Goal: Task Accomplishment & Management: Manage account settings

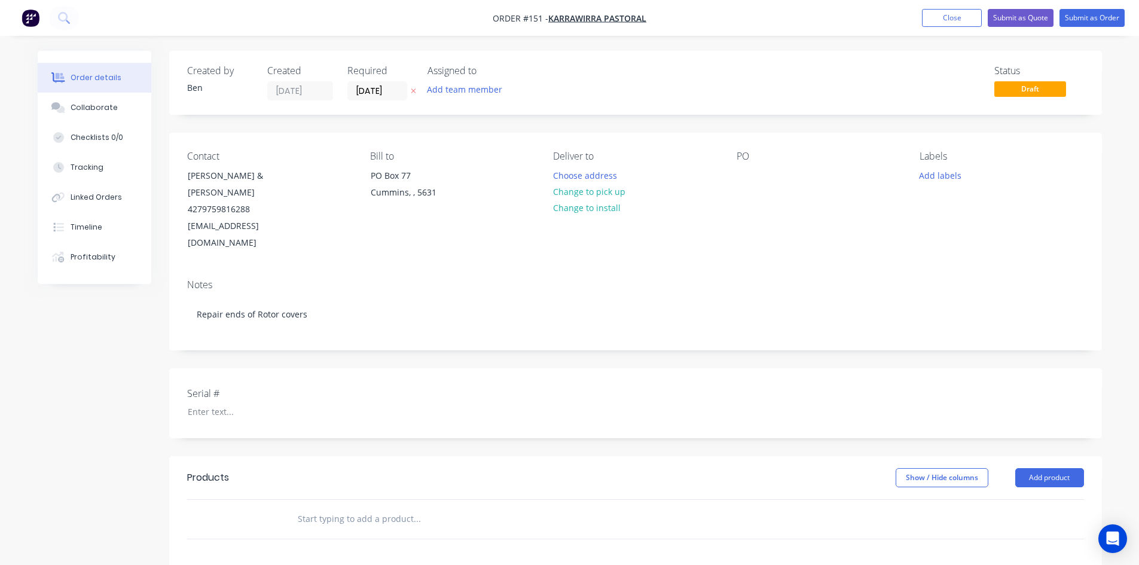
scroll to position [60, 0]
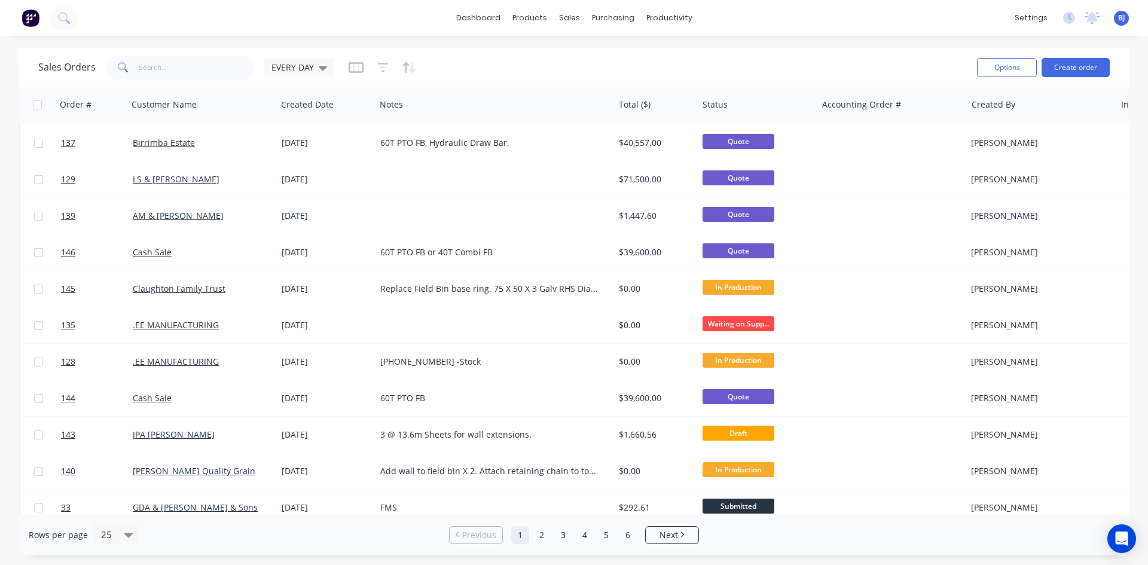
scroll to position [526, 0]
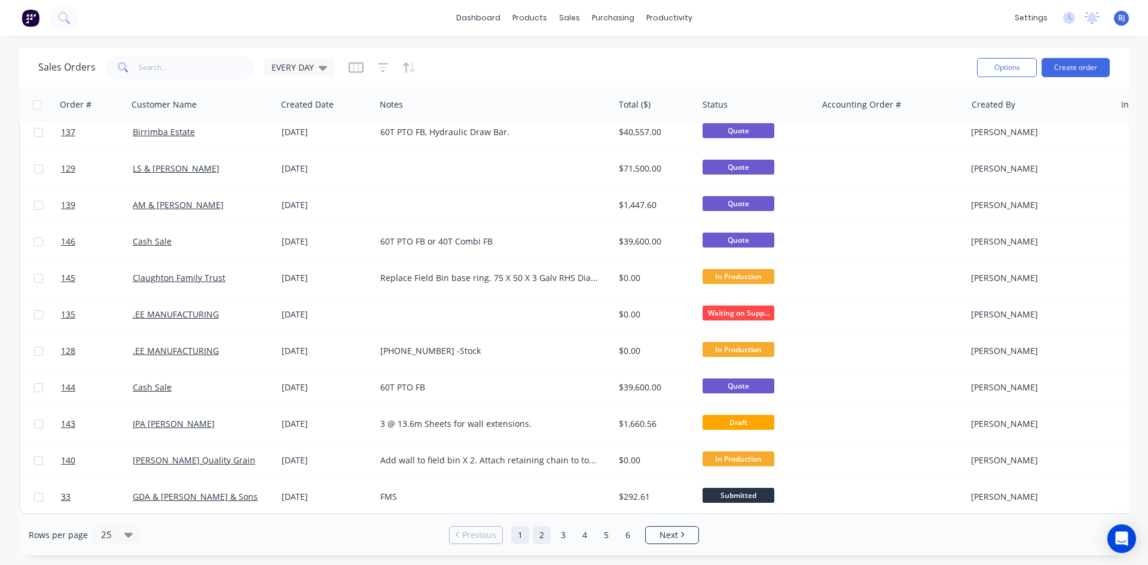
click at [540, 534] on link "2" at bounding box center [542, 535] width 18 height 18
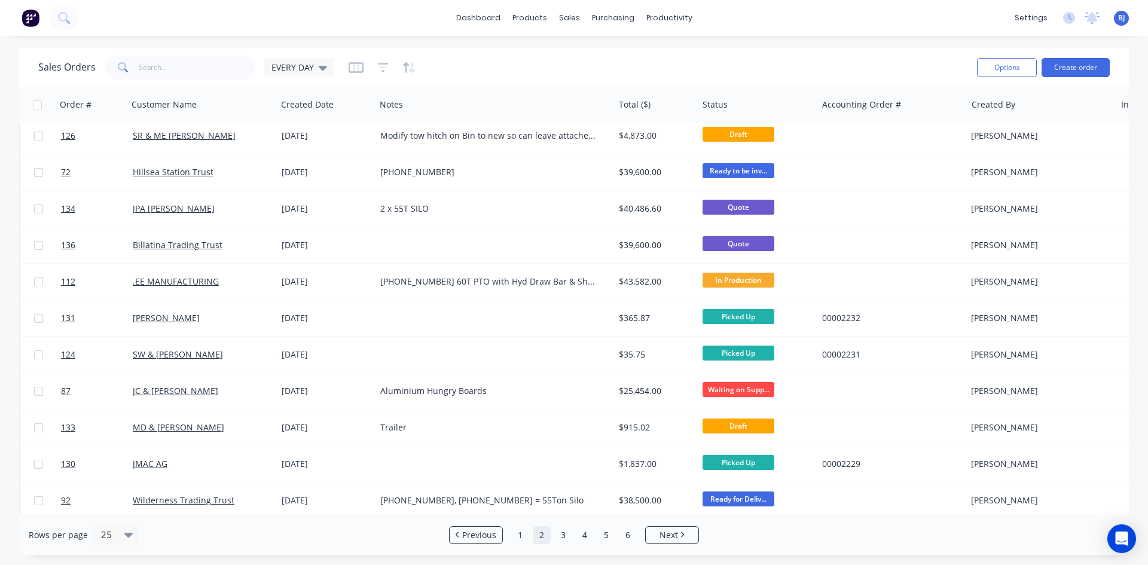
scroll to position [0, 0]
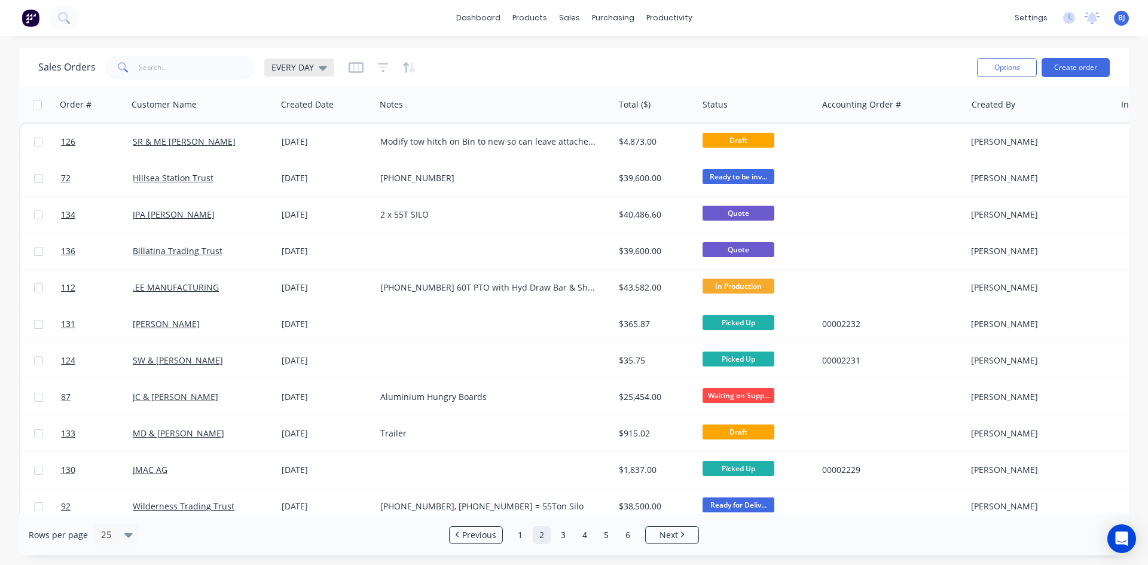
click at [323, 69] on icon at bounding box center [323, 67] width 8 height 13
drag, startPoint x: 607, startPoint y: 23, endPoint x: 607, endPoint y: 51, distance: 28.1
click at [607, 24] on div "purchasing" at bounding box center [613, 18] width 54 height 18
click at [607, 53] on icon at bounding box center [603, 54] width 11 height 4
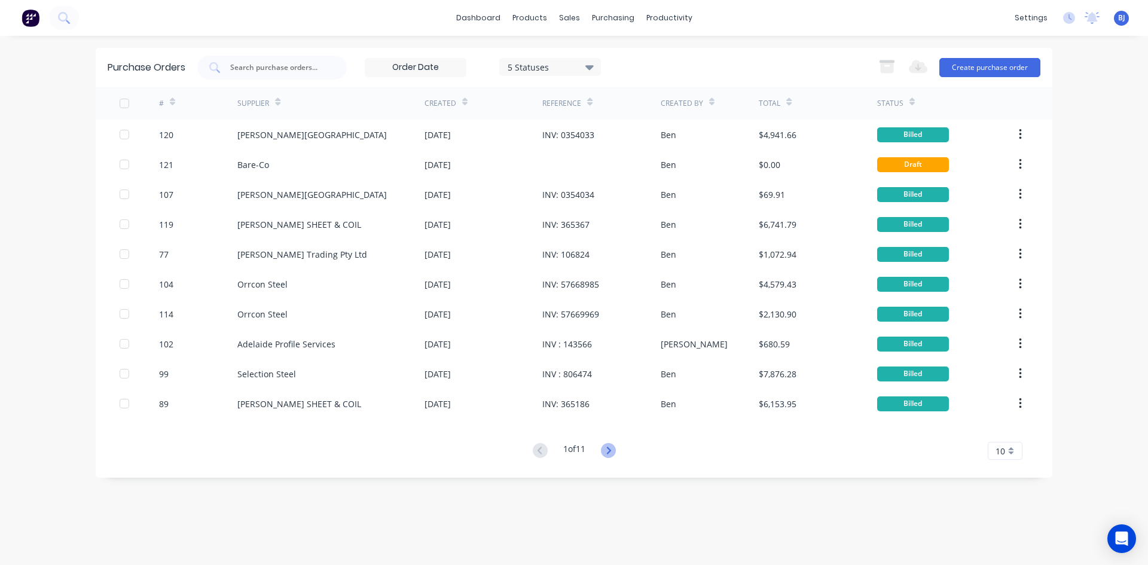
click at [609, 451] on icon at bounding box center [608, 450] width 15 height 15
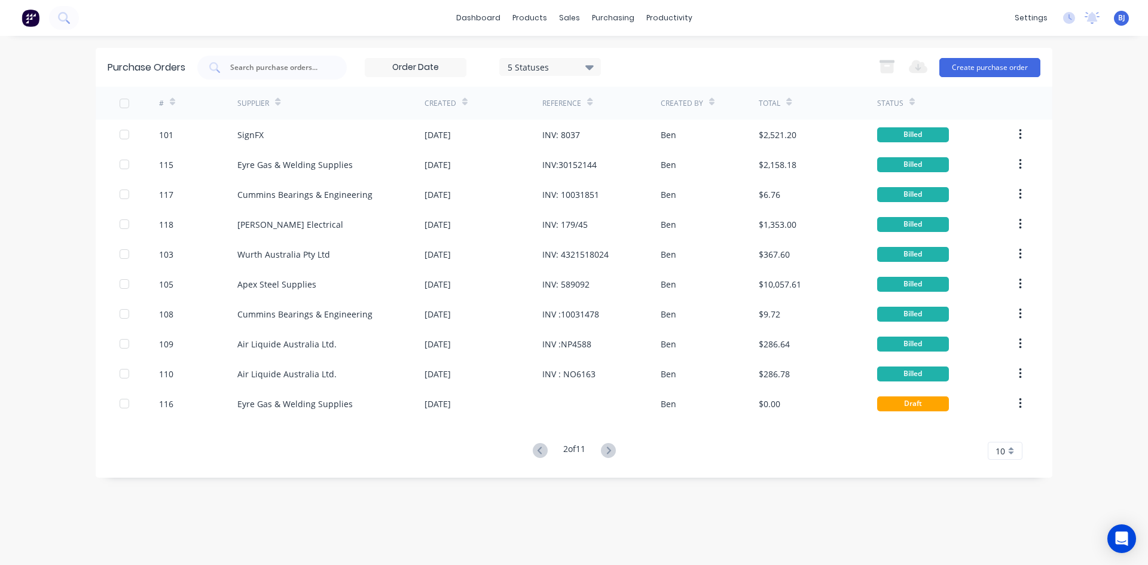
click at [609, 451] on icon at bounding box center [608, 450] width 15 height 15
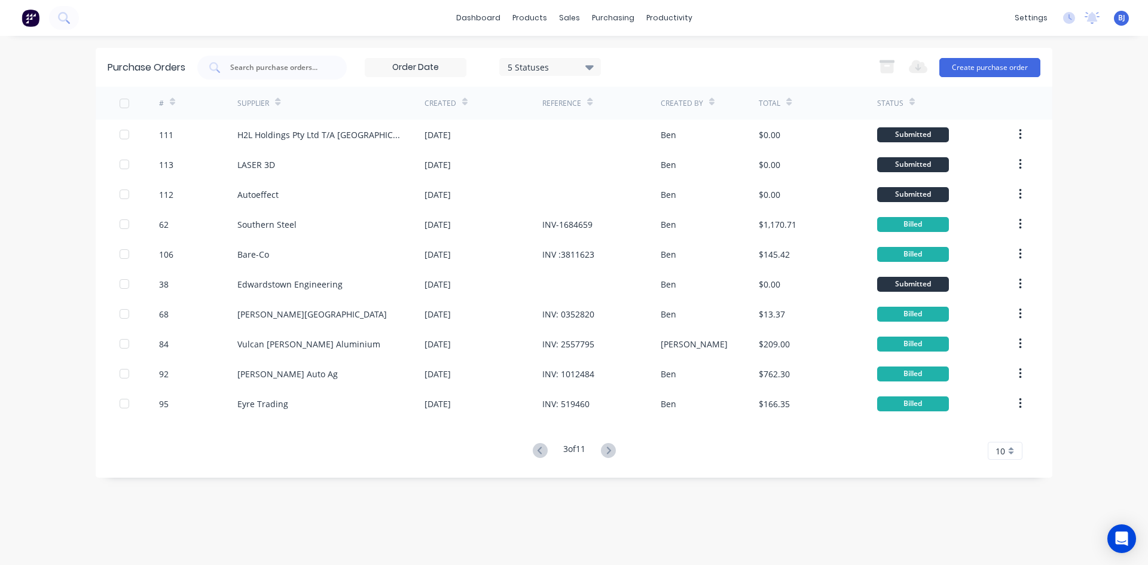
click at [609, 451] on icon at bounding box center [608, 450] width 15 height 15
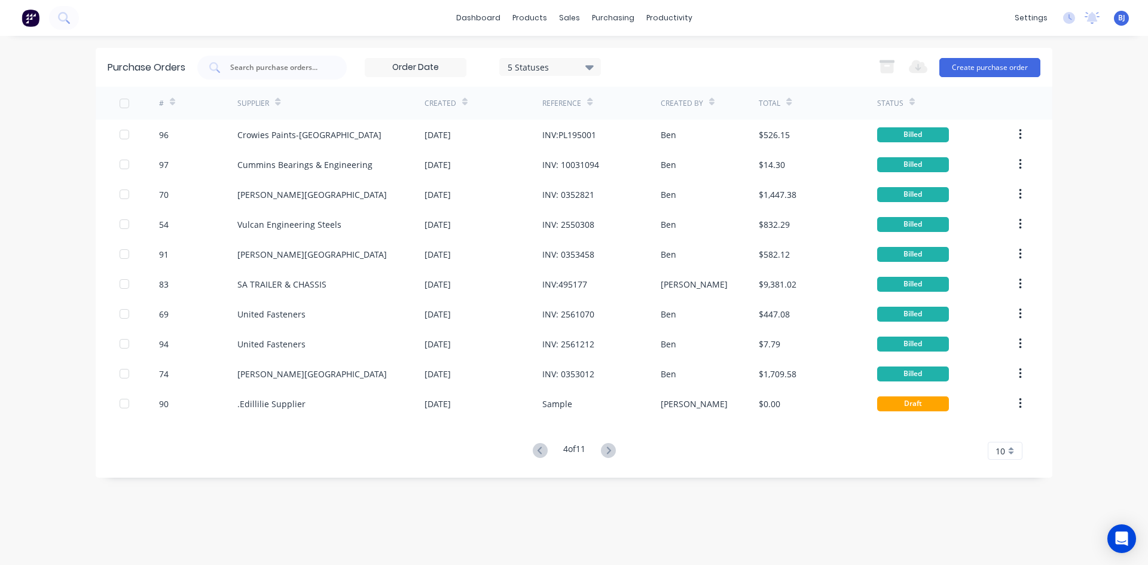
click at [609, 451] on icon at bounding box center [608, 450] width 15 height 15
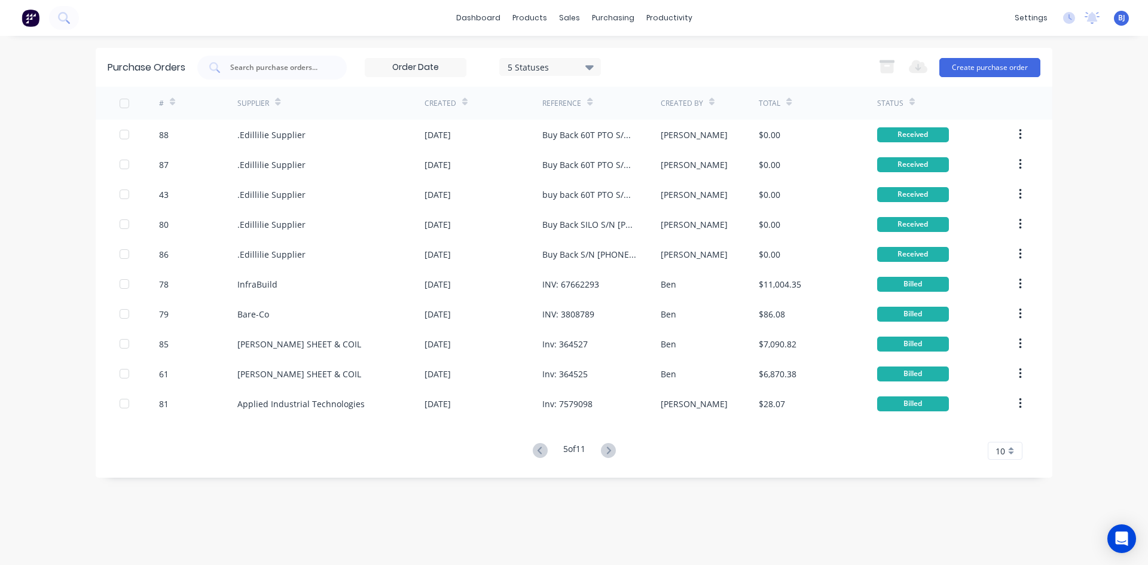
click at [609, 451] on icon at bounding box center [608, 450] width 15 height 15
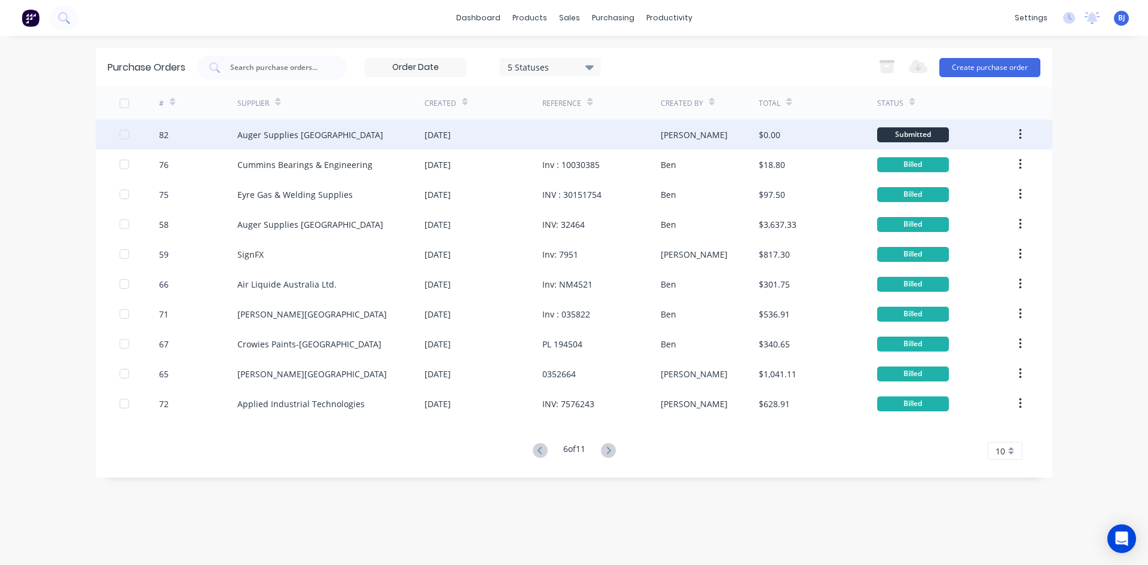
click at [494, 134] on div "[DATE]" at bounding box center [483, 135] width 118 height 30
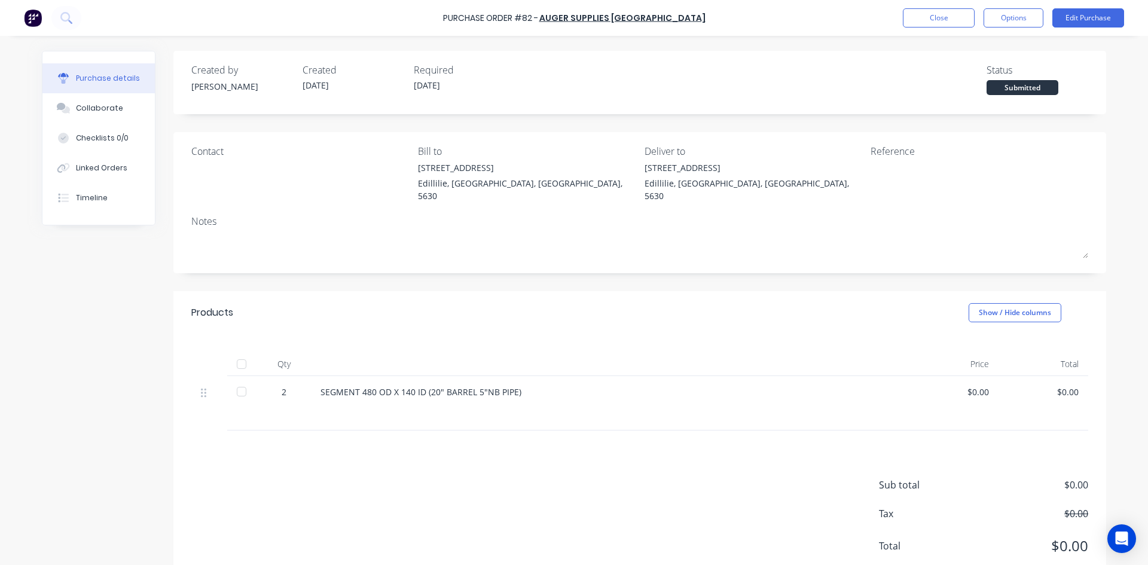
click at [1068, 386] on div "$0.00" at bounding box center [1043, 392] width 71 height 13
click at [1071, 386] on div "$0.00" at bounding box center [1043, 392] width 71 height 13
drag, startPoint x: 1071, startPoint y: 378, endPoint x: 1046, endPoint y: 376, distance: 24.6
click at [1047, 386] on div "$0.00" at bounding box center [1043, 392] width 71 height 13
click at [1086, 20] on button "Edit Purchase" at bounding box center [1088, 17] width 72 height 19
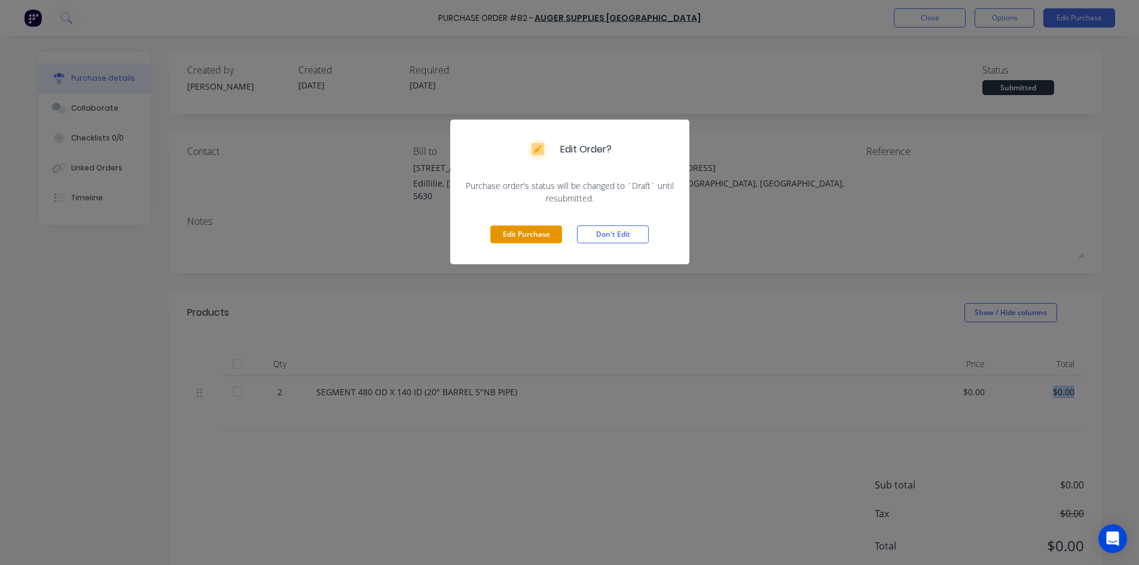
click at [536, 233] on button "Edit Purchase" at bounding box center [526, 234] width 72 height 18
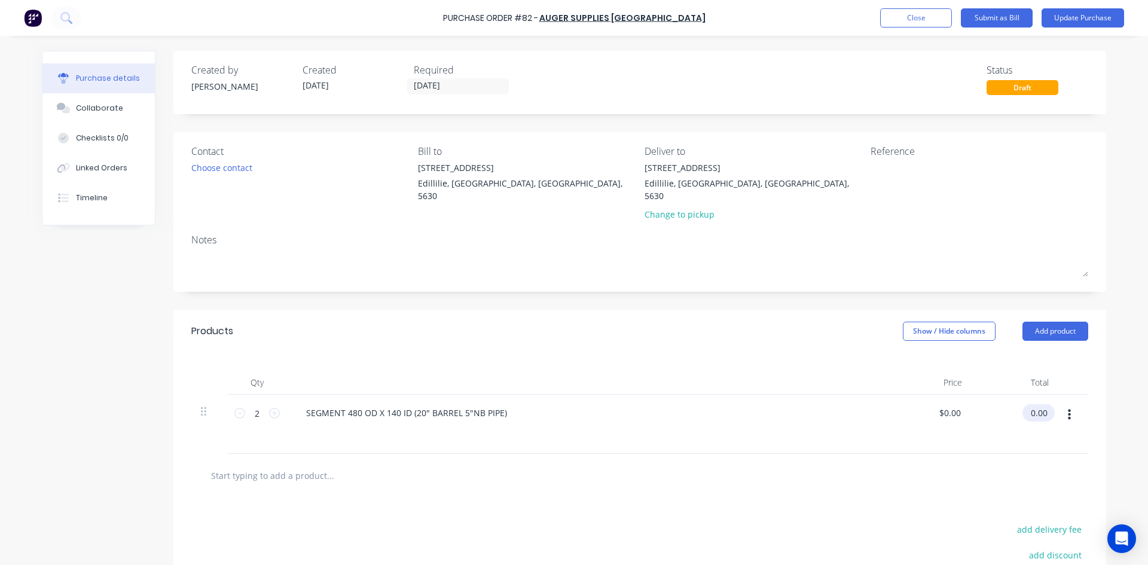
click at [1041, 404] on input "0.00" at bounding box center [1035, 412] width 27 height 17
click at [1041, 404] on input "0.00" at bounding box center [1038, 412] width 23 height 17
type input "198.80"
type input "$99.40"
type input "$198.80"
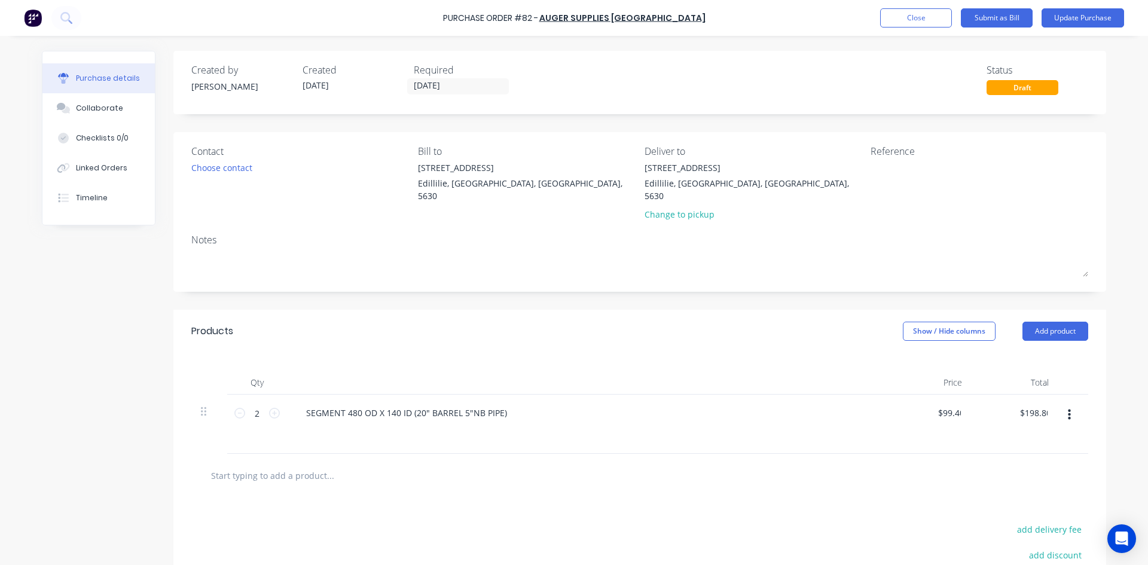
click at [1031, 426] on div "$198.80 198.80" at bounding box center [1014, 424] width 87 height 59
click at [1045, 322] on button "Add product" at bounding box center [1055, 331] width 66 height 19
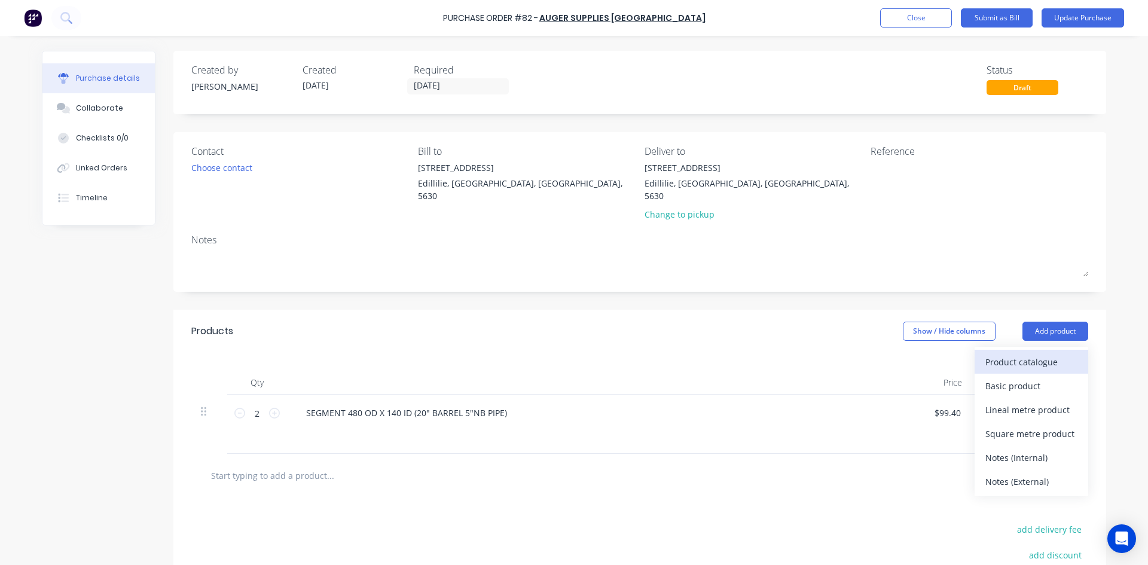
click at [1017, 353] on div "Product catalogue" at bounding box center [1031, 361] width 92 height 17
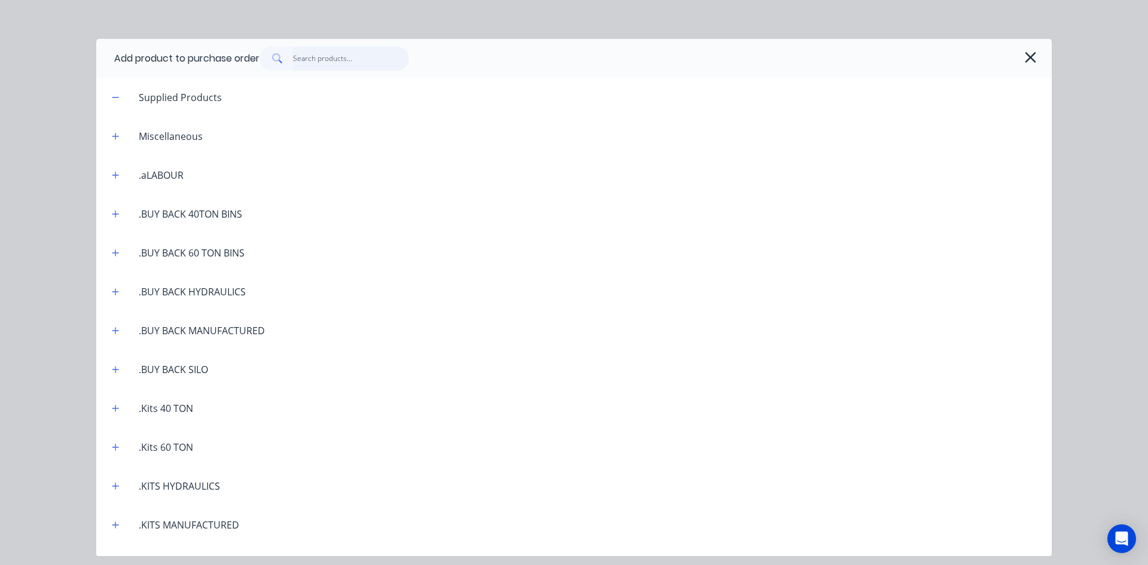
click at [315, 53] on input "text" at bounding box center [351, 59] width 117 height 24
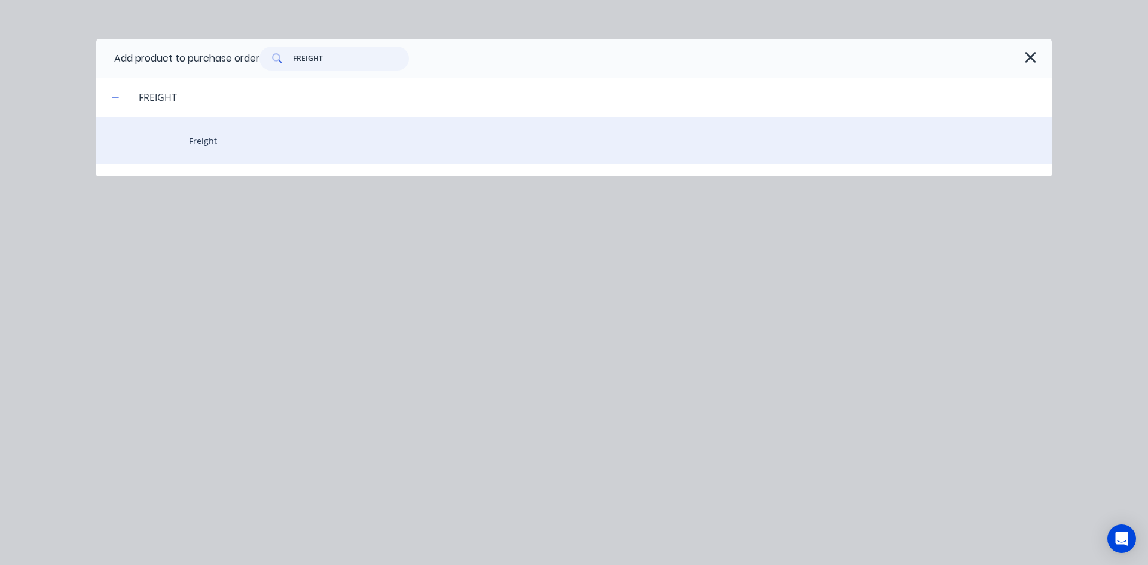
type input "FREIGHT"
click at [205, 137] on div "Freight" at bounding box center [573, 141] width 955 height 48
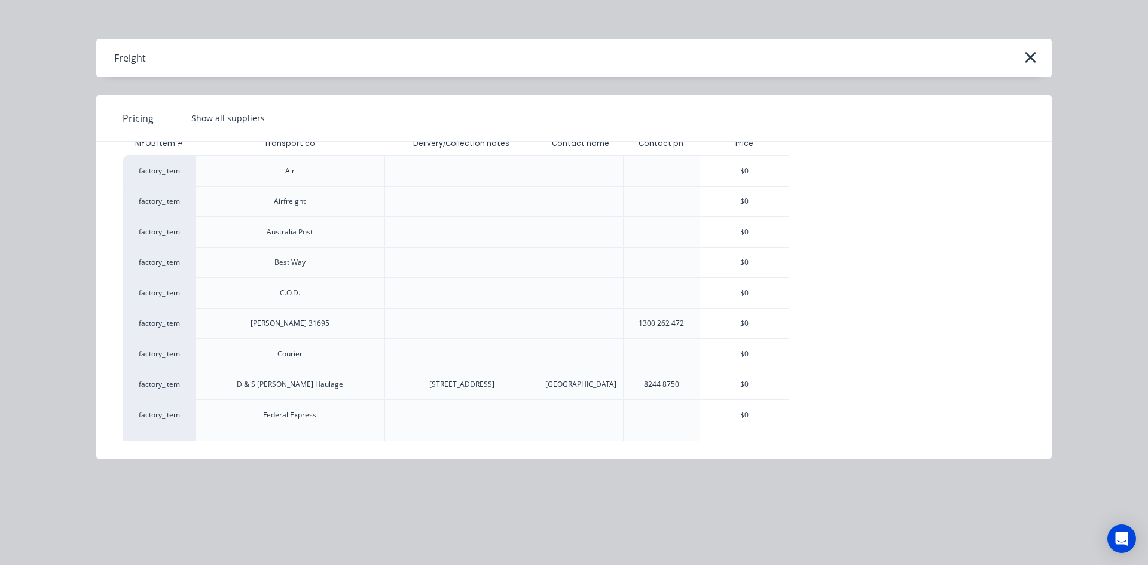
scroll to position [60, 0]
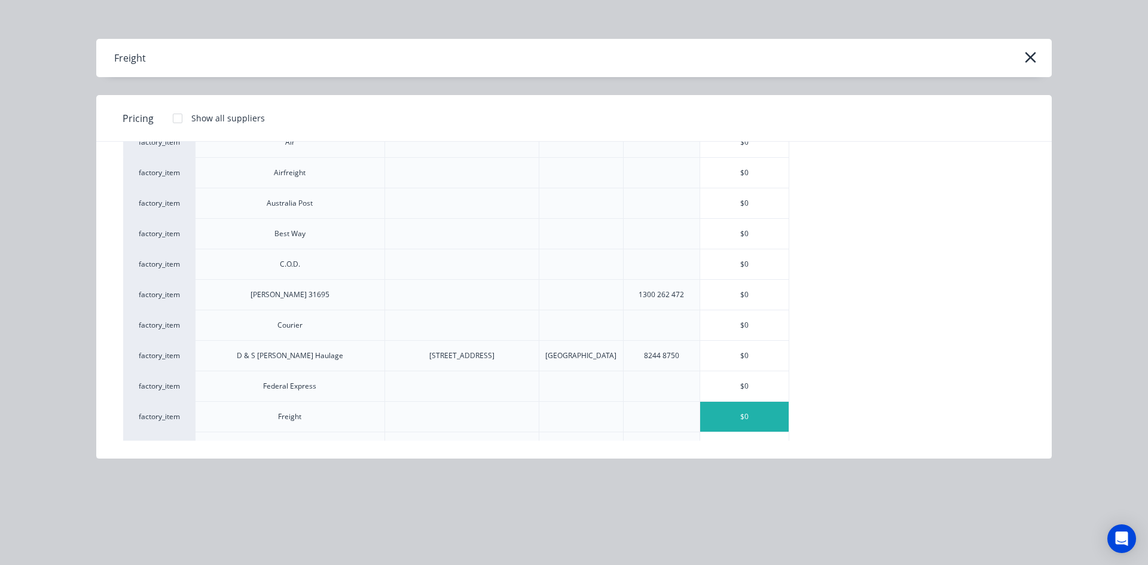
click at [710, 425] on div "$0" at bounding box center [744, 417] width 88 height 30
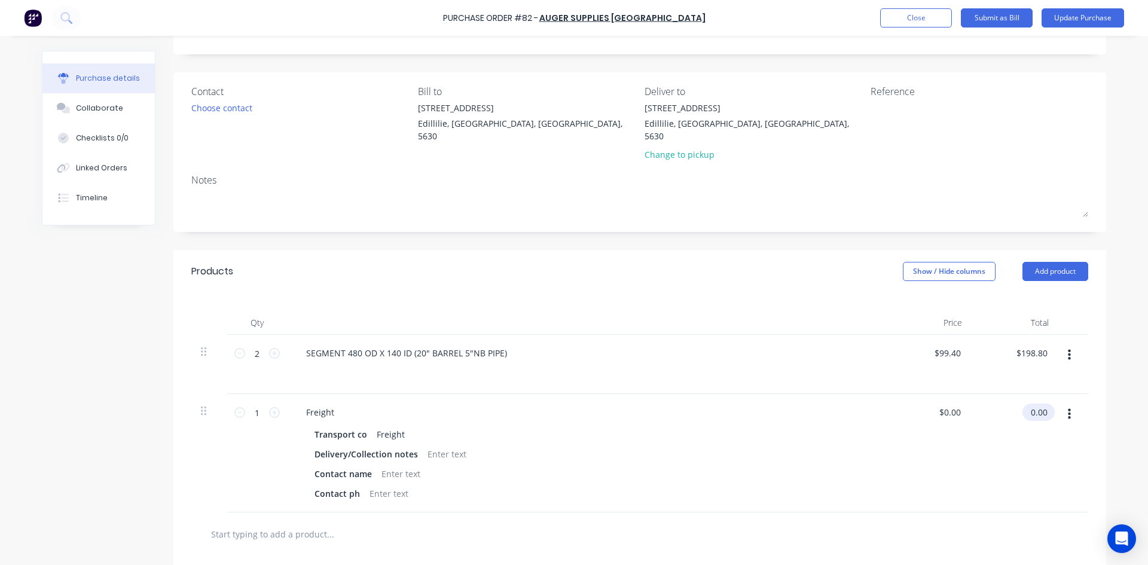
click at [1044, 403] on input "0.00" at bounding box center [1035, 411] width 27 height 17
click at [1044, 403] on input "0.00" at bounding box center [1038, 411] width 23 height 17
type input "122.59"
type input "$122.59"
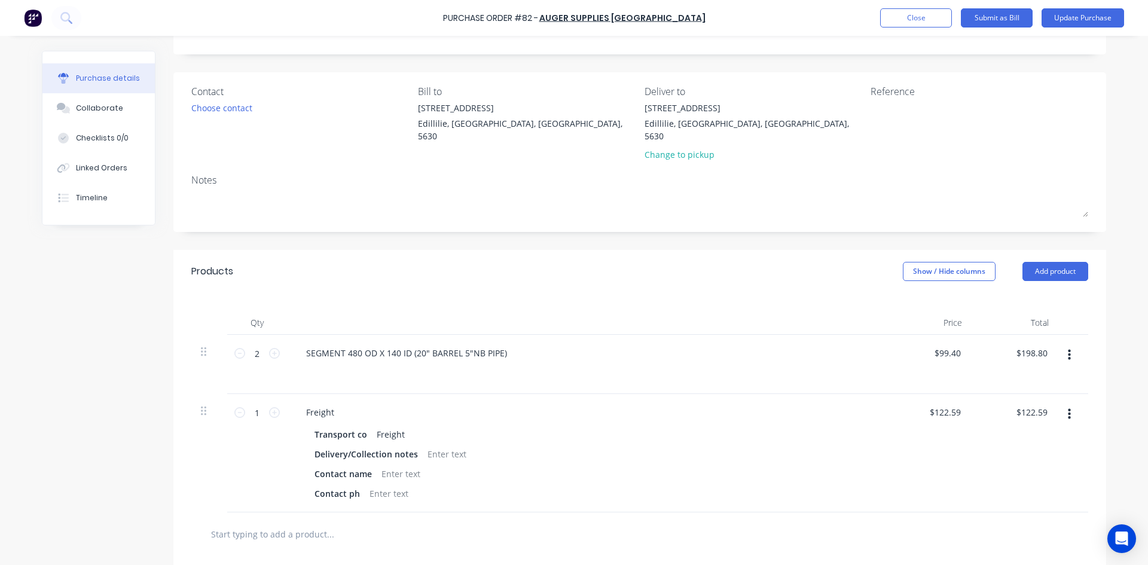
click at [1029, 457] on div "$122.59 $122.59" at bounding box center [1014, 453] width 87 height 118
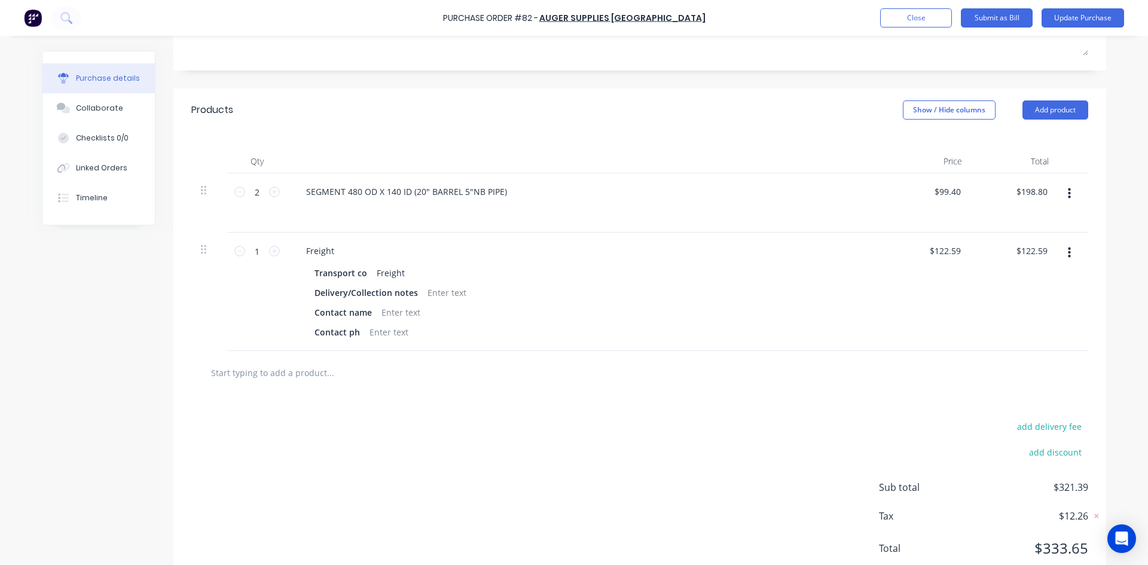
scroll to position [247, 0]
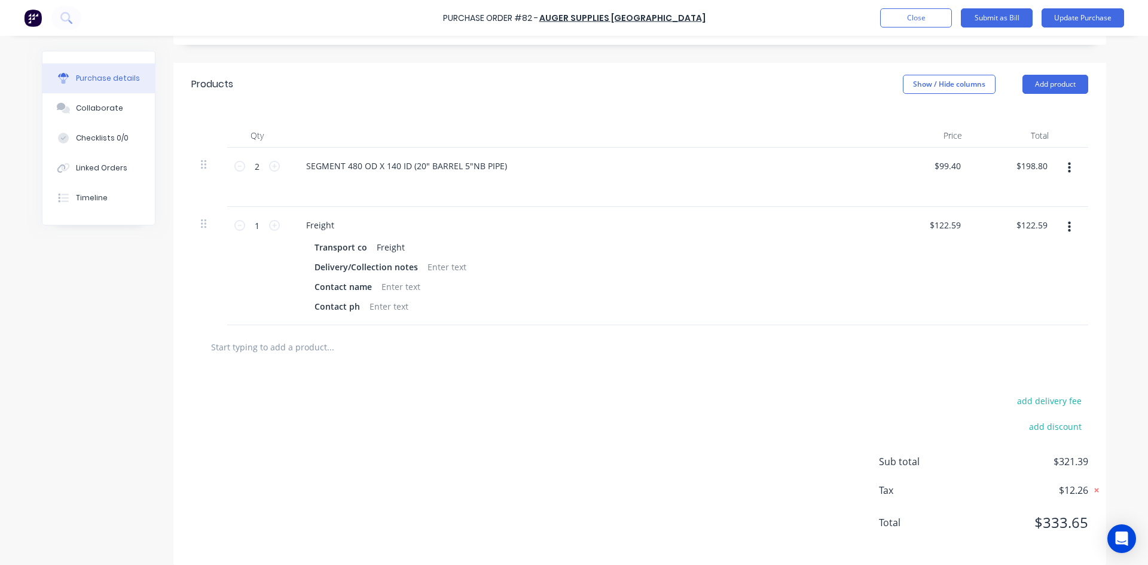
click at [1094, 484] on icon at bounding box center [1096, 490] width 12 height 12
click at [1093, 485] on icon at bounding box center [1097, 490] width 10 height 10
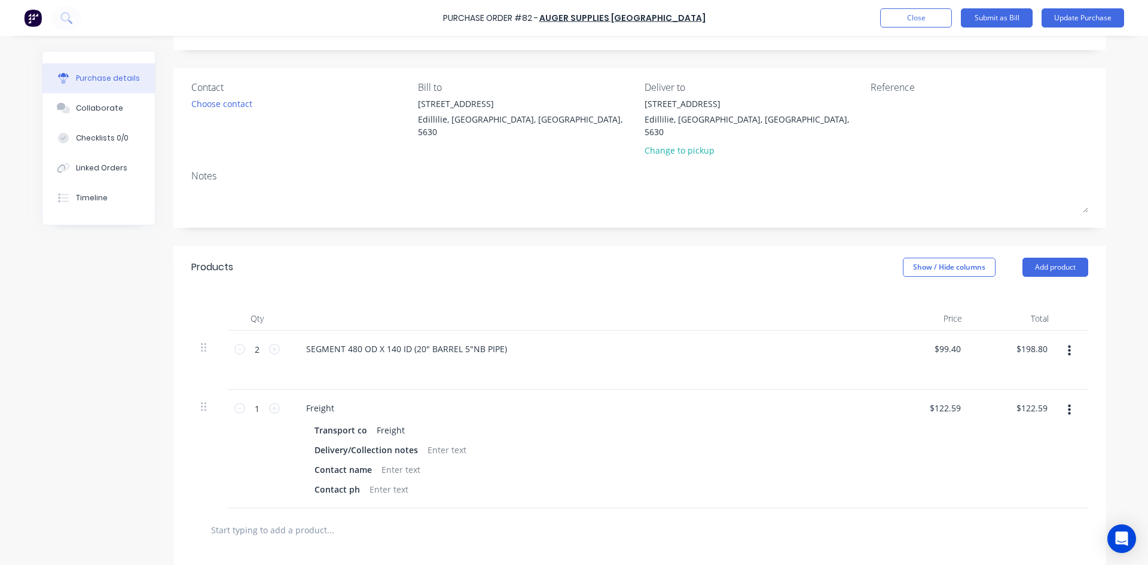
scroll to position [0, 0]
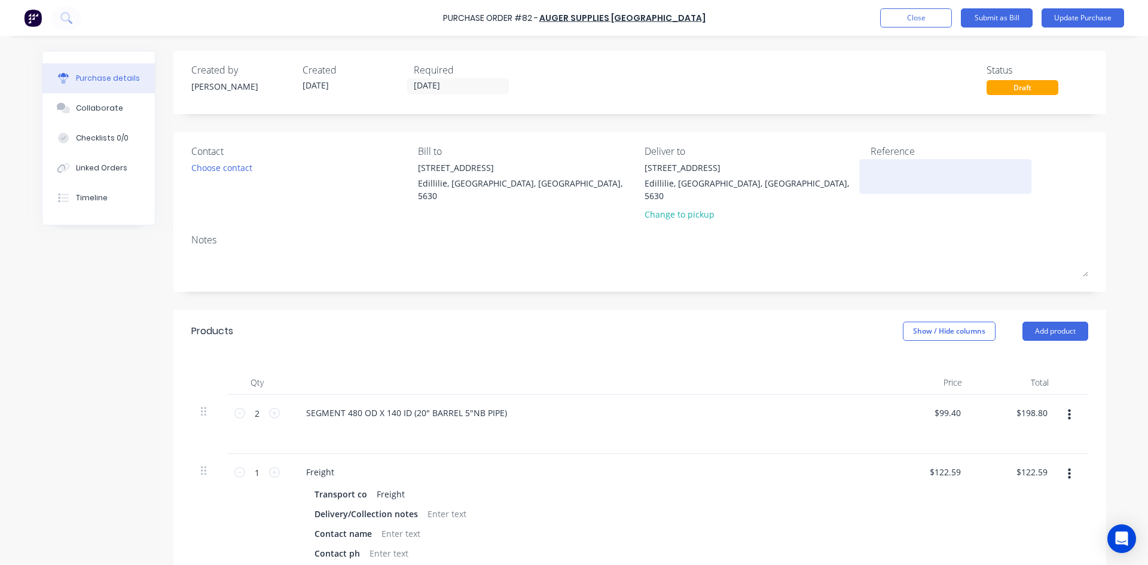
click at [882, 179] on textarea at bounding box center [944, 174] width 149 height 27
type textarea "32544"
type textarea "x"
click at [803, 234] on div "Notes" at bounding box center [639, 240] width 897 height 14
click at [870, 166] on textarea "32544" at bounding box center [944, 174] width 149 height 27
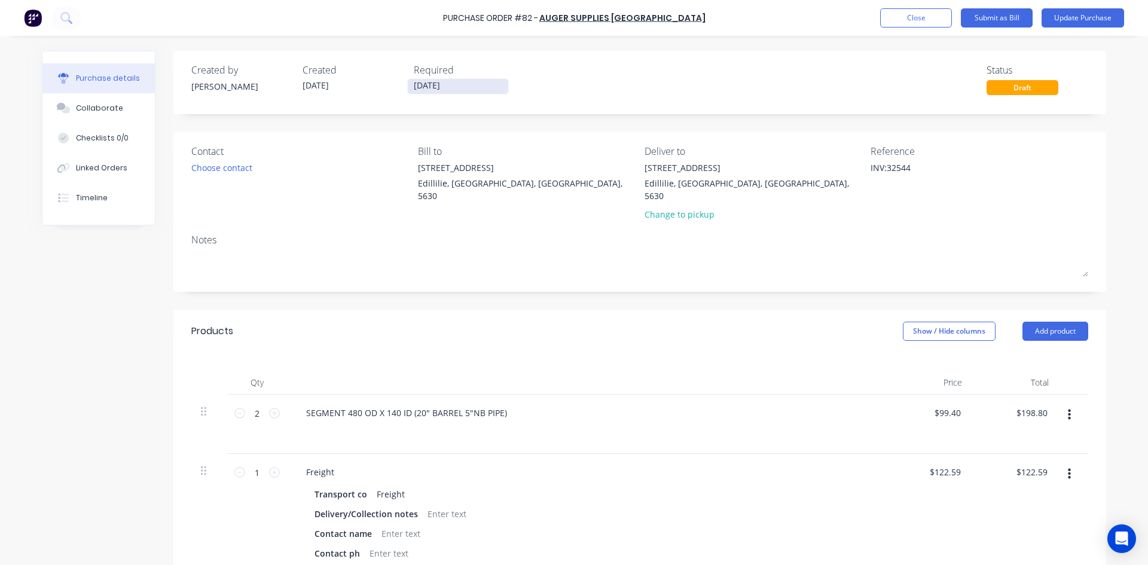
type textarea "INV:32544"
type textarea "x"
type textarea "INV:32544"
click at [449, 85] on input "12/08/25" at bounding box center [458, 86] width 100 height 15
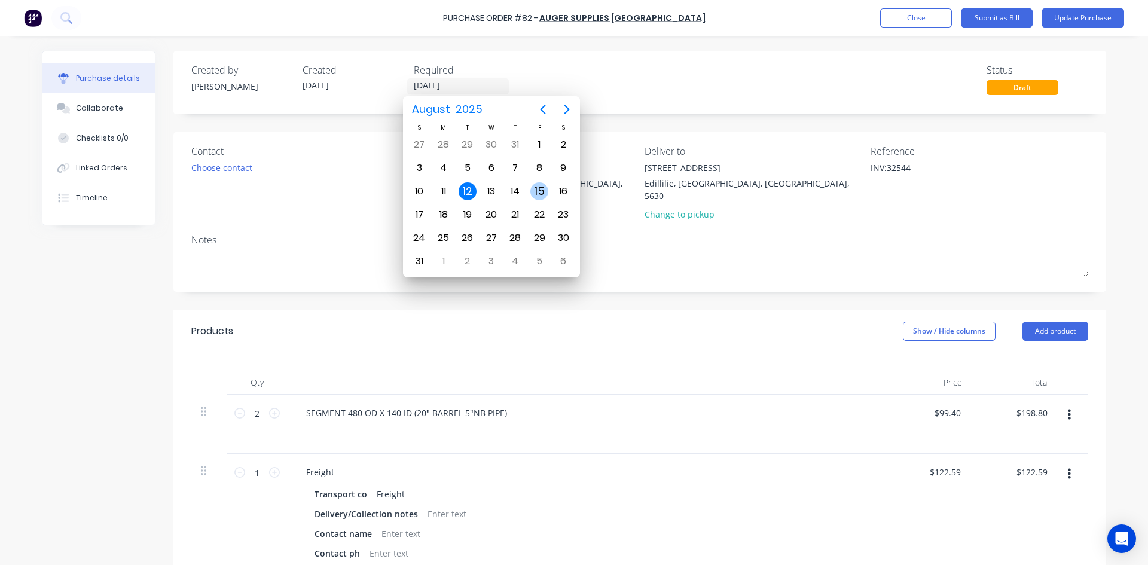
click at [534, 188] on div "15" at bounding box center [539, 191] width 18 height 18
type textarea "x"
type input "15/08/25"
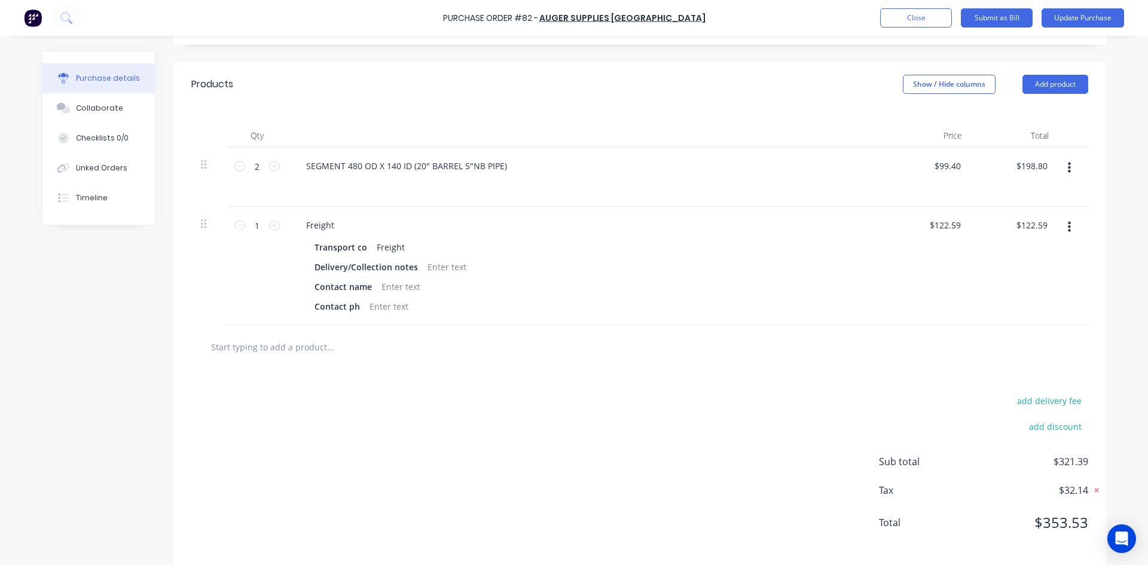
scroll to position [68, 0]
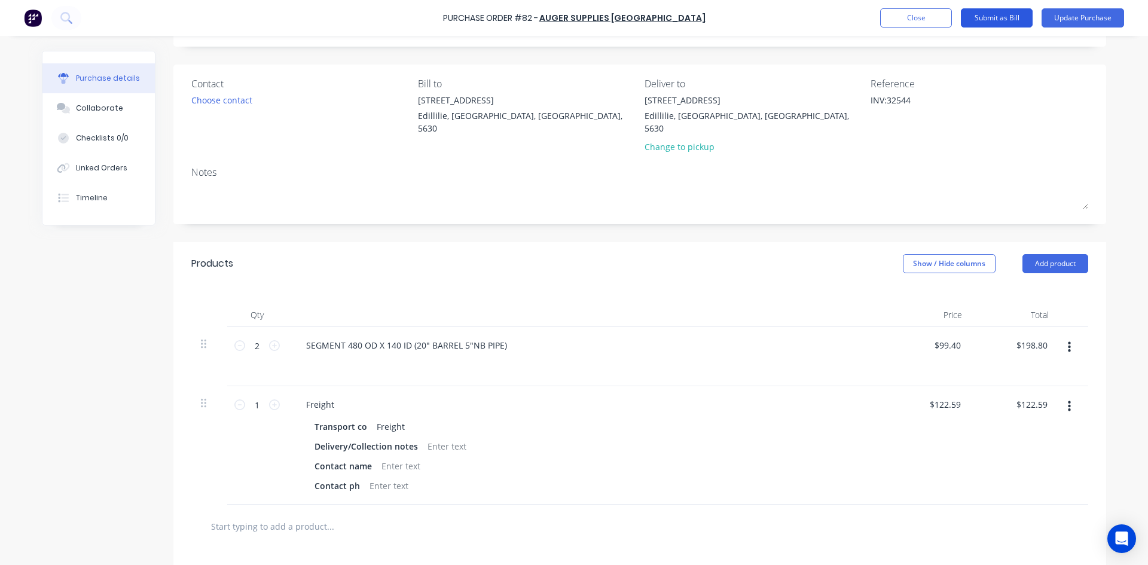
click at [977, 14] on button "Submit as Bill" at bounding box center [997, 17] width 72 height 19
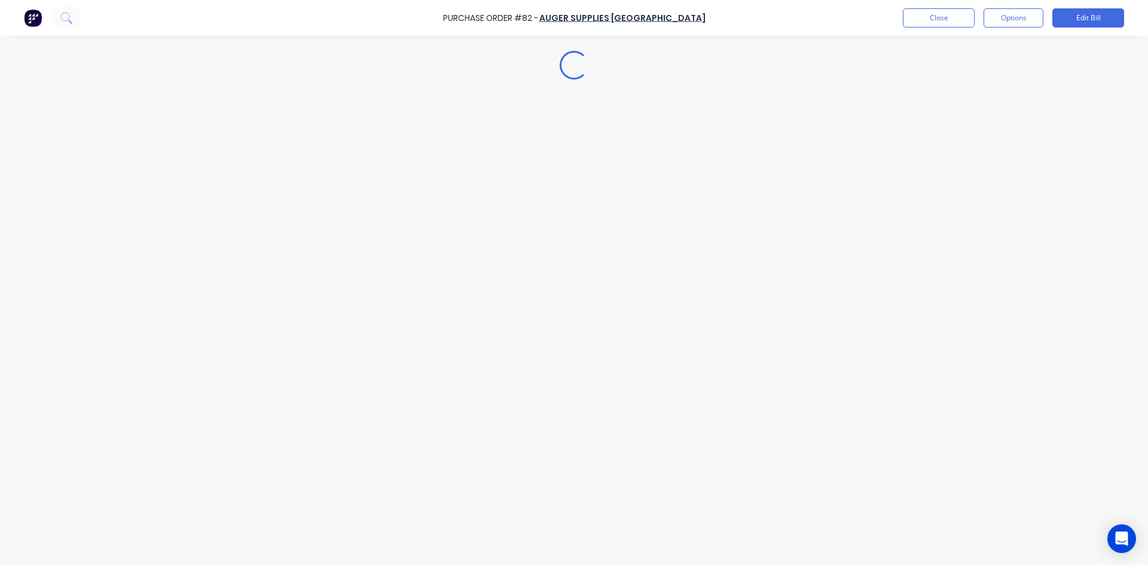
type textarea "x"
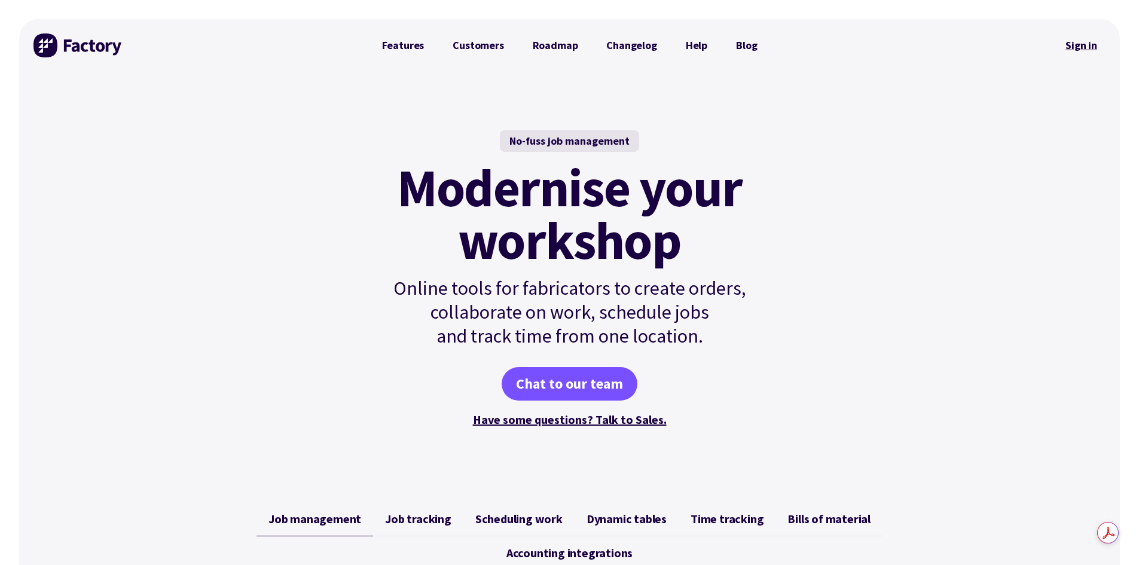
click at [1074, 45] on link "Sign in" at bounding box center [1081, 45] width 48 height 27
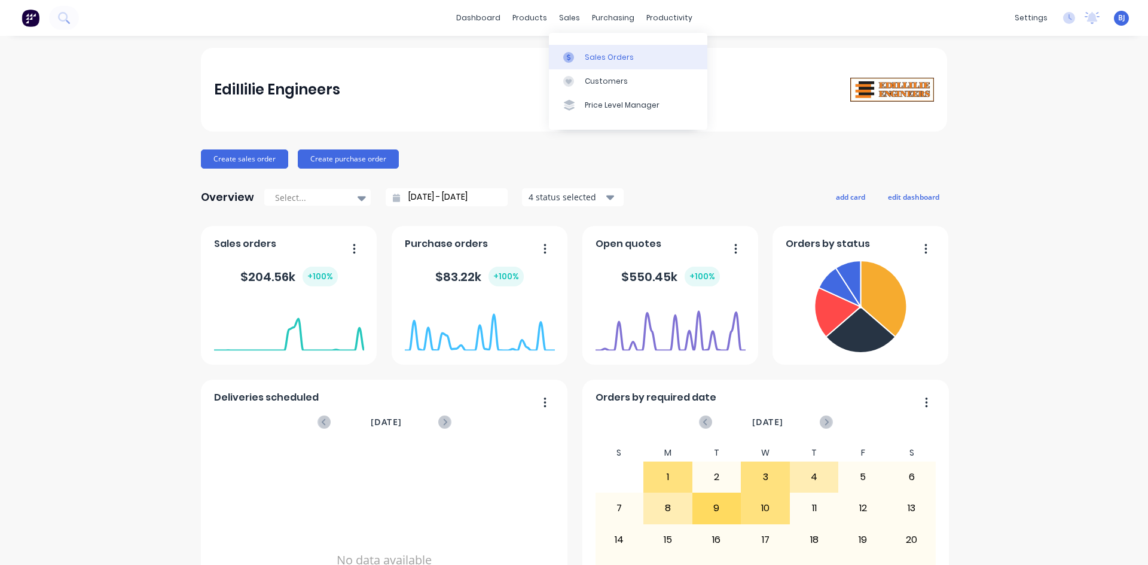
click at [570, 54] on icon at bounding box center [568, 57] width 11 height 11
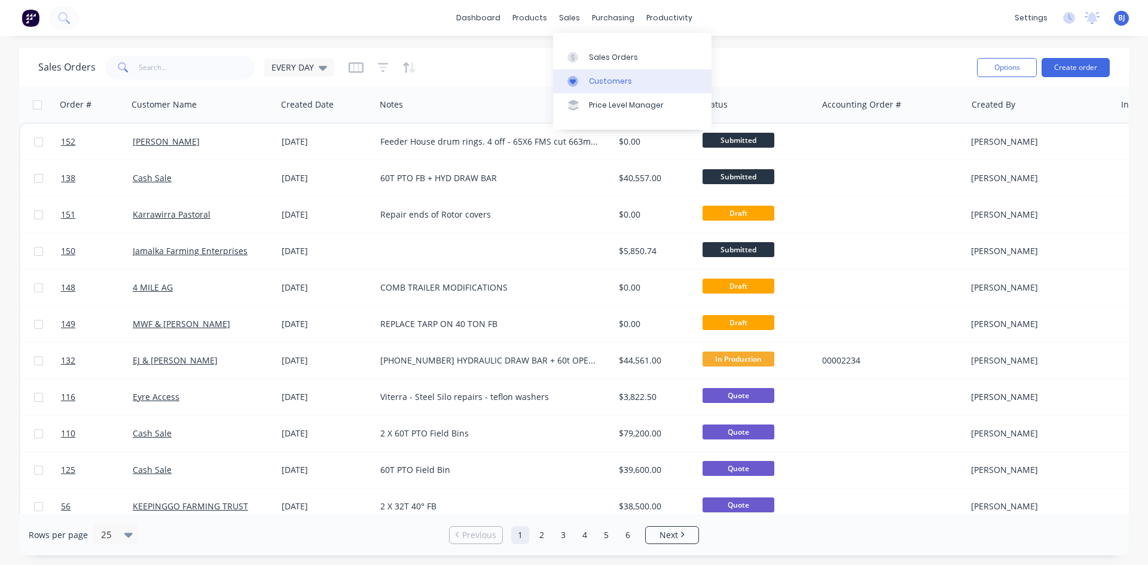
click at [579, 81] on div at bounding box center [576, 81] width 18 height 11
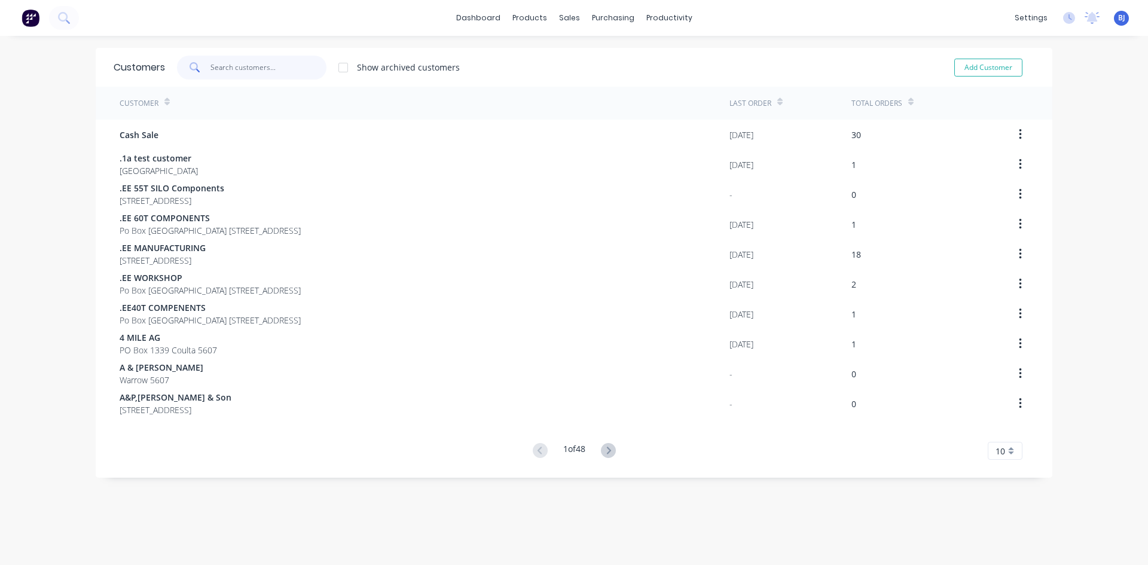
click at [238, 70] on input "text" at bounding box center [268, 68] width 117 height 24
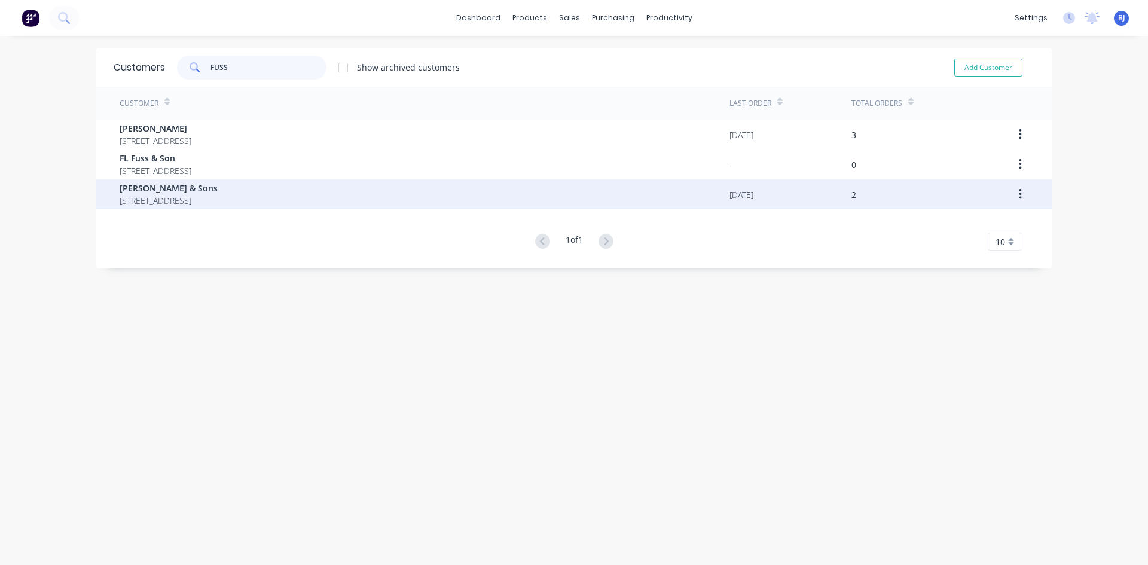
type input "FUSS"
click at [177, 191] on span "WG Fuss & Sons" at bounding box center [169, 188] width 98 height 13
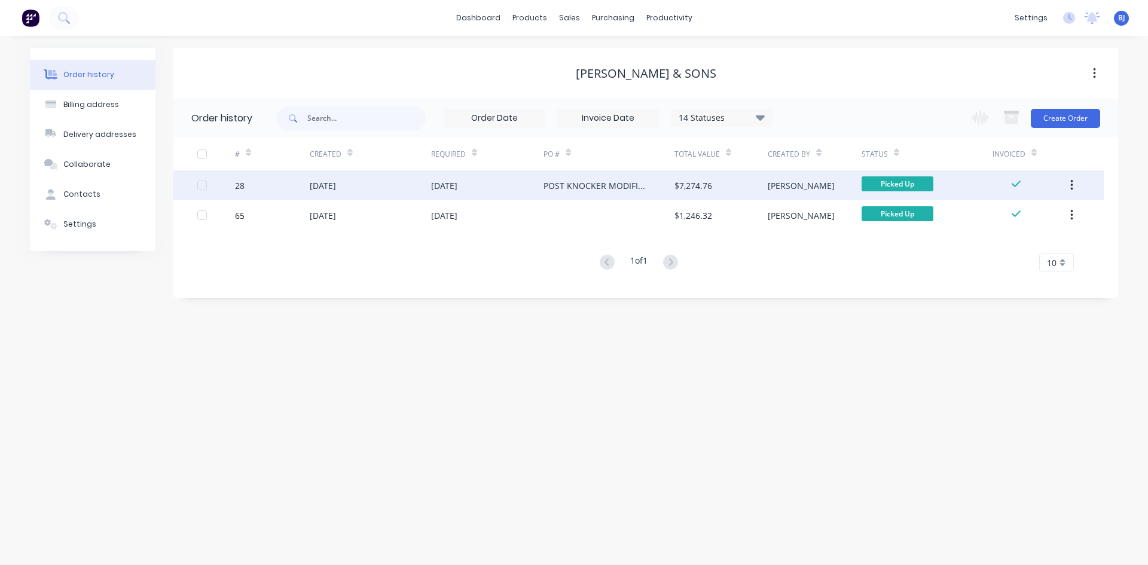
click at [562, 189] on div "POST KNOCKER MODIFICATION" at bounding box center [596, 185] width 107 height 13
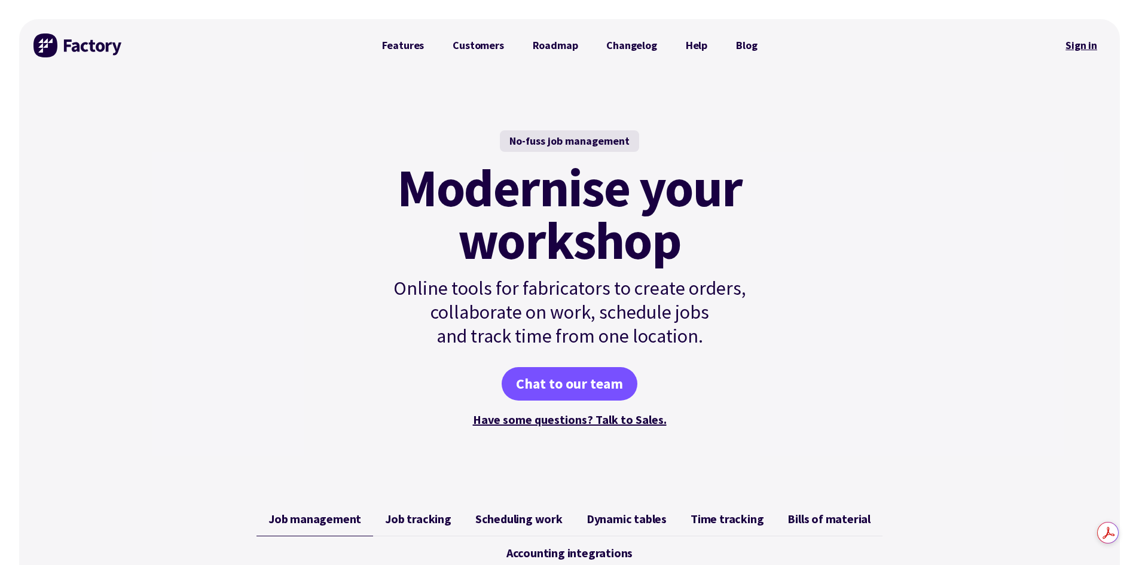
click at [1090, 50] on link "Sign in" at bounding box center [1081, 45] width 48 height 27
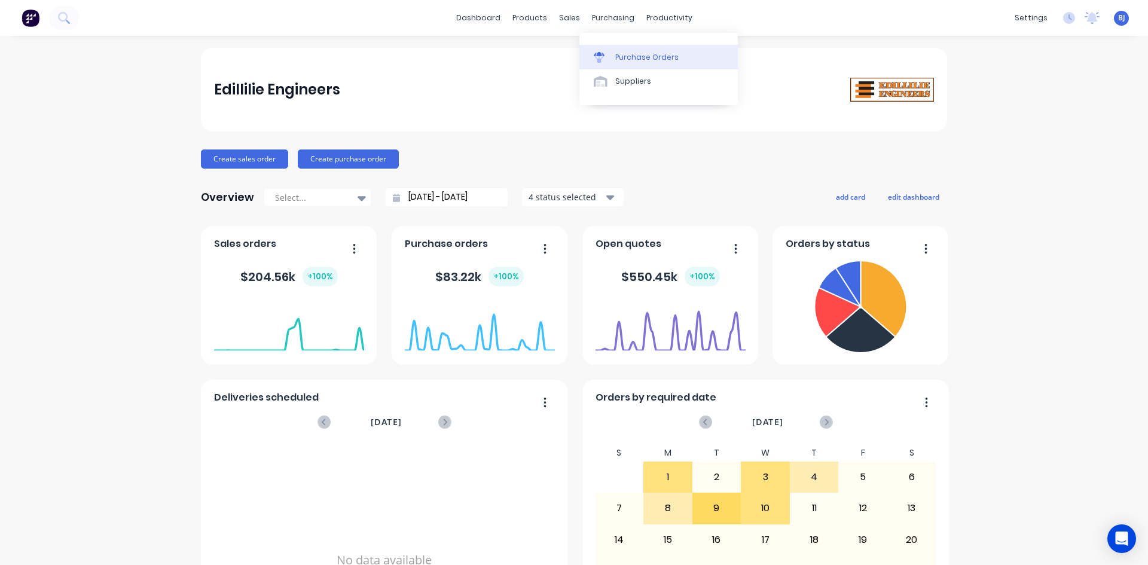
click at [605, 53] on div at bounding box center [603, 57] width 18 height 11
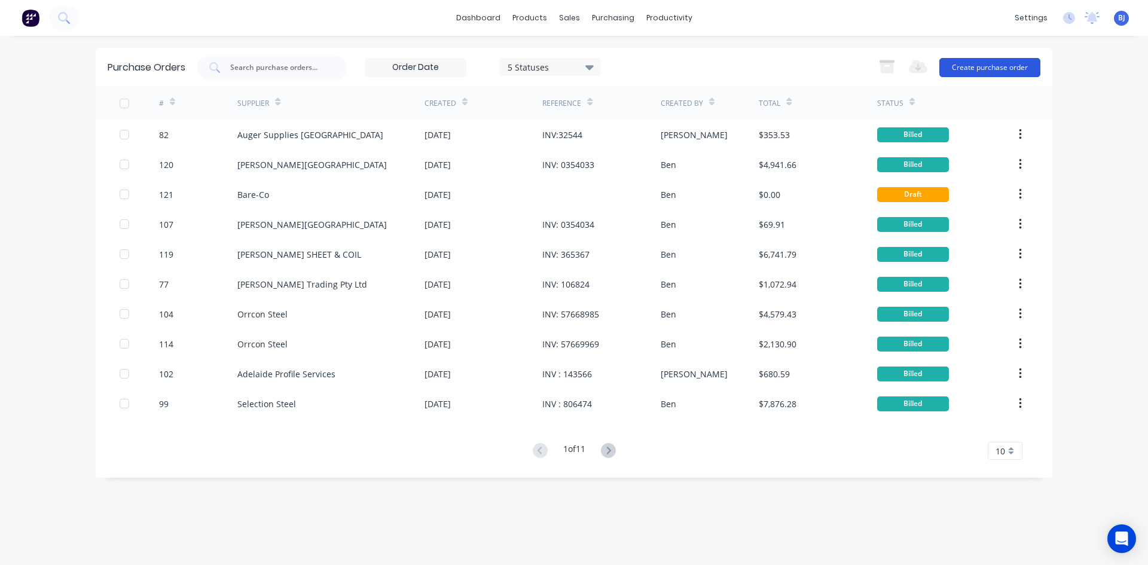
click at [979, 72] on button "Create purchase order" at bounding box center [989, 67] width 101 height 19
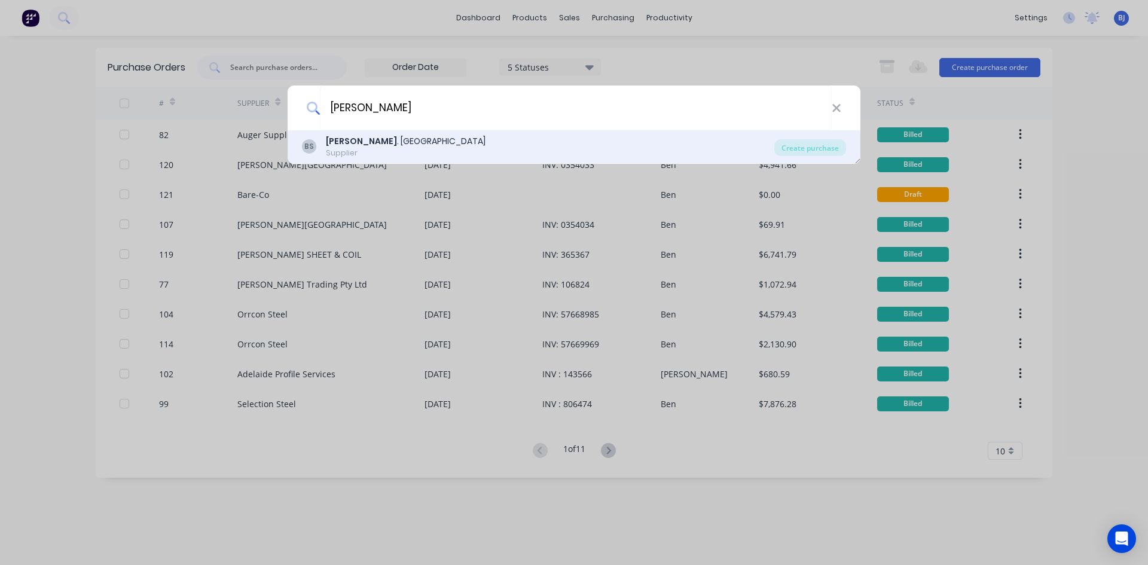
type input "[PERSON_NAME]"
click at [361, 139] on div "B.L . Shipway" at bounding box center [406, 141] width 160 height 13
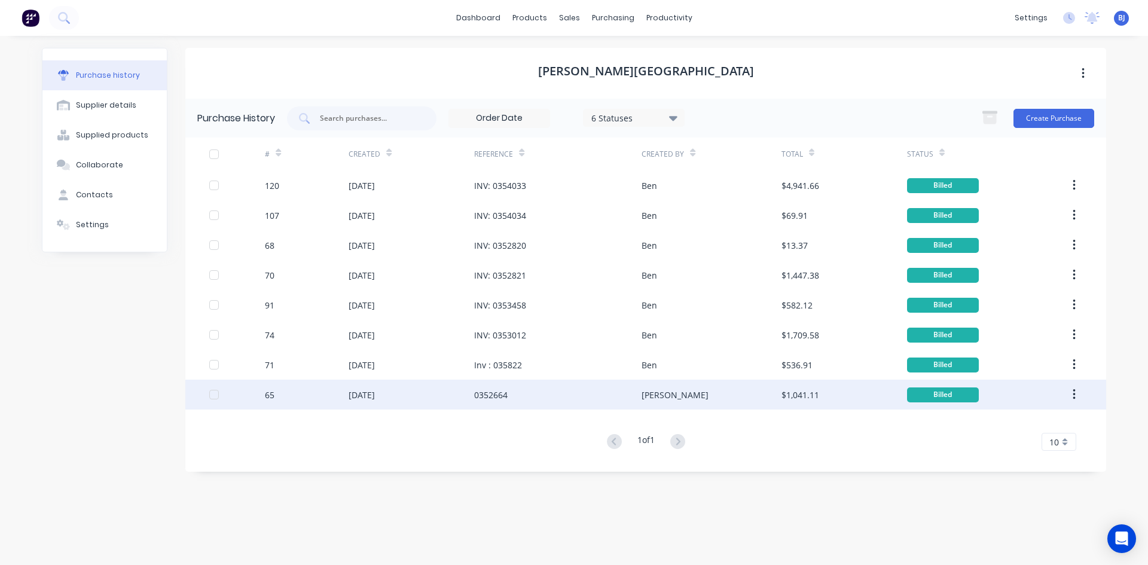
click at [500, 395] on div "0352664" at bounding box center [490, 395] width 33 height 13
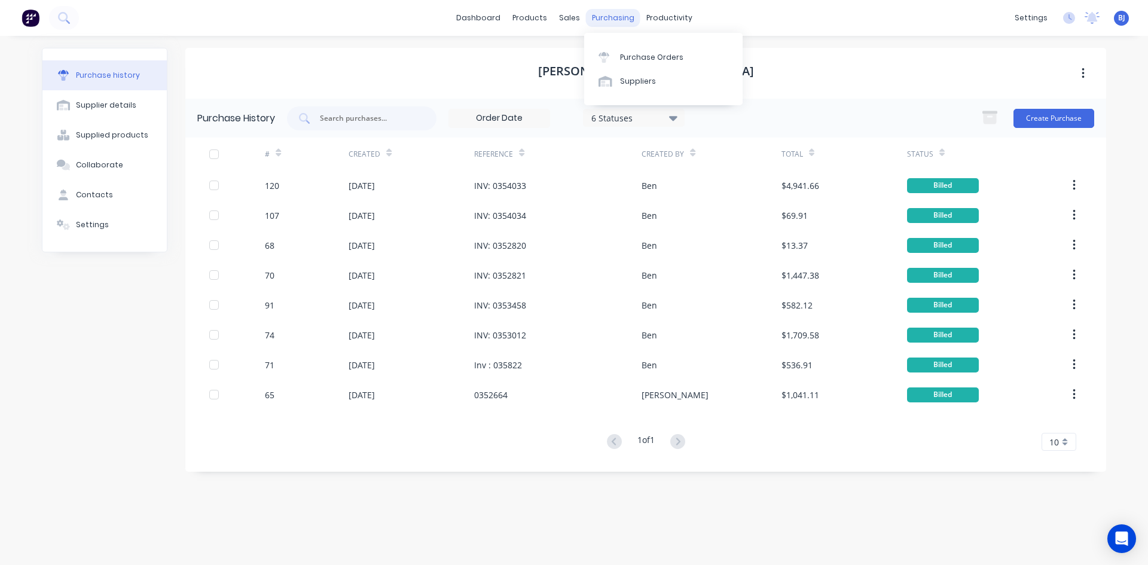
click at [616, 17] on div "purchasing" at bounding box center [613, 18] width 54 height 18
click at [620, 55] on div "Purchase Orders" at bounding box center [651, 57] width 63 height 11
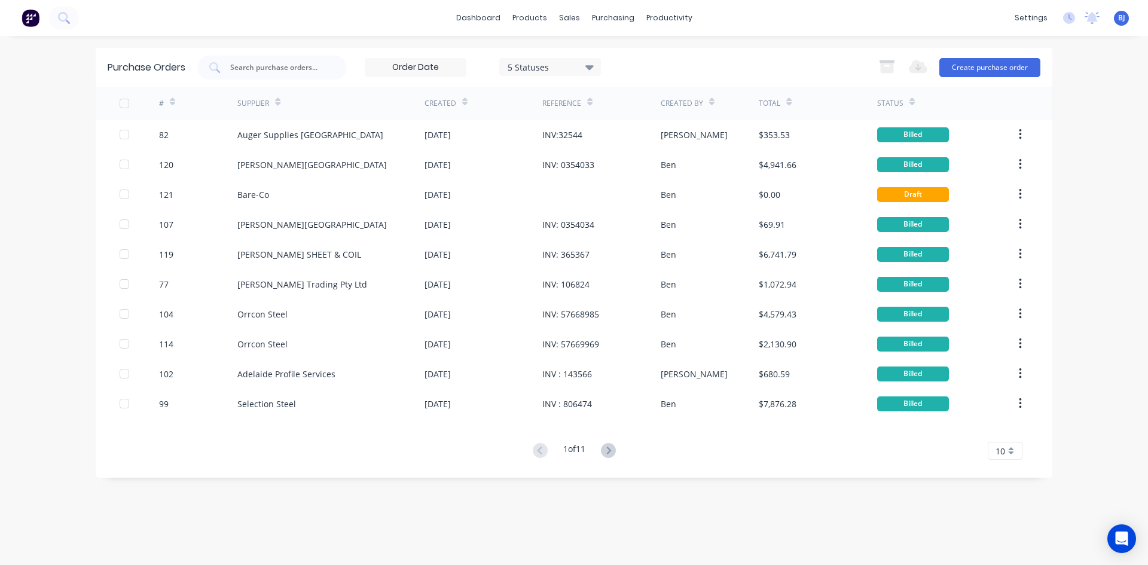
click at [186, 103] on div "#" at bounding box center [198, 103] width 79 height 33
click at [172, 103] on icon at bounding box center [172, 104] width 5 height 4
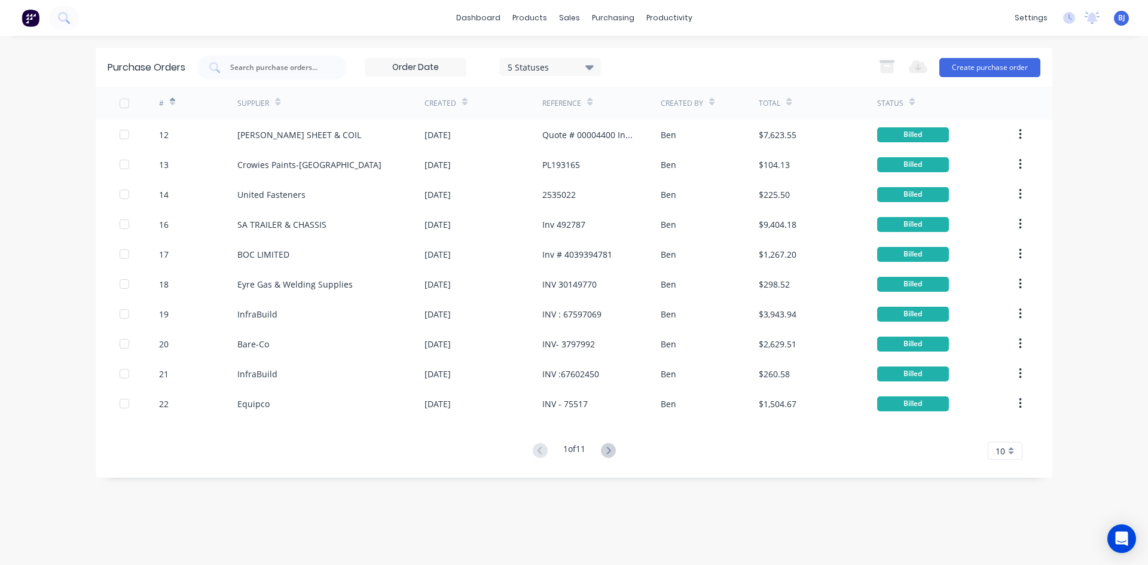
click at [175, 101] on icon at bounding box center [172, 101] width 5 height 9
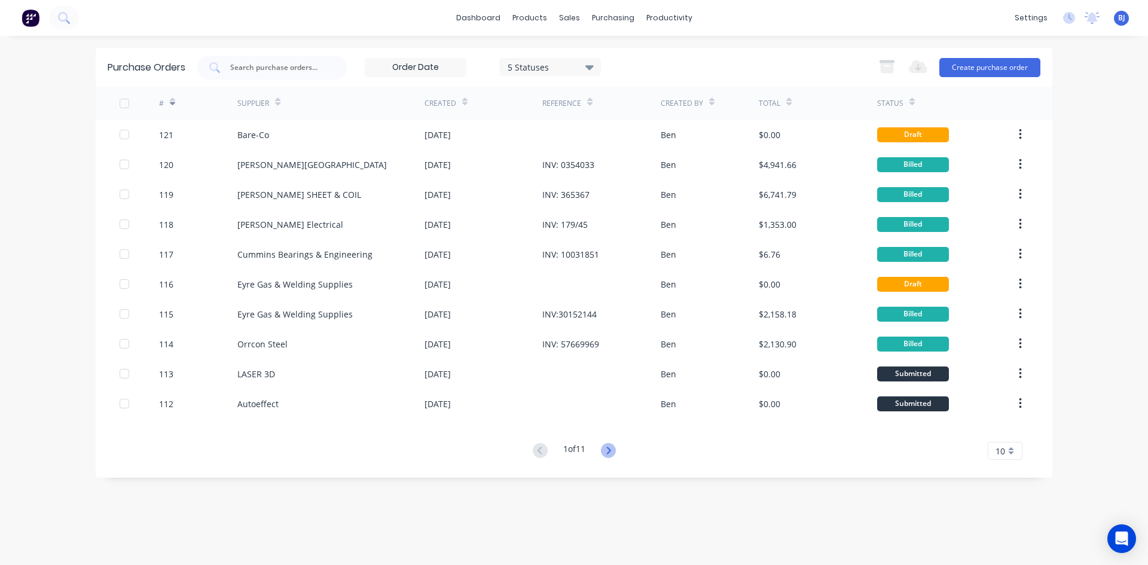
click at [609, 445] on icon at bounding box center [608, 450] width 15 height 15
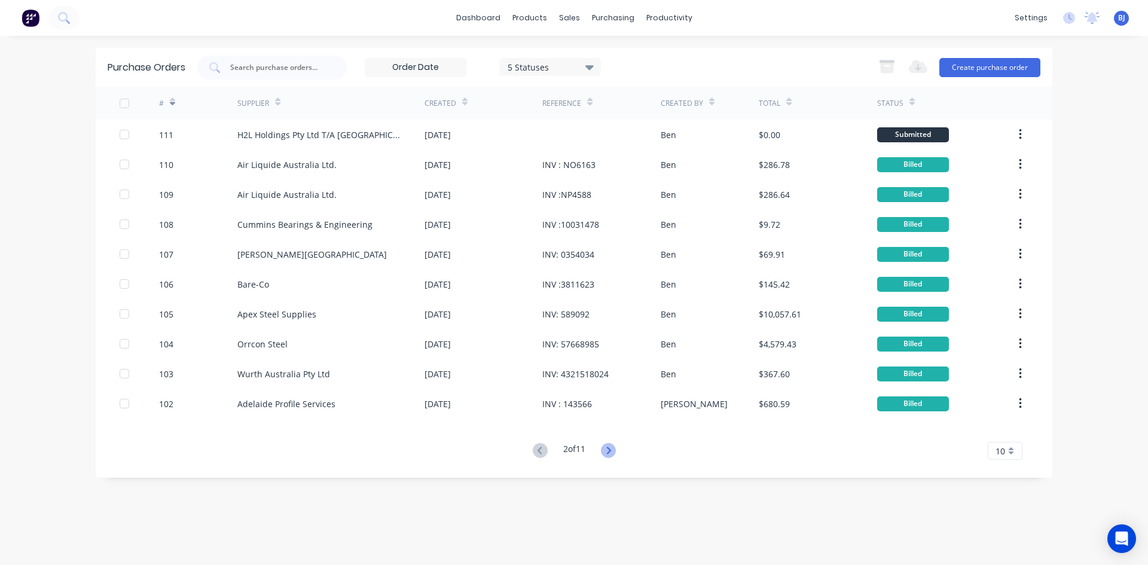
click at [610, 445] on icon at bounding box center [608, 450] width 15 height 15
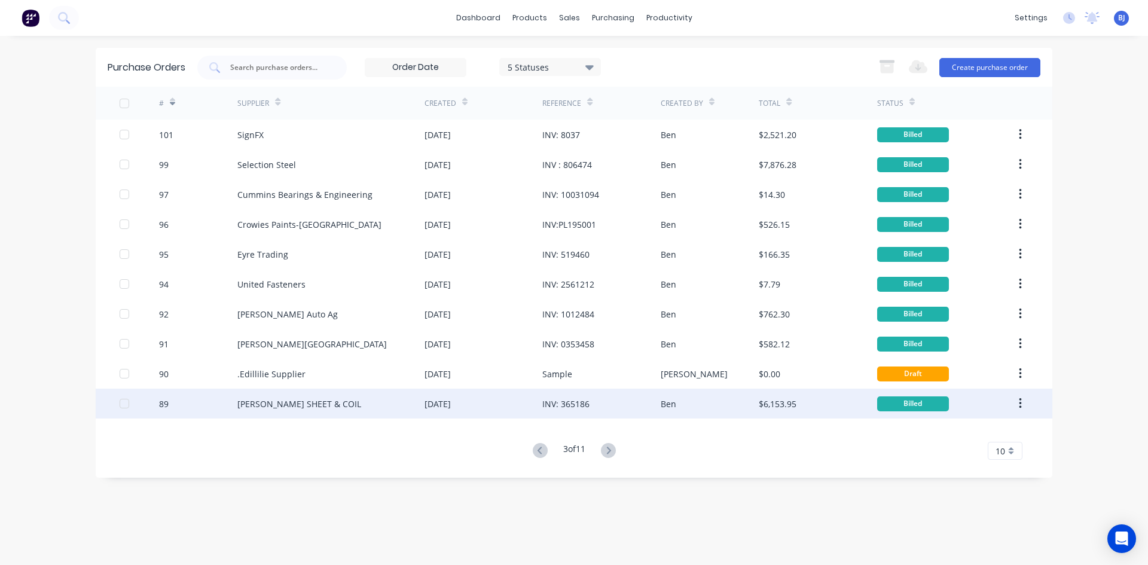
click at [256, 402] on div "[PERSON_NAME] SHEET & COIL" at bounding box center [299, 404] width 124 height 13
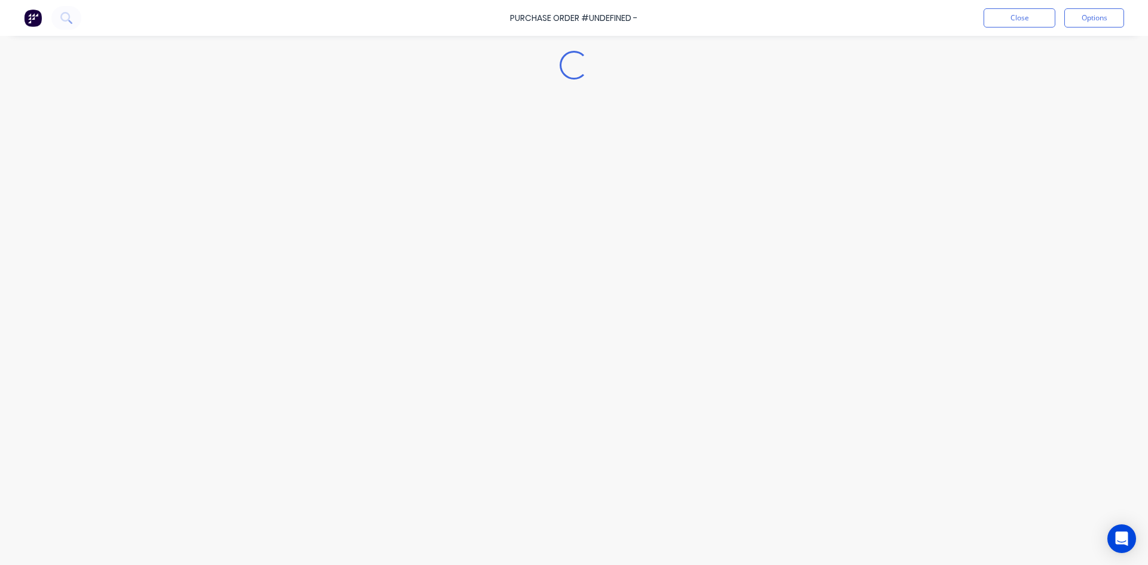
click at [256, 402] on div "Loading..." at bounding box center [574, 264] width 1088 height 505
type textarea "x"
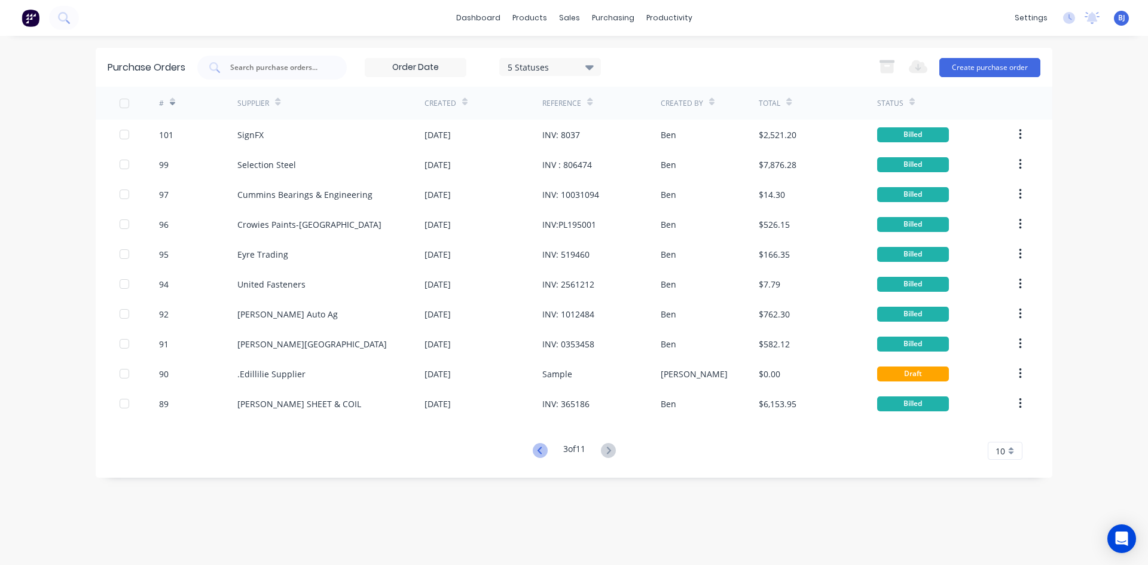
click at [537, 449] on icon at bounding box center [539, 450] width 4 height 7
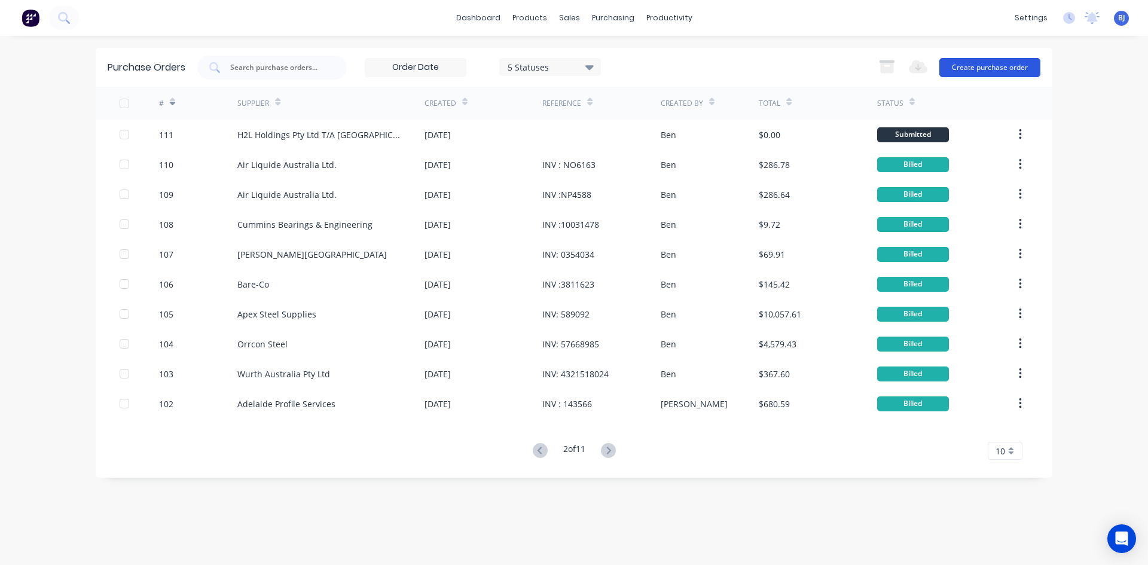
click at [1009, 63] on button "Create purchase order" at bounding box center [989, 67] width 101 height 19
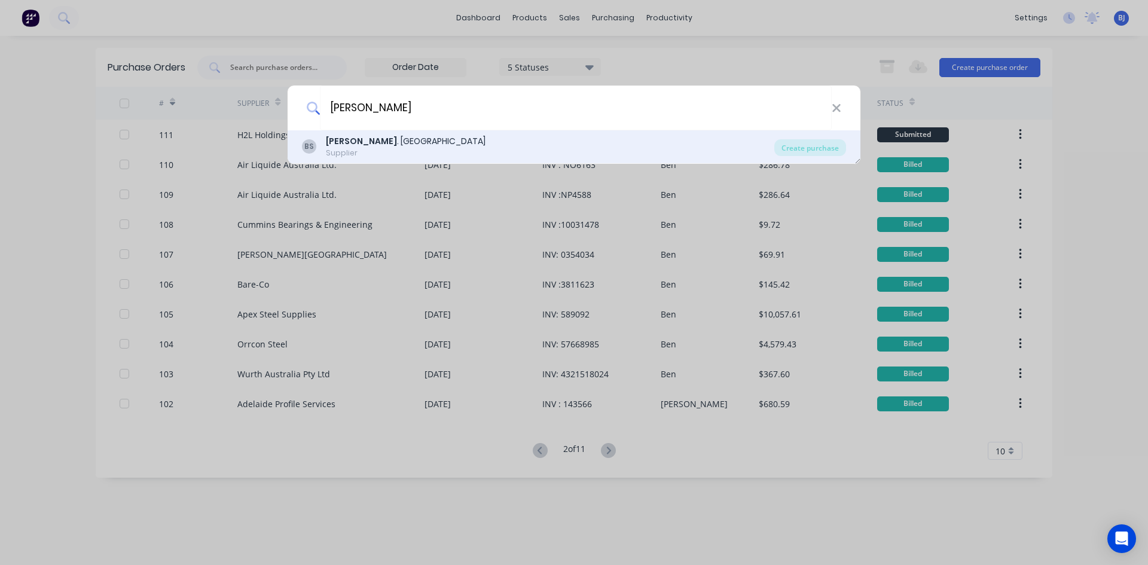
type input "[PERSON_NAME]"
click at [350, 142] on div "B.L . Shipway" at bounding box center [406, 141] width 160 height 13
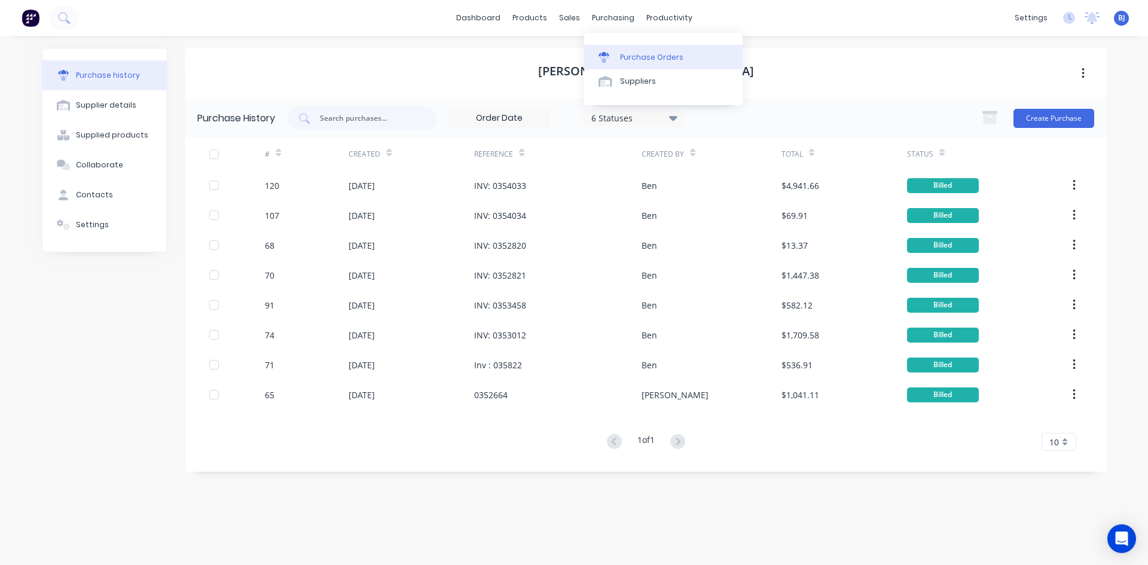
click at [610, 60] on div at bounding box center [607, 57] width 18 height 11
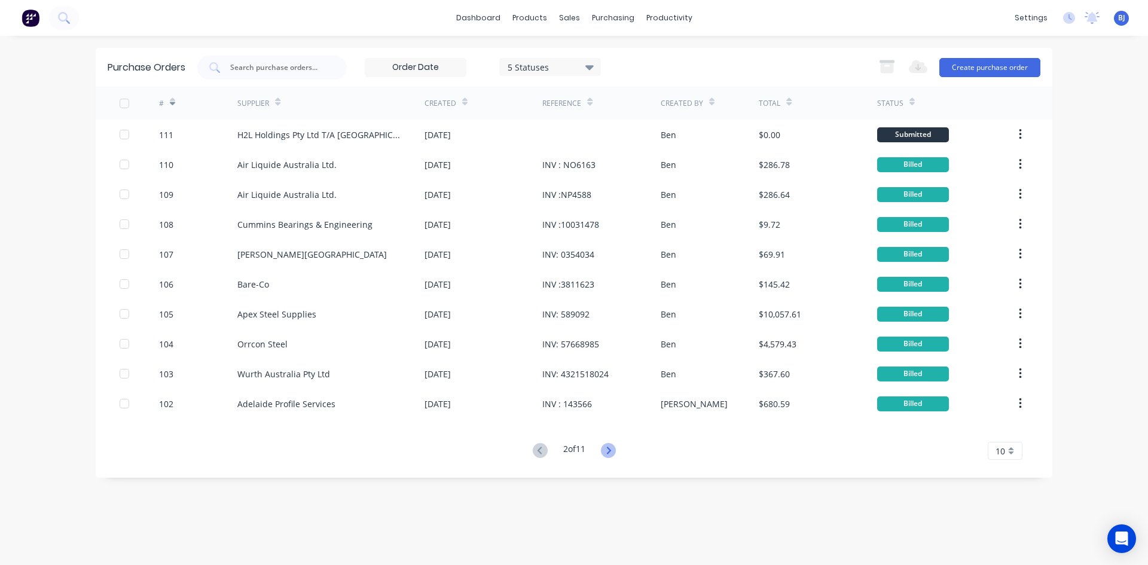
click at [608, 452] on icon at bounding box center [608, 450] width 15 height 15
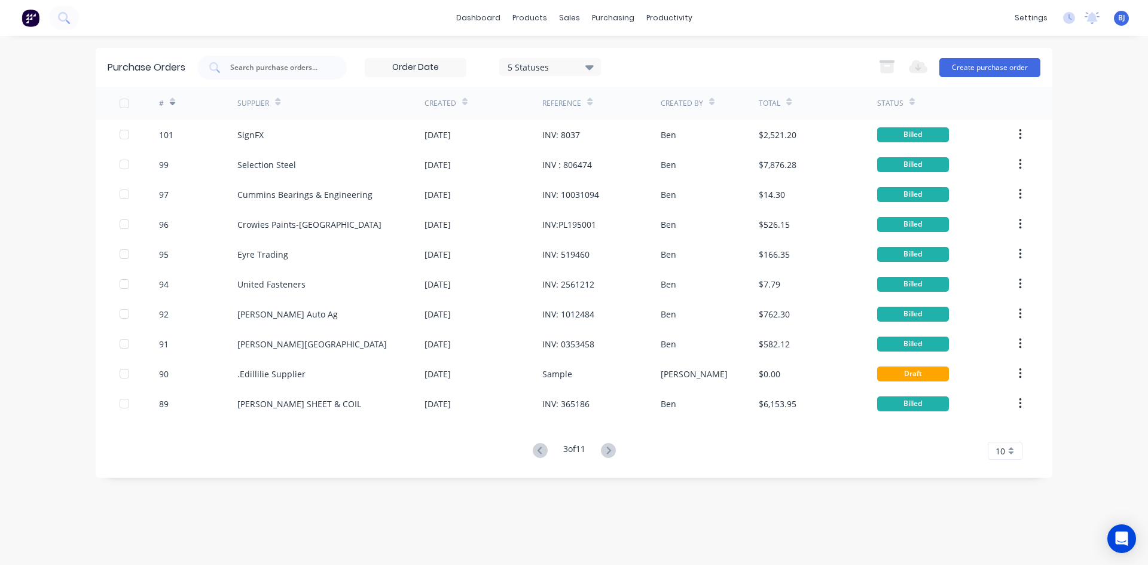
click at [608, 452] on icon at bounding box center [608, 450] width 15 height 15
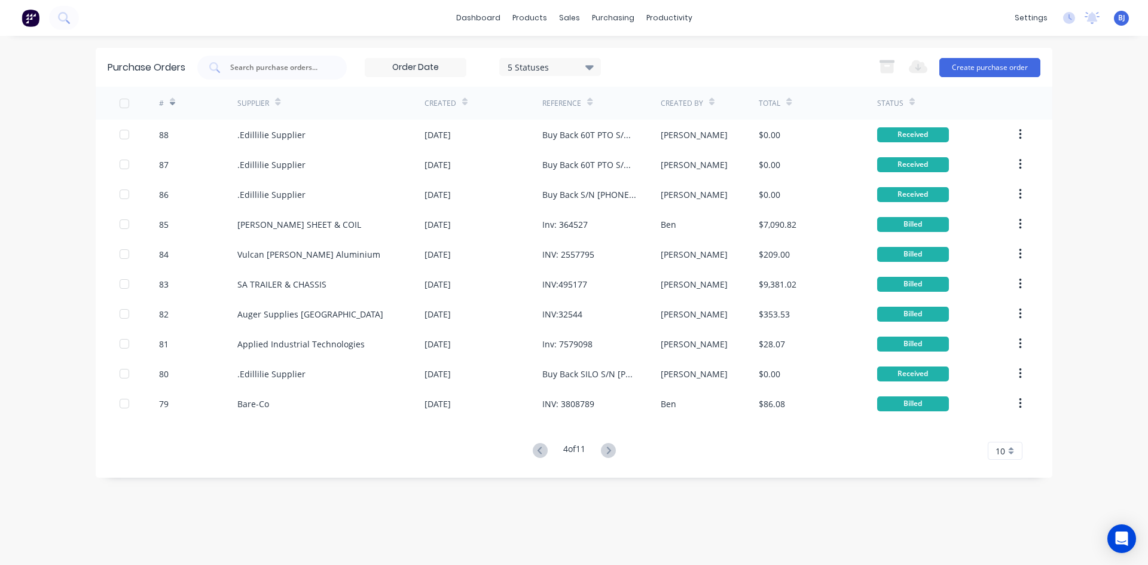
click at [608, 452] on icon at bounding box center [608, 450] width 15 height 15
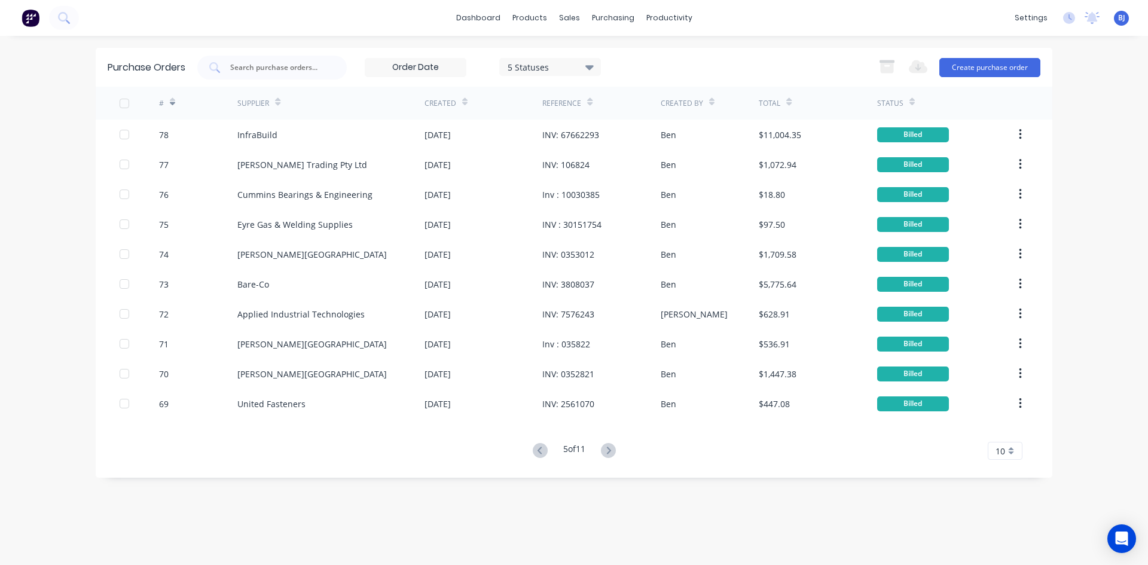
click at [608, 452] on icon at bounding box center [608, 450] width 15 height 15
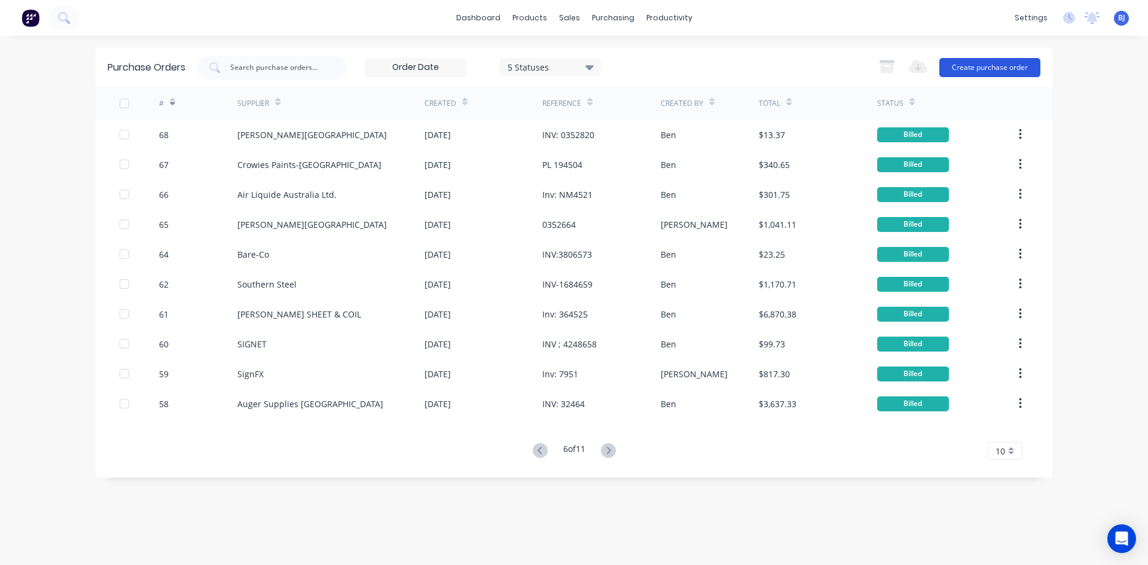
click at [985, 68] on button "Create purchase order" at bounding box center [989, 67] width 101 height 19
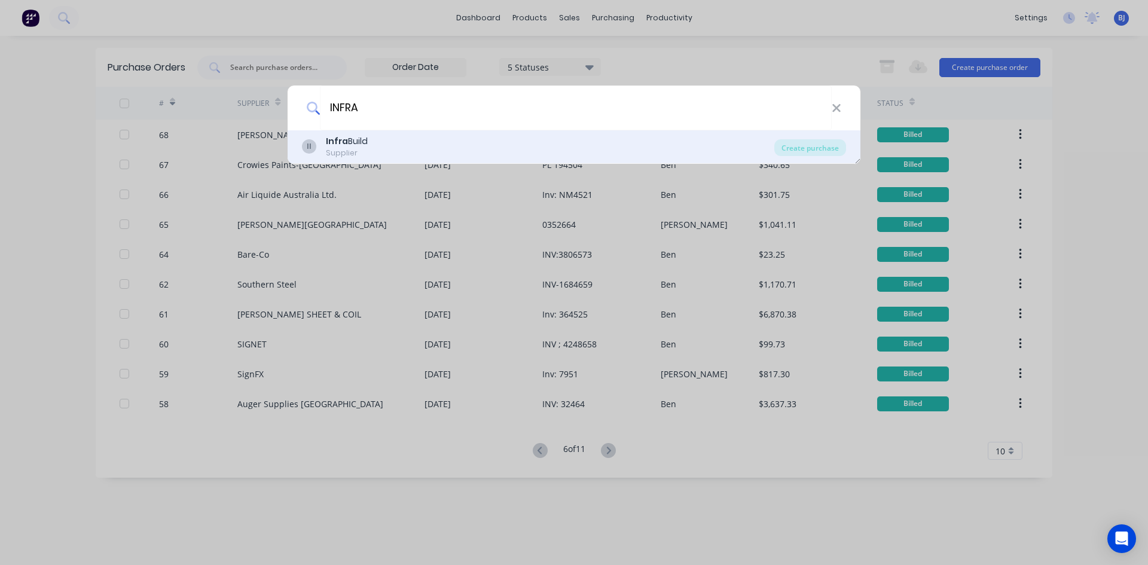
type input "INFRA"
click at [331, 142] on b "Infra" at bounding box center [337, 141] width 22 height 12
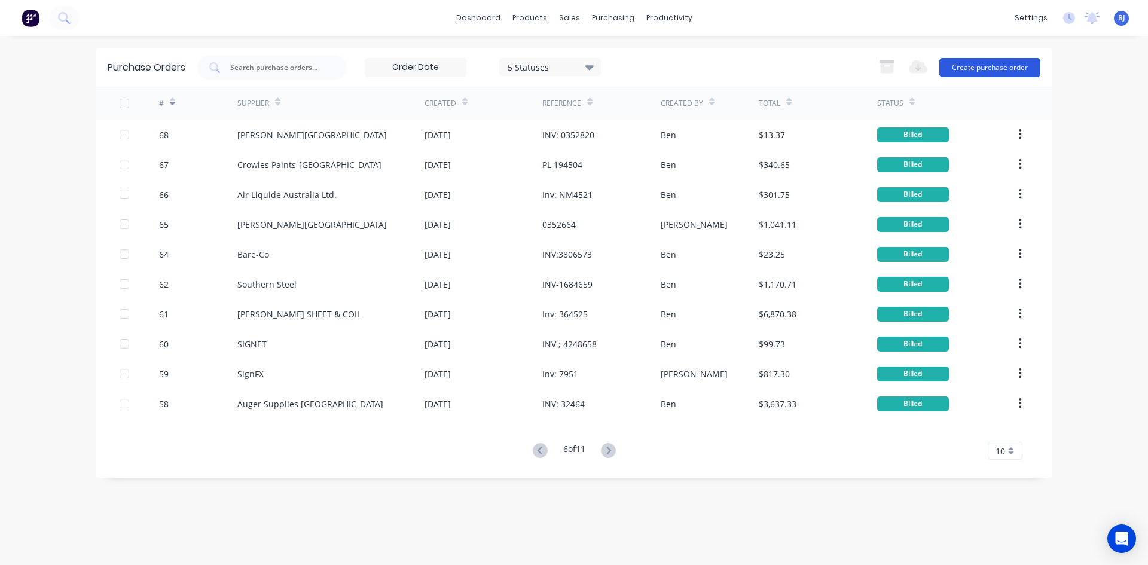
click at [977, 69] on button "Create purchase order" at bounding box center [989, 67] width 101 height 19
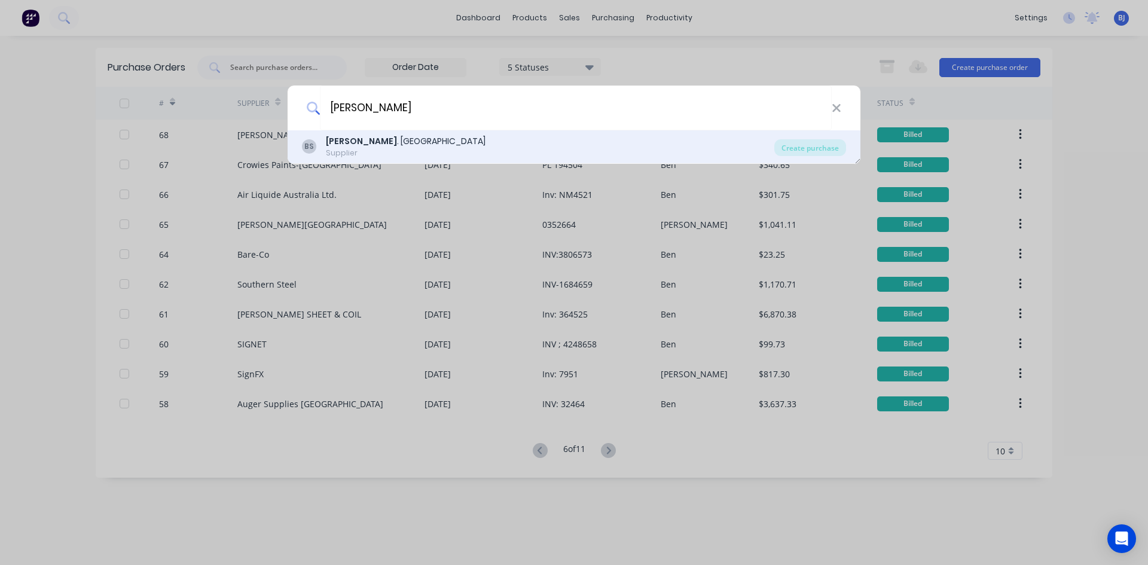
type input "[PERSON_NAME]"
click at [360, 144] on div "B.L . Shipway" at bounding box center [406, 141] width 160 height 13
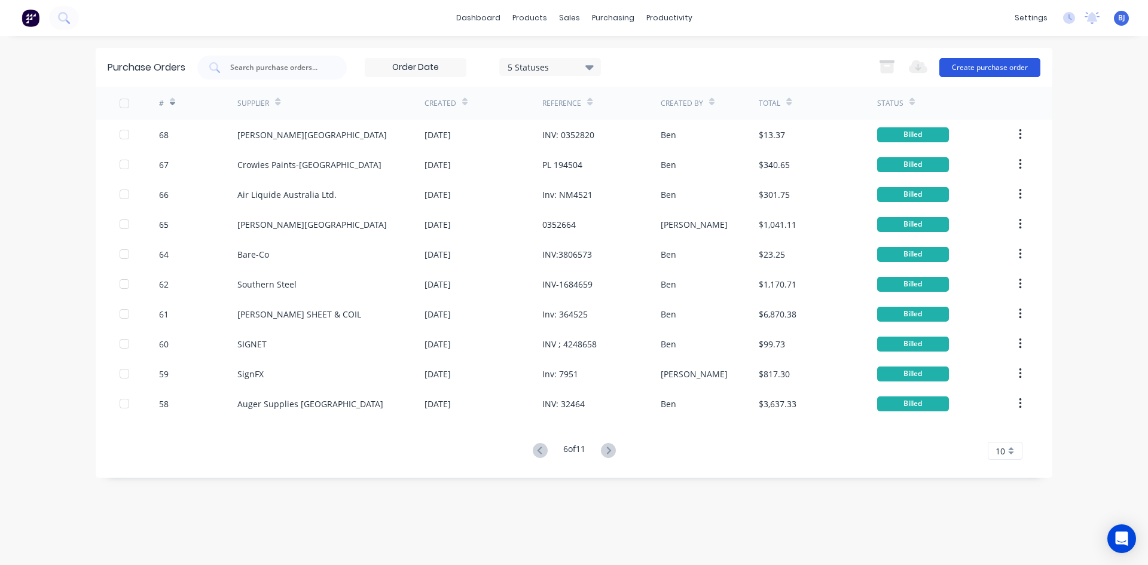
click at [977, 67] on button "Create purchase order" at bounding box center [989, 67] width 101 height 19
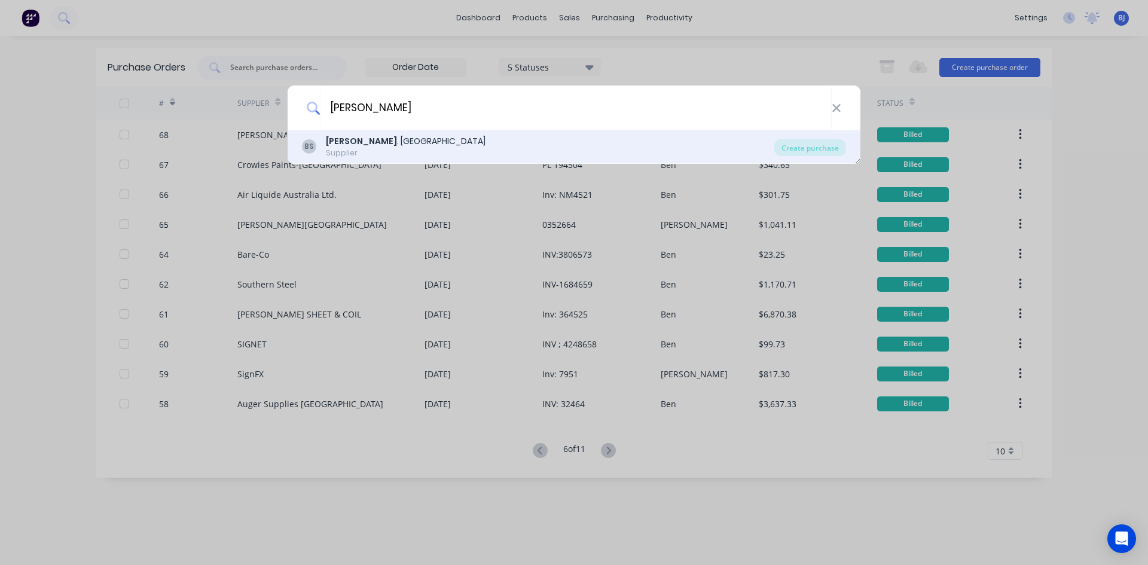
type input "[PERSON_NAME]"
click at [349, 145] on div "B.L . Shipway" at bounding box center [406, 141] width 160 height 13
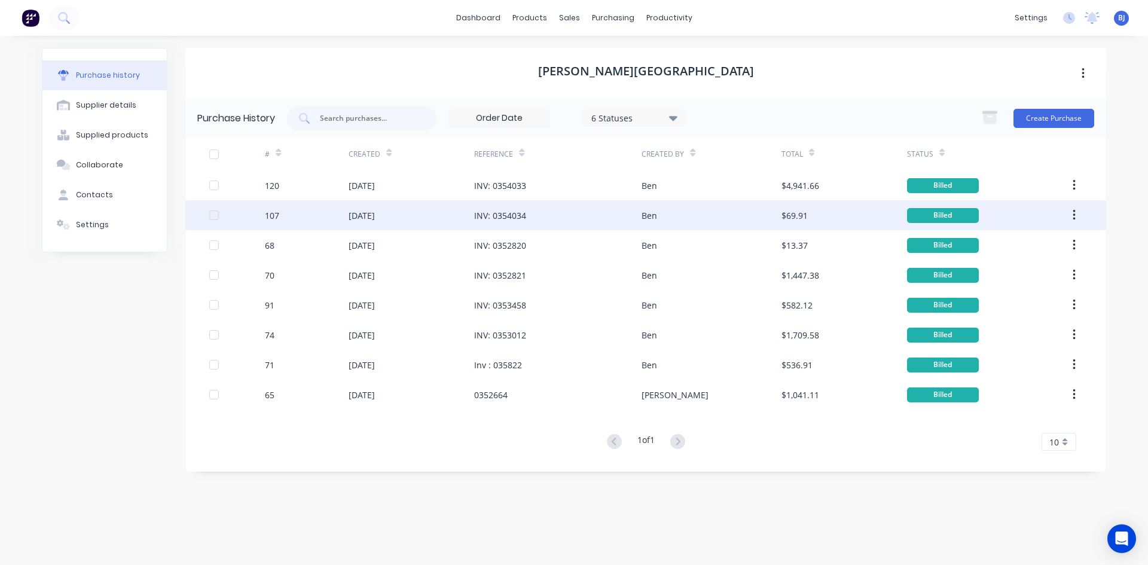
click at [432, 210] on div "[DATE]" at bounding box center [411, 215] width 126 height 30
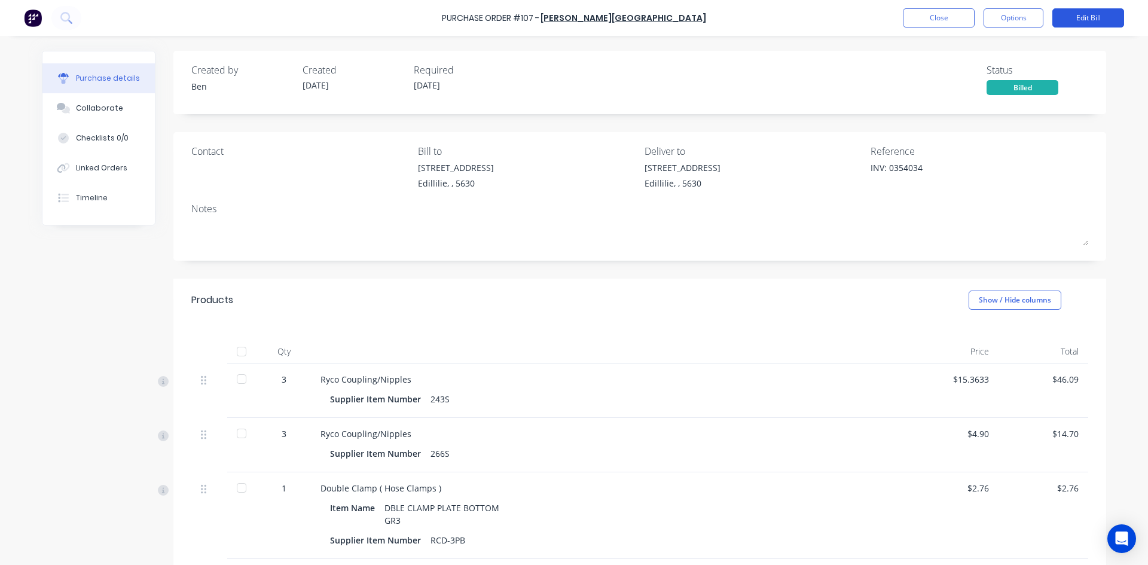
click at [1087, 17] on button "Edit Bill" at bounding box center [1088, 17] width 72 height 19
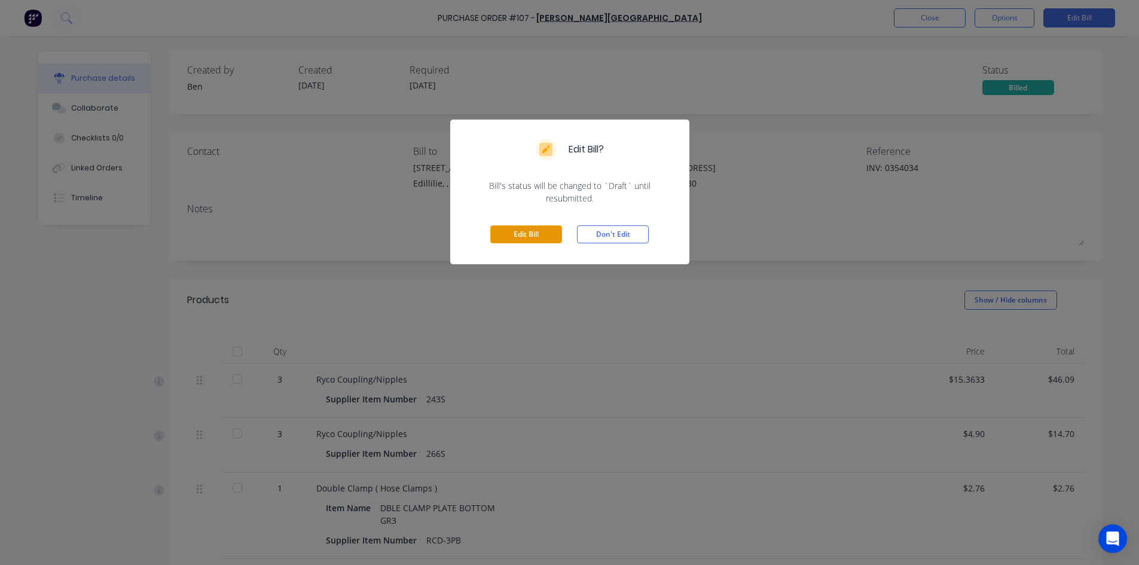
click at [536, 236] on button "Edit Bill" at bounding box center [526, 234] width 72 height 18
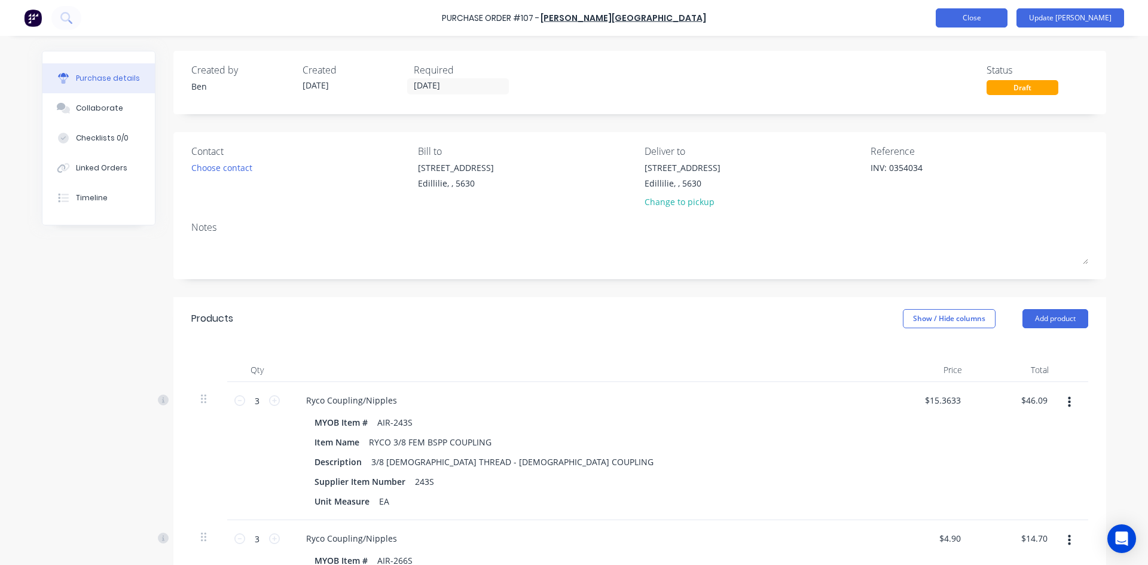
click at [1007, 22] on button "Close" at bounding box center [971, 17] width 72 height 19
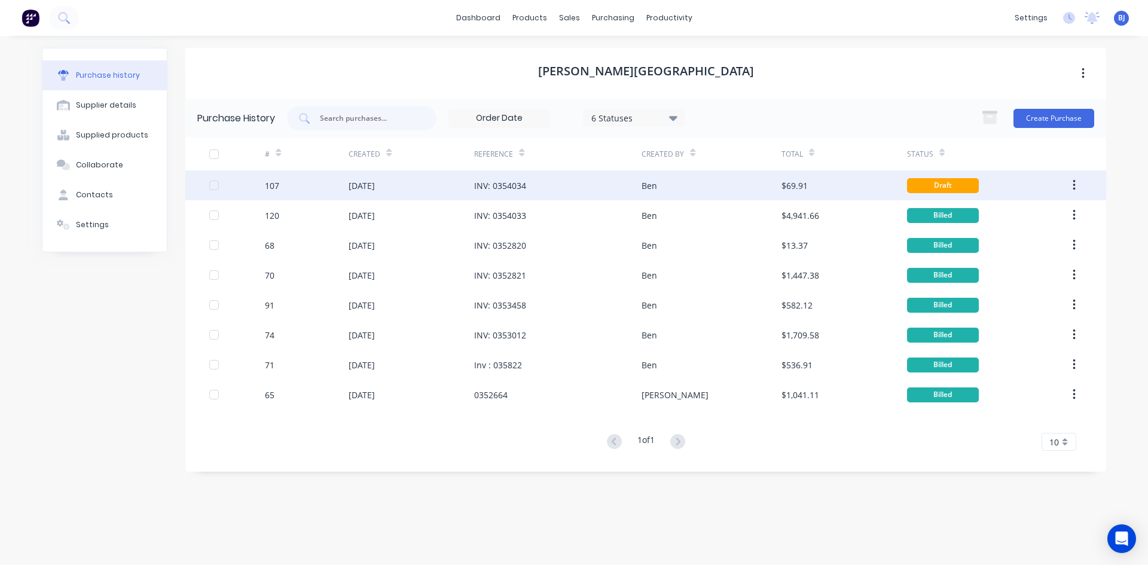
click at [518, 184] on div "INV: 0354034" at bounding box center [500, 185] width 52 height 13
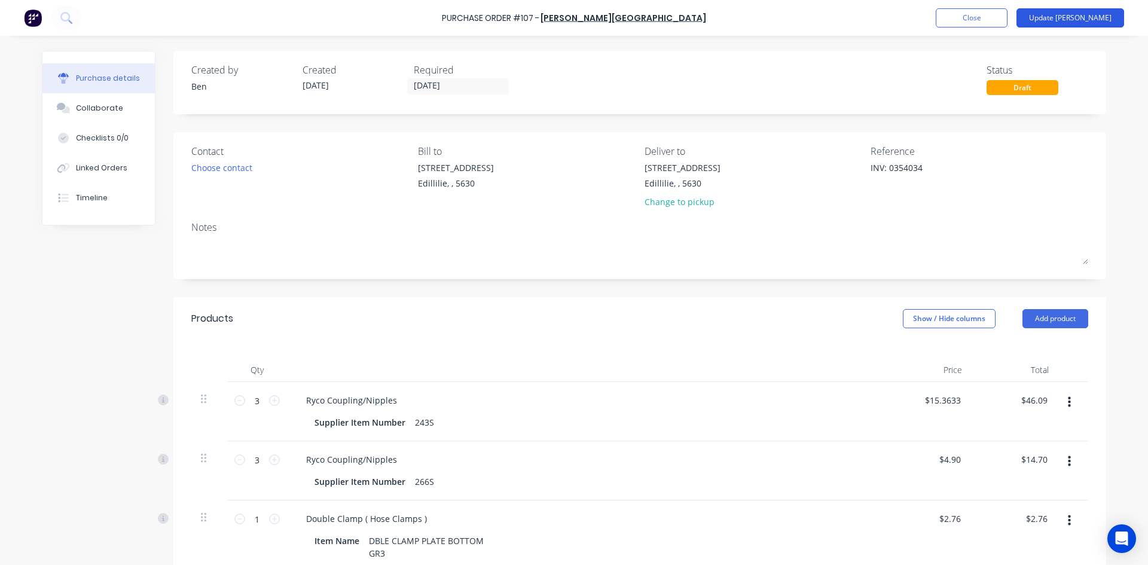
click at [1096, 22] on button "Update Bill" at bounding box center [1070, 17] width 108 height 19
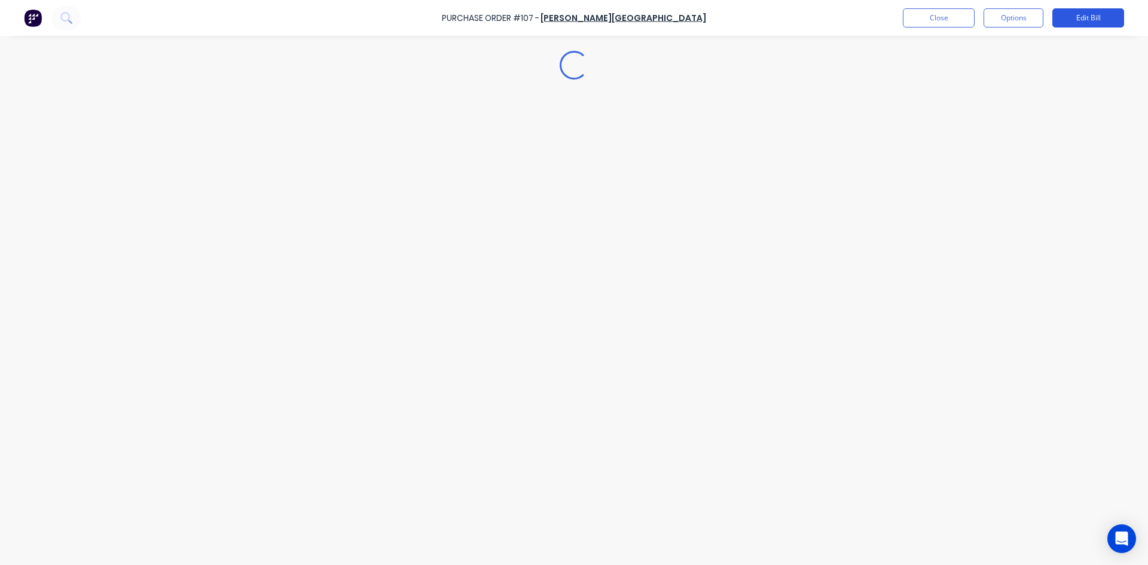
type textarea "x"
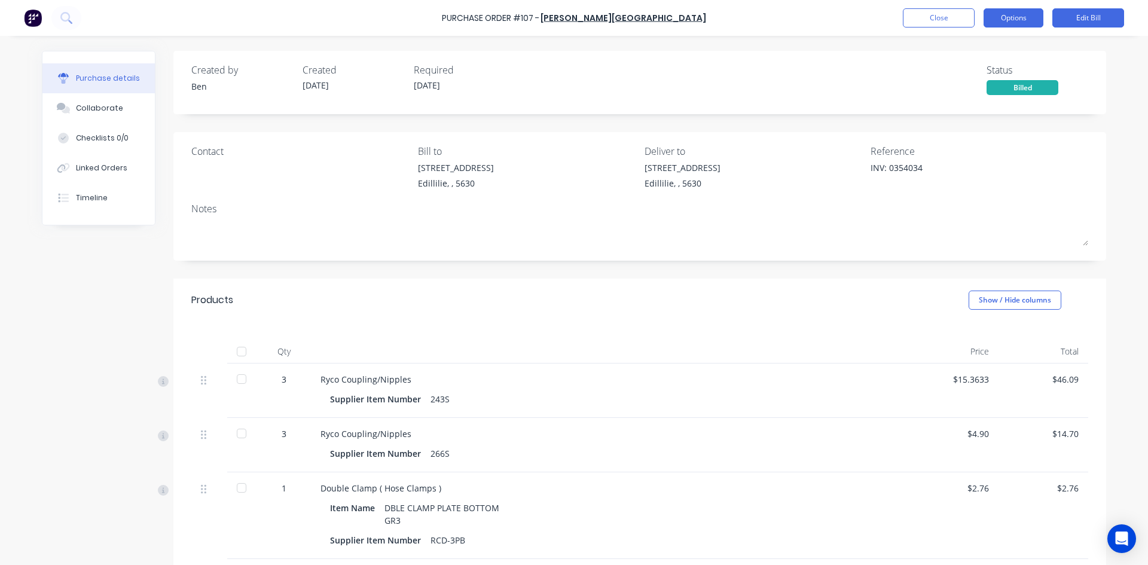
click at [1036, 20] on button "Options" at bounding box center [1013, 17] width 60 height 19
click at [859, 82] on div "Created by Ben Created 29/08/25 Required 05/09/25 Status Billed" at bounding box center [639, 79] width 897 height 32
click at [943, 23] on button "Close" at bounding box center [939, 17] width 72 height 19
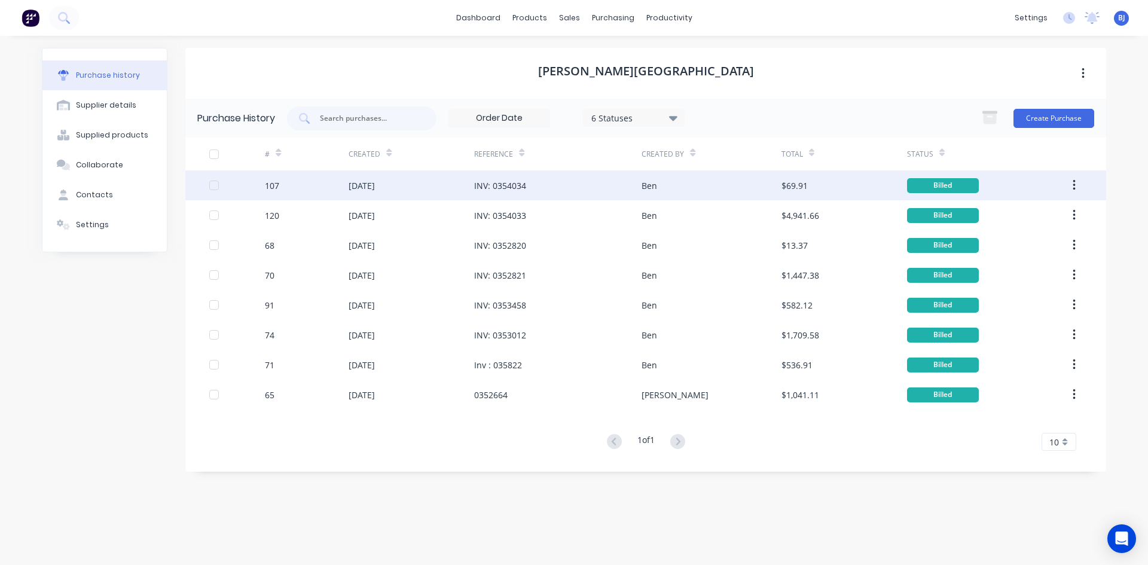
click at [1072, 185] on icon "button" at bounding box center [1073, 185] width 3 height 13
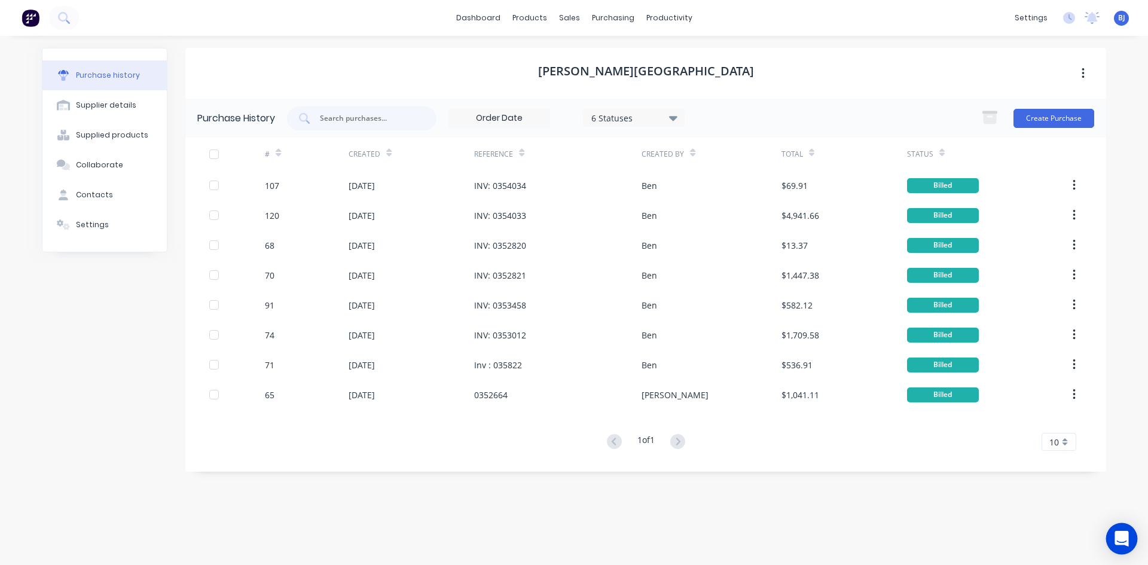
click at [1121, 533] on icon "Open Intercom Messenger" at bounding box center [1121, 539] width 14 height 16
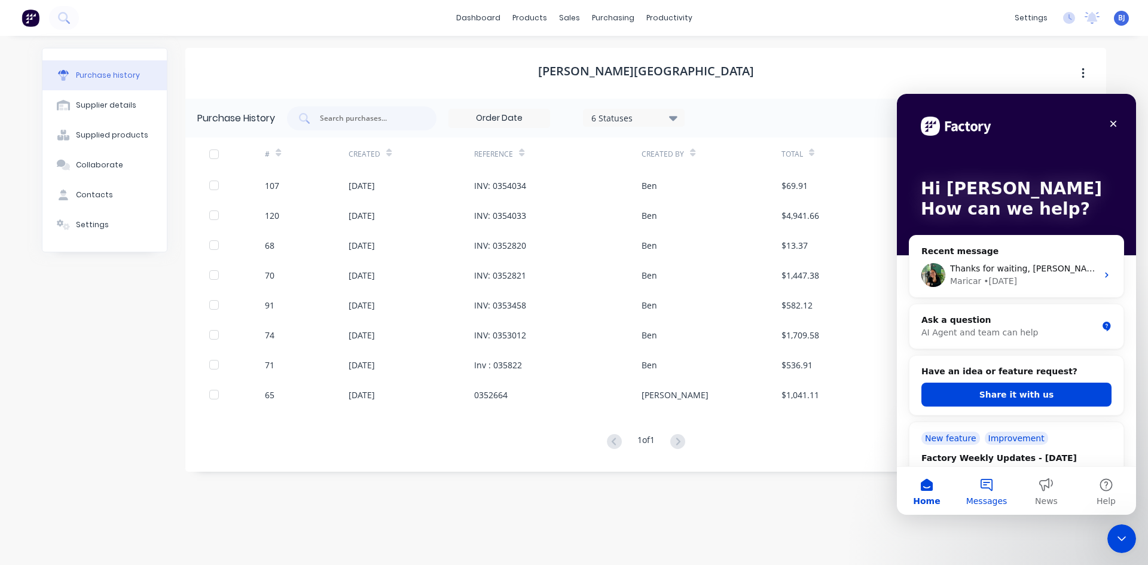
click at [984, 481] on button "Messages" at bounding box center [986, 491] width 60 height 48
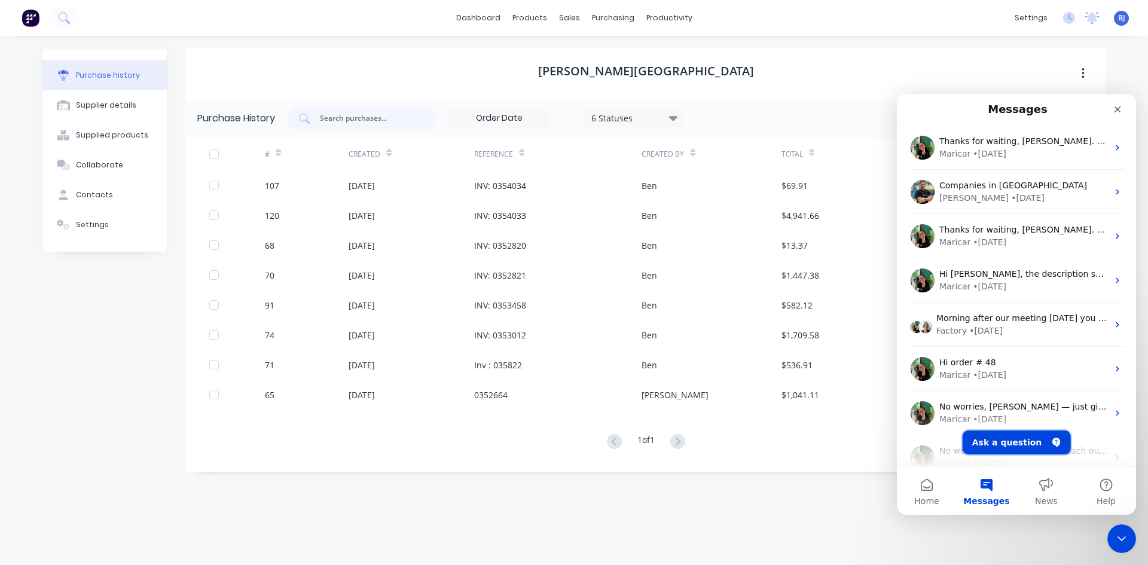
click at [1015, 441] on button "Ask a question" at bounding box center [1016, 442] width 108 height 24
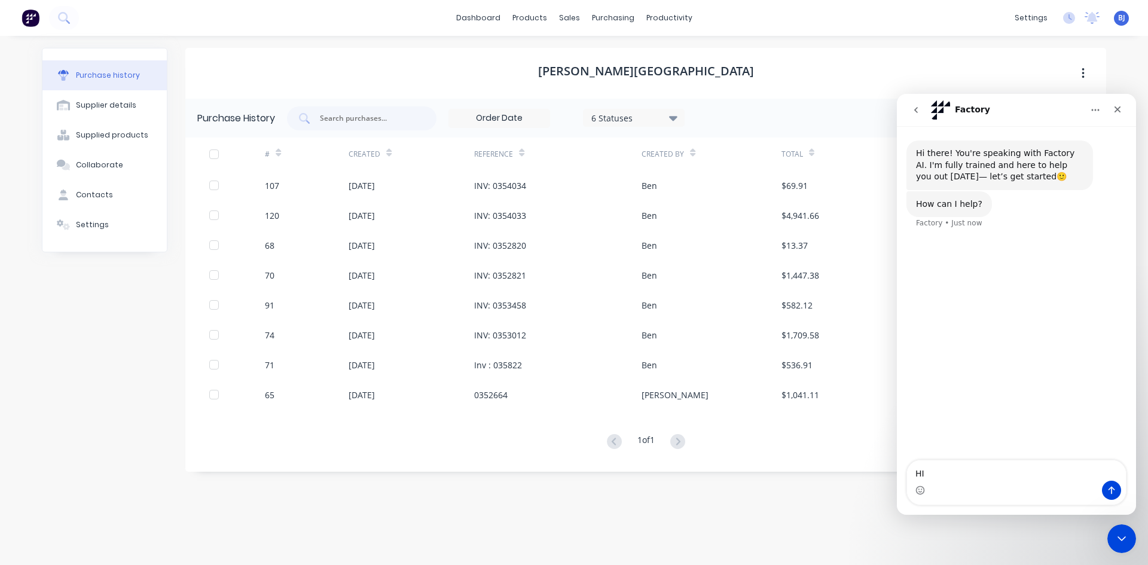
type textarea "H"
click at [1121, 530] on icon "Close Intercom Messenger" at bounding box center [1119, 537] width 14 height 14
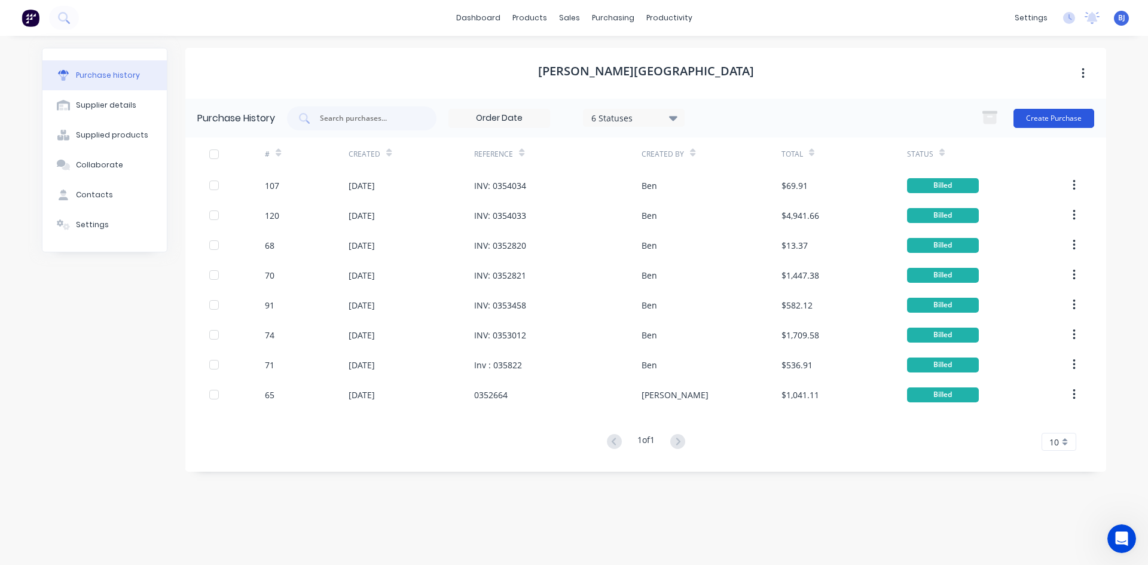
click at [1057, 117] on button "Create Purchase" at bounding box center [1053, 118] width 81 height 19
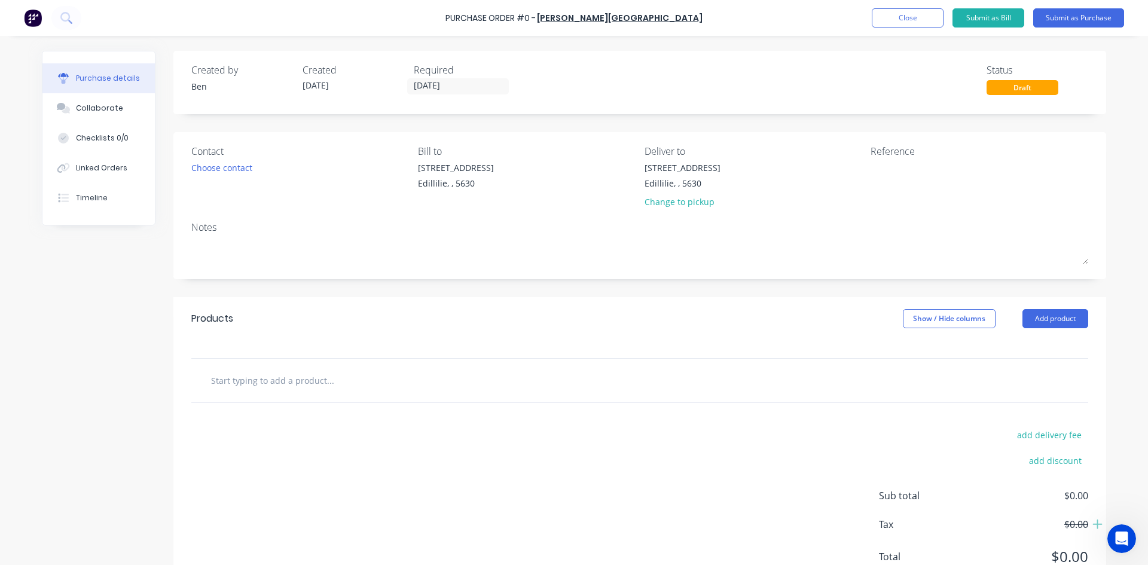
click at [254, 379] on input "text" at bounding box center [329, 380] width 239 height 24
click at [1052, 321] on button "Add product" at bounding box center [1055, 318] width 66 height 19
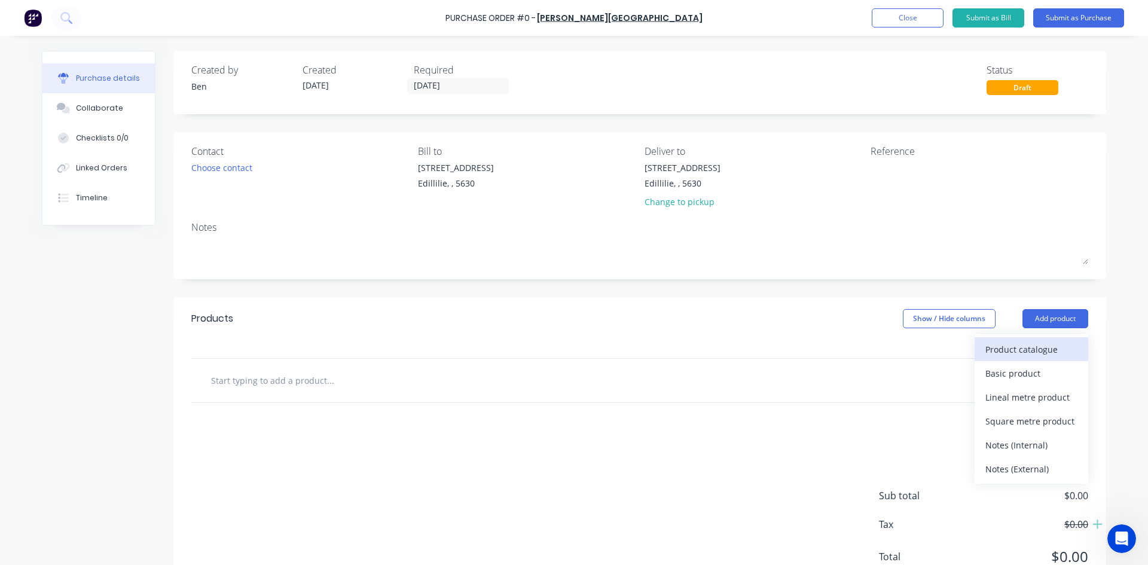
click at [1002, 349] on div "Product catalogue" at bounding box center [1031, 349] width 92 height 17
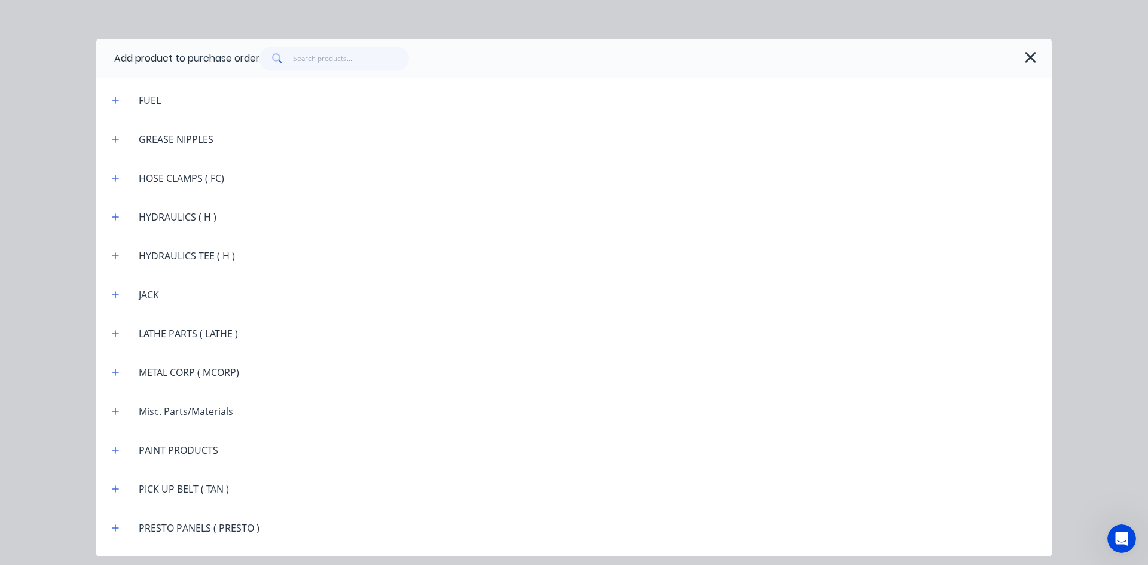
scroll to position [1554, 0]
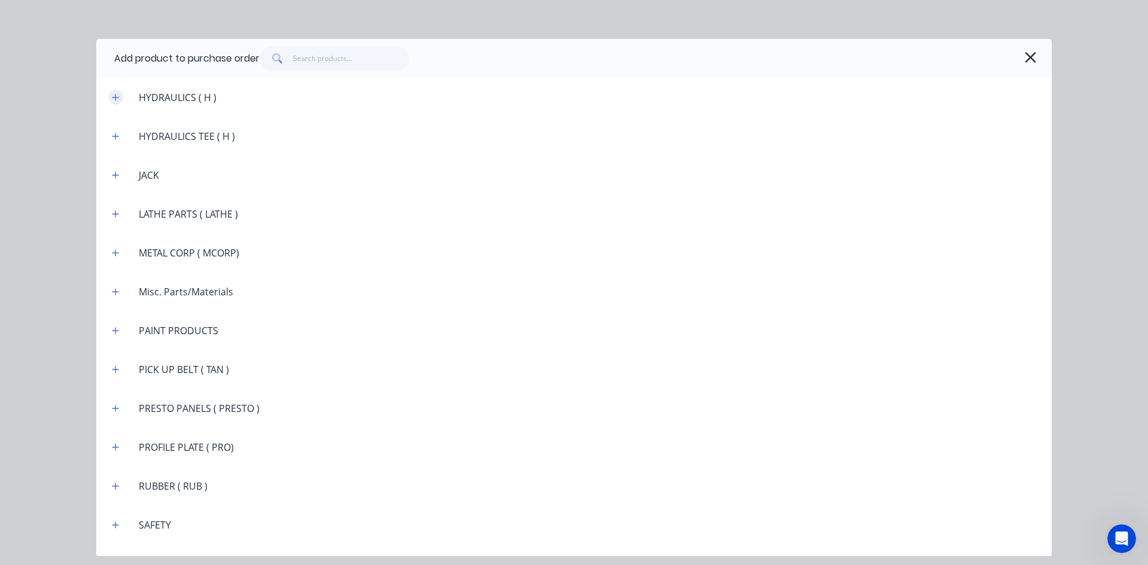
click at [118, 97] on icon "button" at bounding box center [115, 97] width 7 height 7
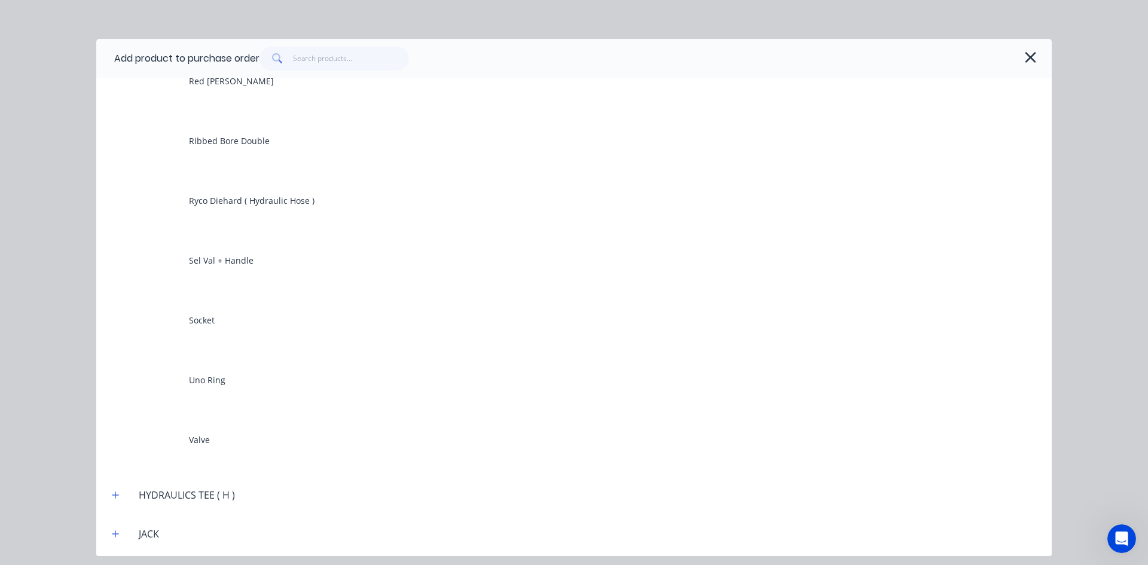
scroll to position [3527, 0]
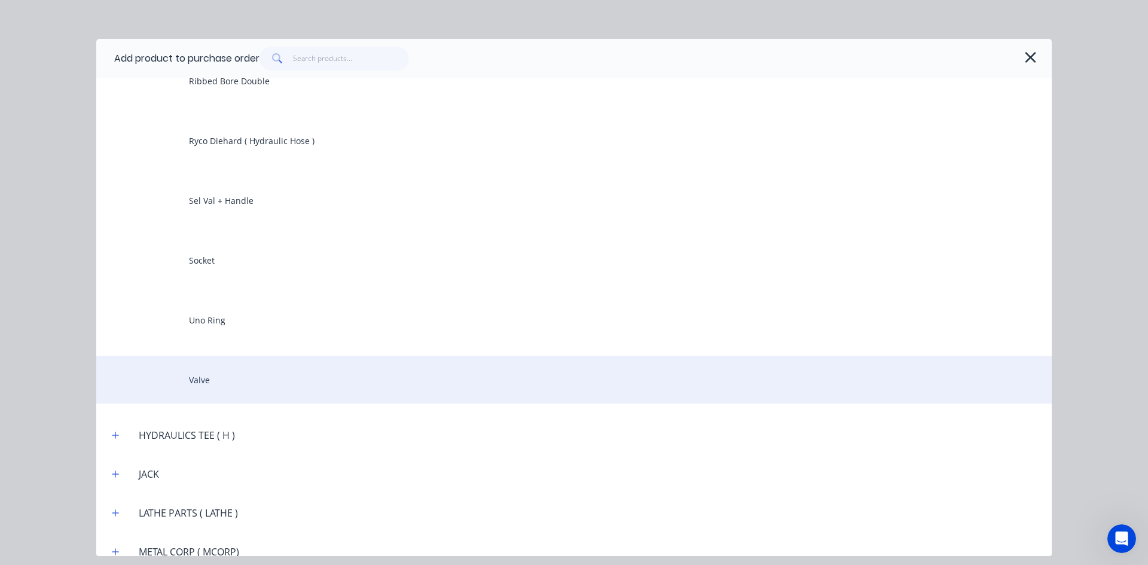
click at [210, 376] on div "Valve" at bounding box center [573, 380] width 955 height 48
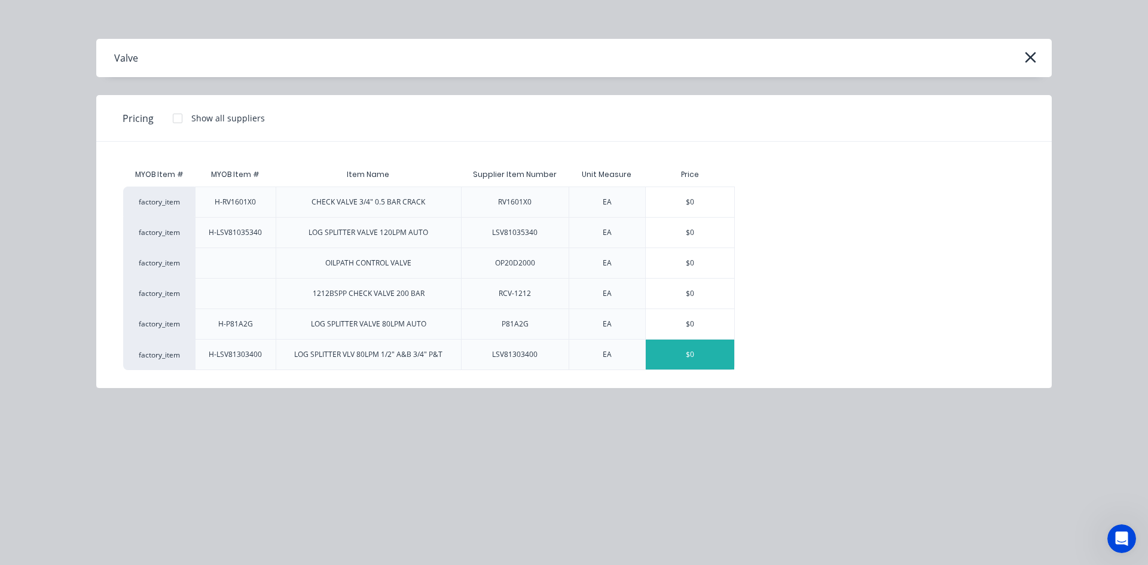
click at [704, 354] on div "$0" at bounding box center [690, 355] width 88 height 30
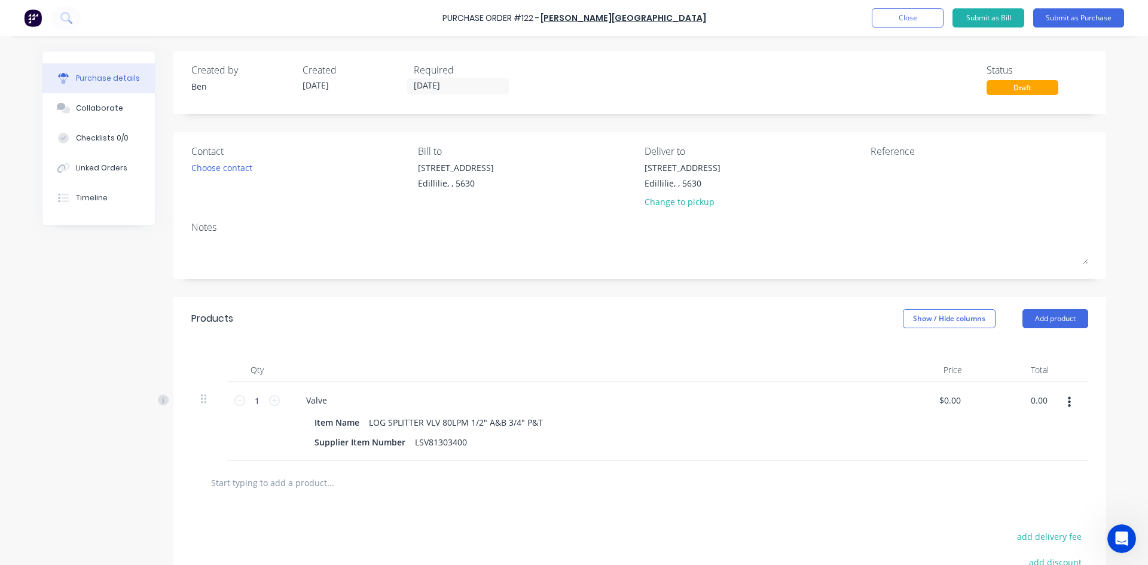
drag, startPoint x: 1044, startPoint y: 400, endPoint x: 997, endPoint y: 403, distance: 47.4
click at [997, 403] on div "0.00 0.00" at bounding box center [1014, 421] width 87 height 79
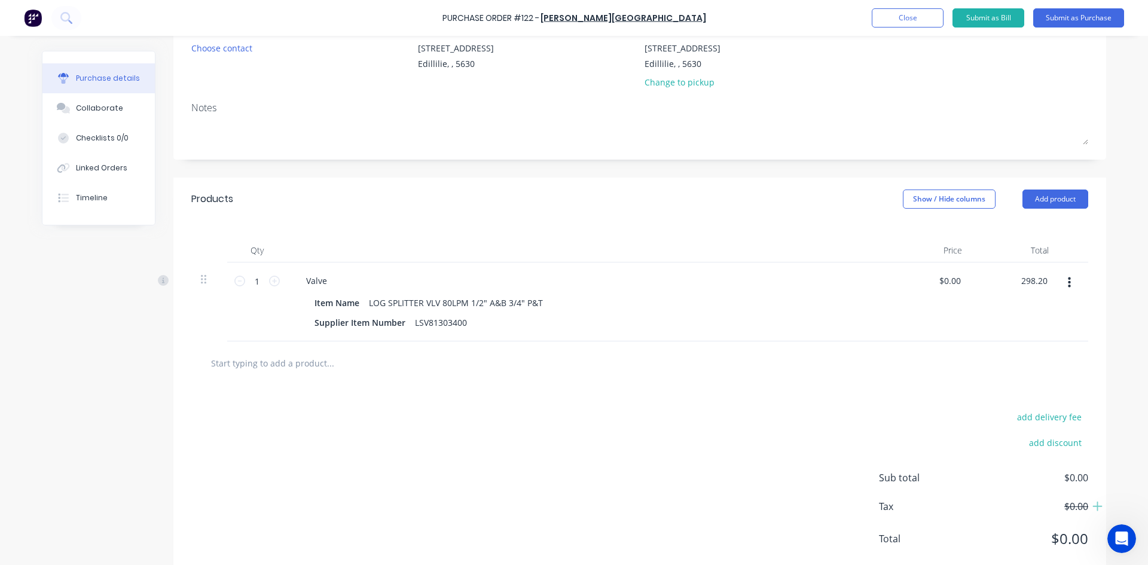
scroll to position [148, 0]
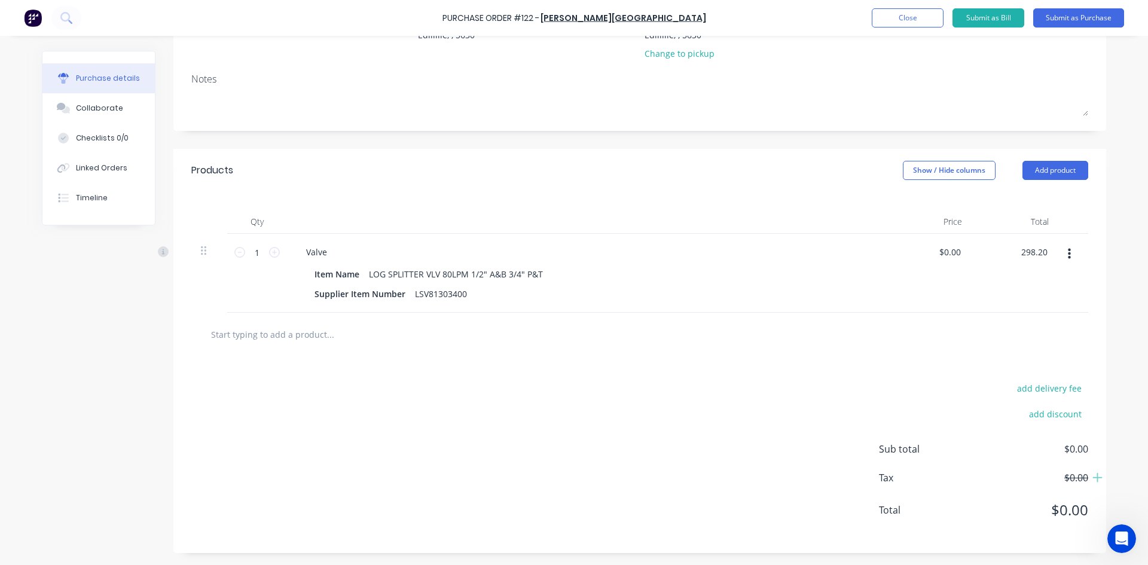
type input "298.20"
type input "$298.20"
click at [946, 394] on div "add delivery fee" at bounding box center [983, 388] width 209 height 16
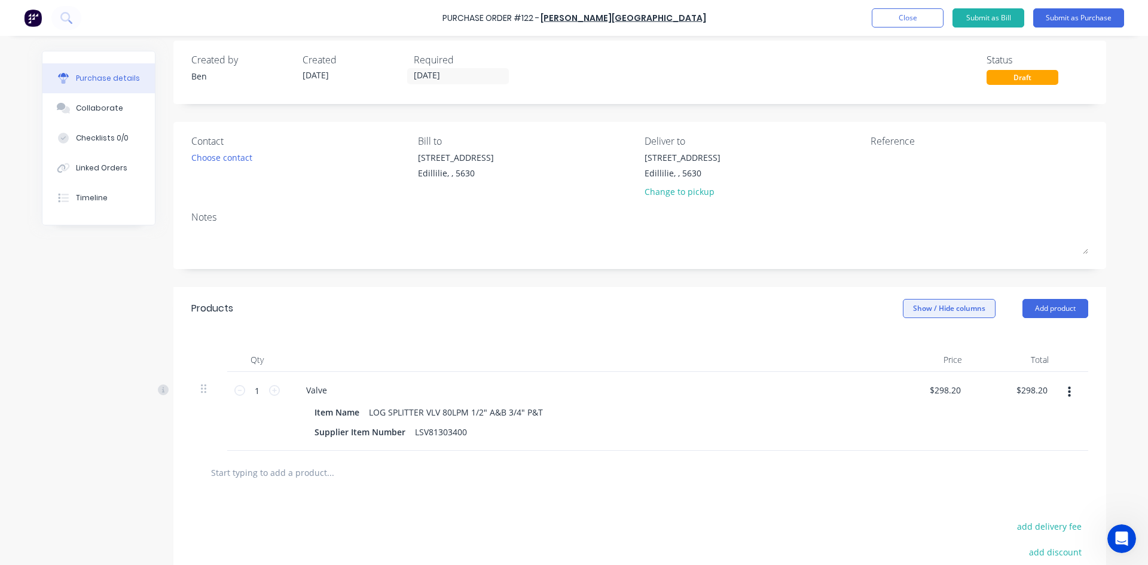
scroll to position [0, 0]
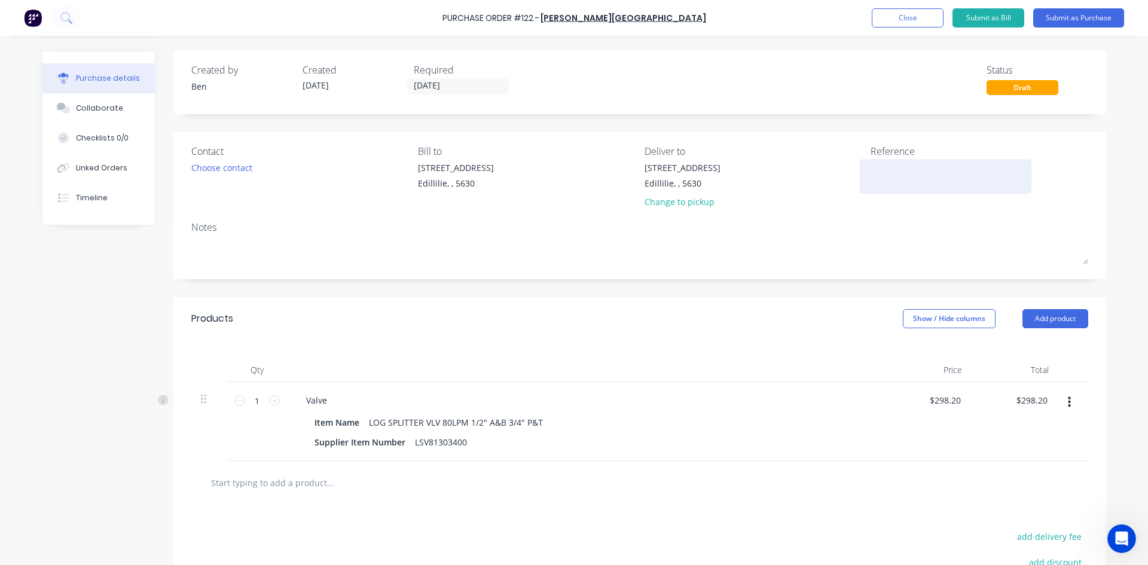
click at [885, 170] on textarea at bounding box center [944, 174] width 149 height 27
type textarea "INV: 0354076"
type textarea "x"
type textarea "INV: 0354076"
click at [449, 82] on input "[DATE]" at bounding box center [458, 86] width 100 height 15
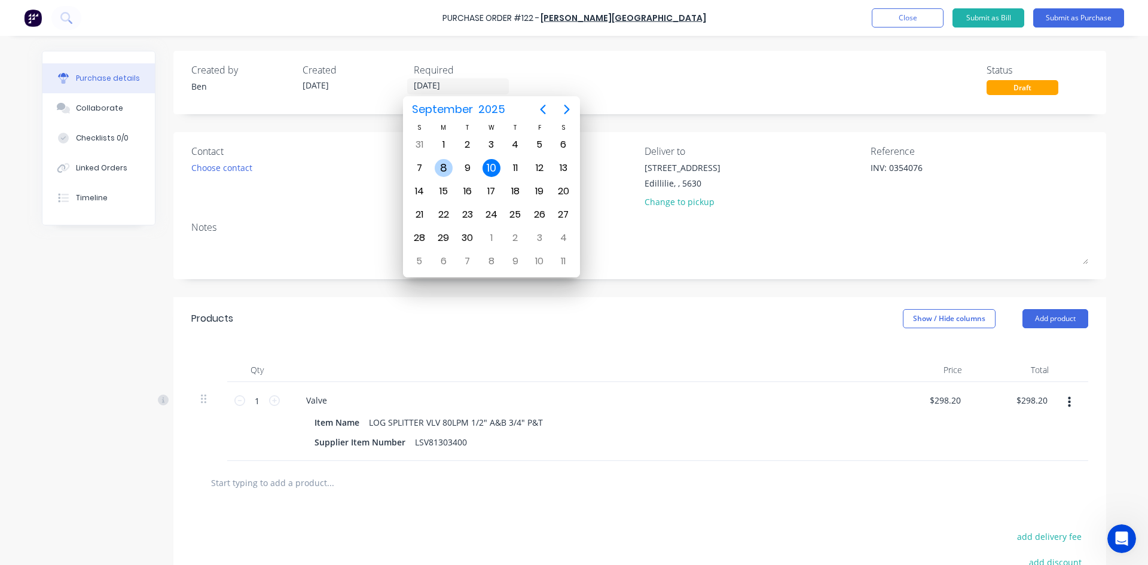
click at [446, 169] on div "8" at bounding box center [444, 168] width 18 height 18
type textarea "x"
type input "[DATE]"
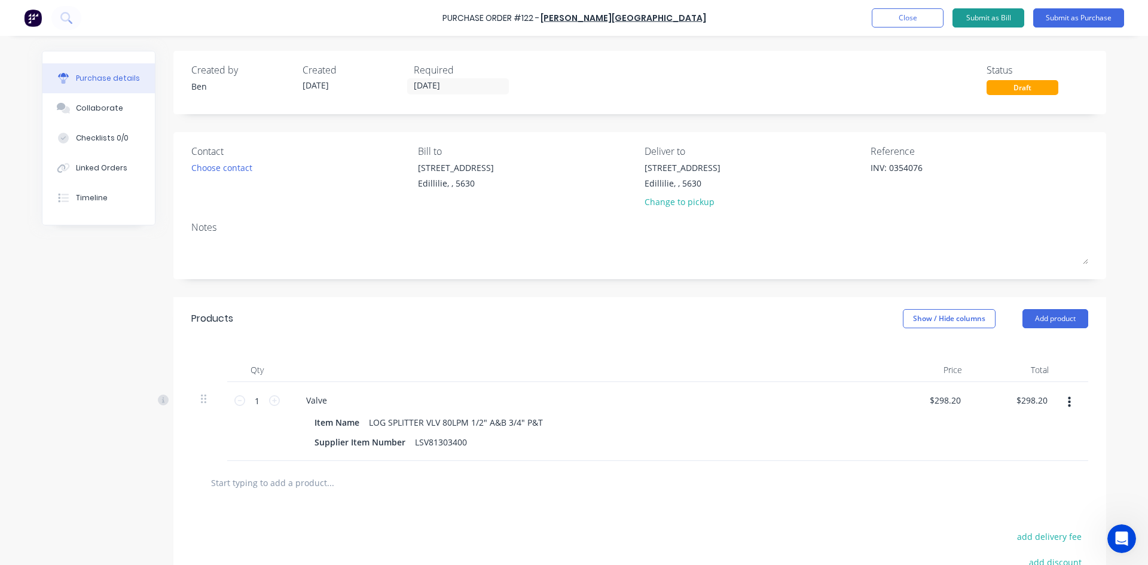
click at [990, 19] on button "Submit as Bill" at bounding box center [988, 17] width 72 height 19
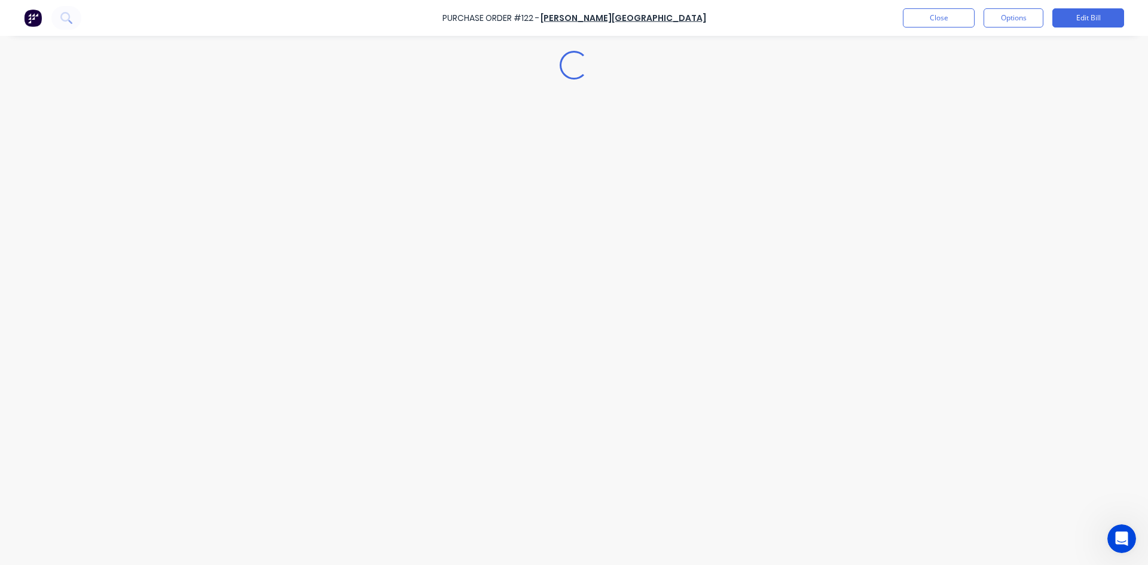
type textarea "x"
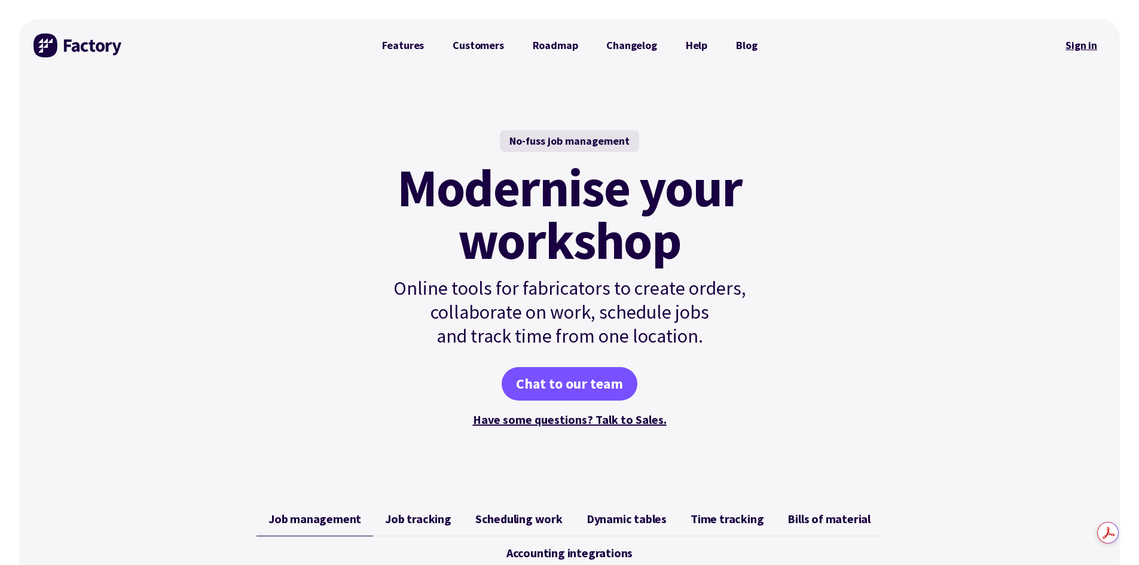
click at [1079, 45] on link "Sign in" at bounding box center [1081, 45] width 48 height 27
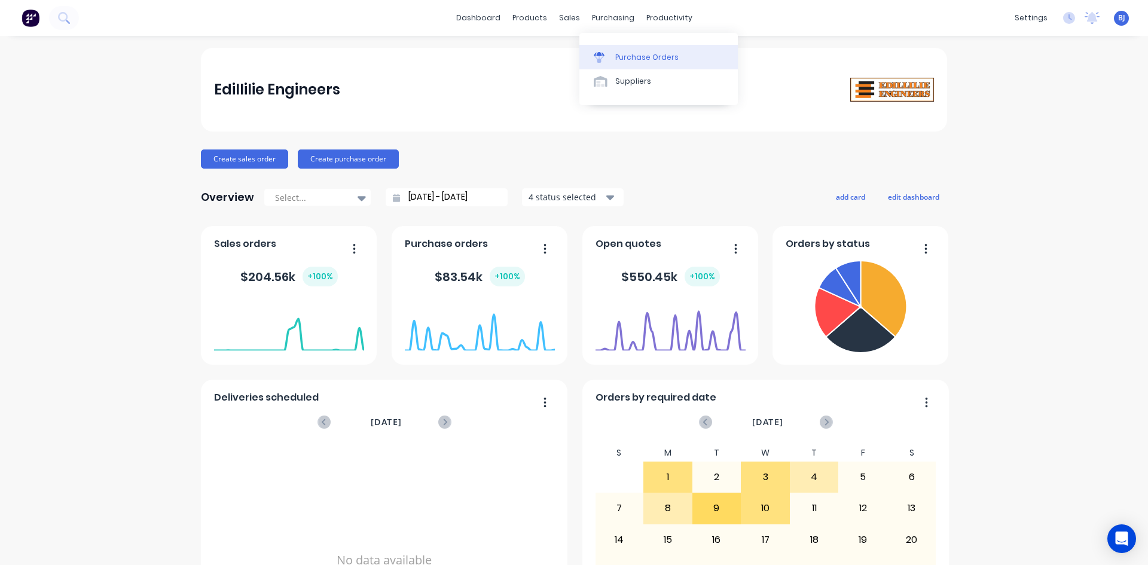
click at [606, 53] on div at bounding box center [603, 57] width 18 height 11
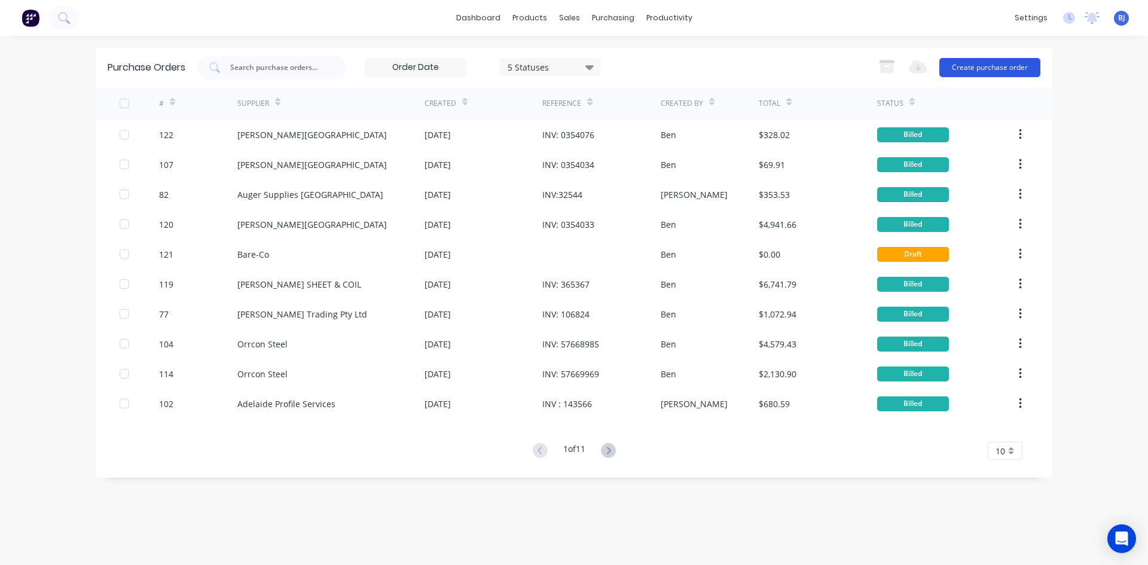
click at [963, 68] on button "Create purchase order" at bounding box center [989, 67] width 101 height 19
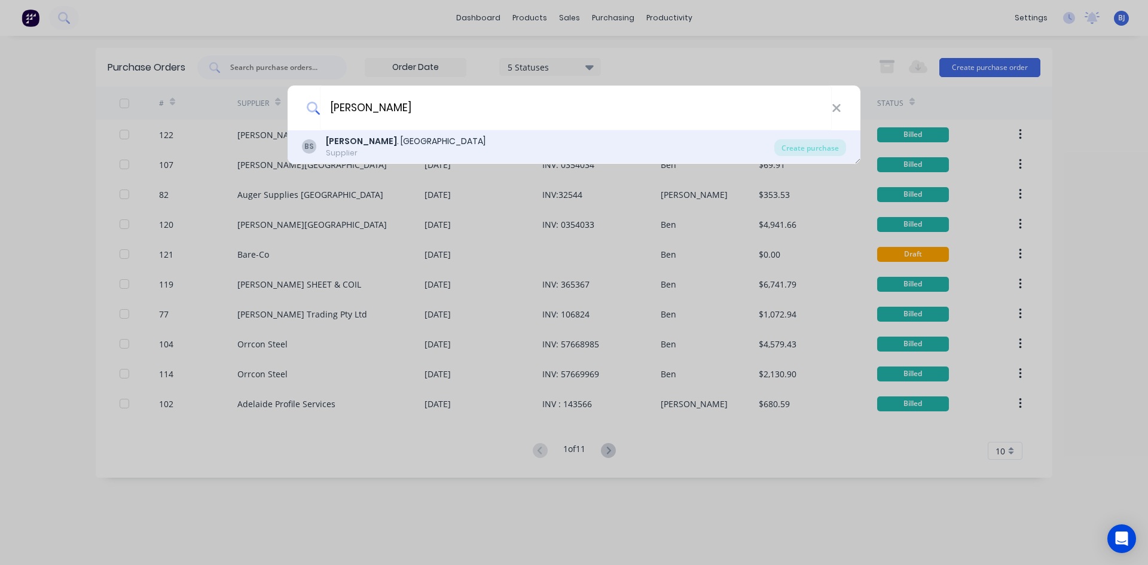
type input "[PERSON_NAME]"
click at [329, 151] on div "Supplier" at bounding box center [406, 153] width 160 height 11
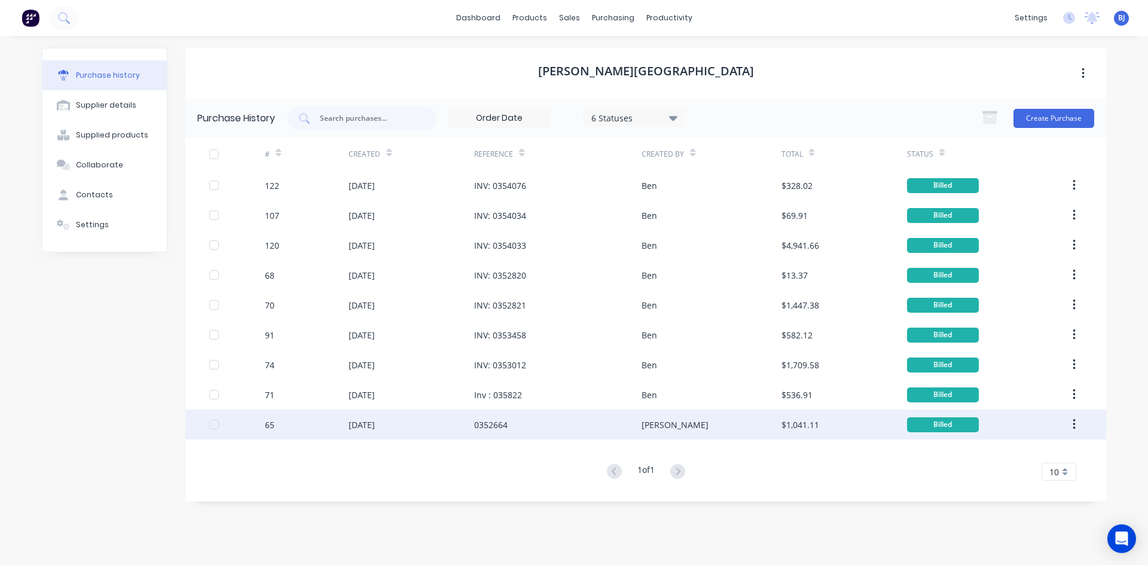
click at [1075, 423] on icon "button" at bounding box center [1073, 424] width 3 height 13
click at [1026, 479] on div "Duplicate" at bounding box center [1031, 479] width 92 height 17
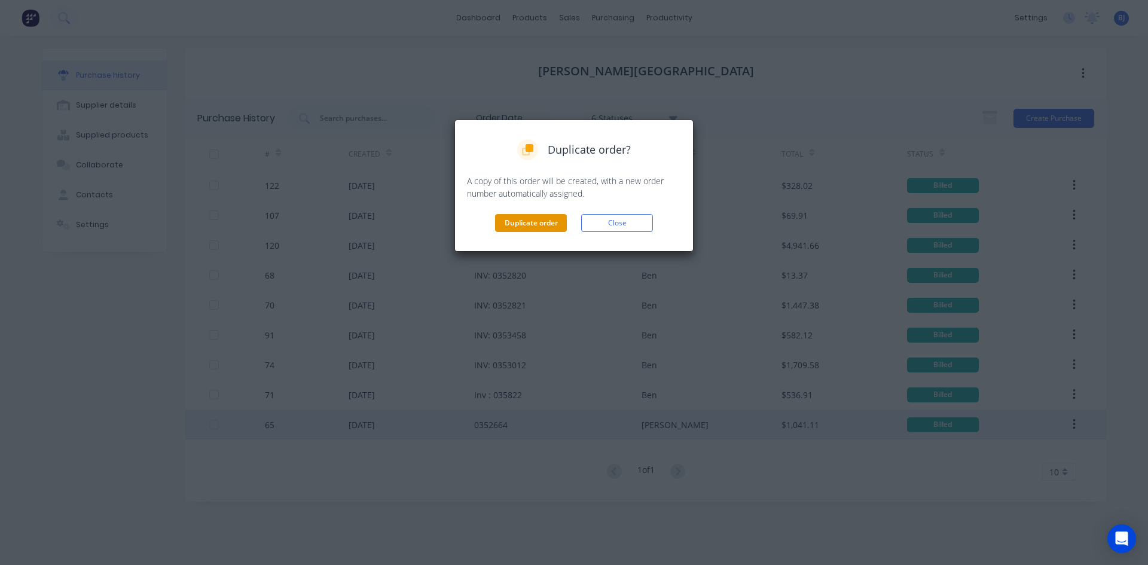
click at [537, 220] on button "Duplicate order" at bounding box center [531, 223] width 72 height 18
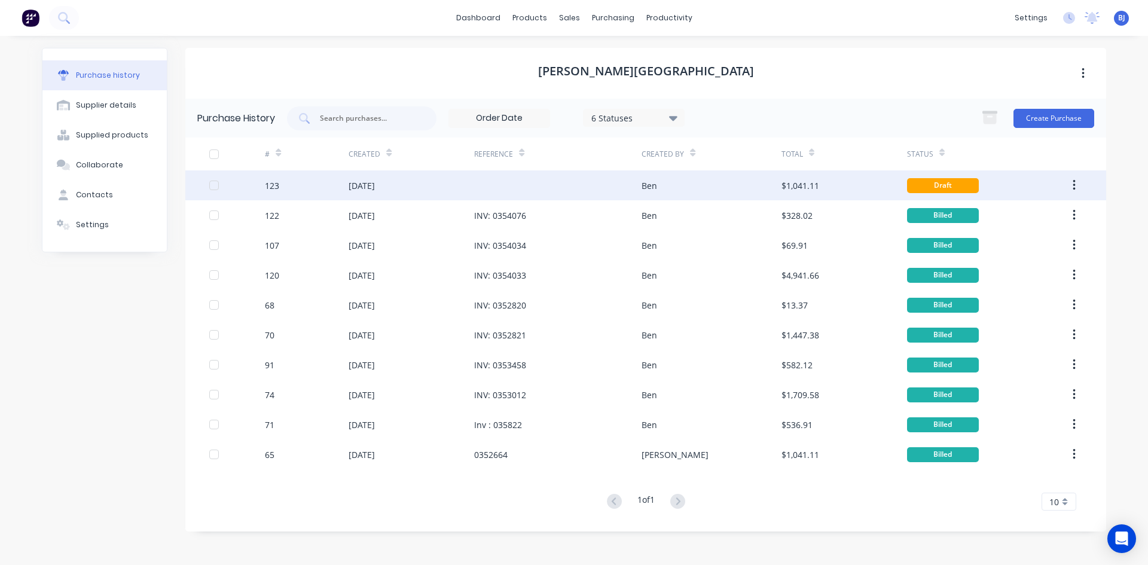
click at [375, 186] on div "[DATE]" at bounding box center [361, 185] width 26 height 13
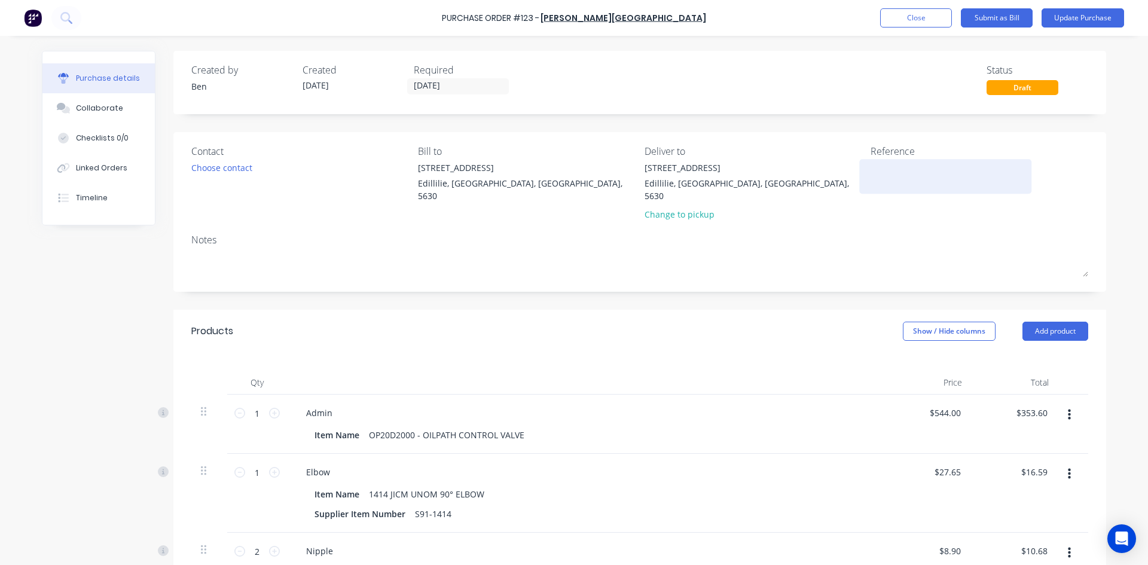
click at [870, 180] on textarea at bounding box center [944, 174] width 149 height 27
type textarea "INV: 0352664"
type textarea "x"
type textarea "INV: 0352664"
click at [454, 85] on input "[DATE]" at bounding box center [458, 86] width 100 height 15
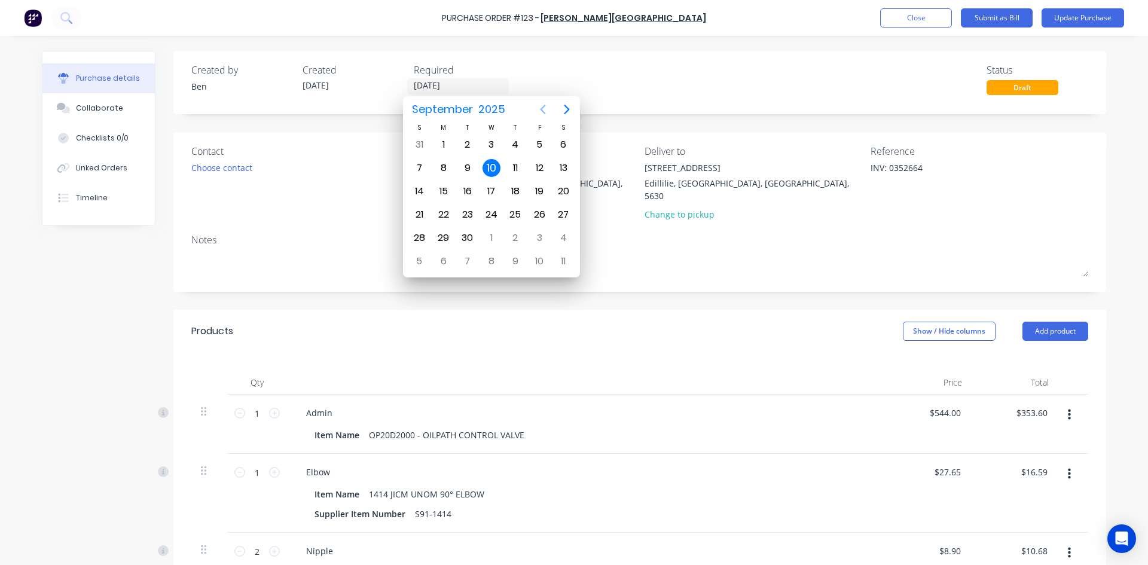
click at [537, 109] on icon "Previous page" at bounding box center [543, 109] width 14 height 14
click at [533, 144] on div "1" at bounding box center [539, 145] width 18 height 18
type textarea "x"
type input "[DATE]"
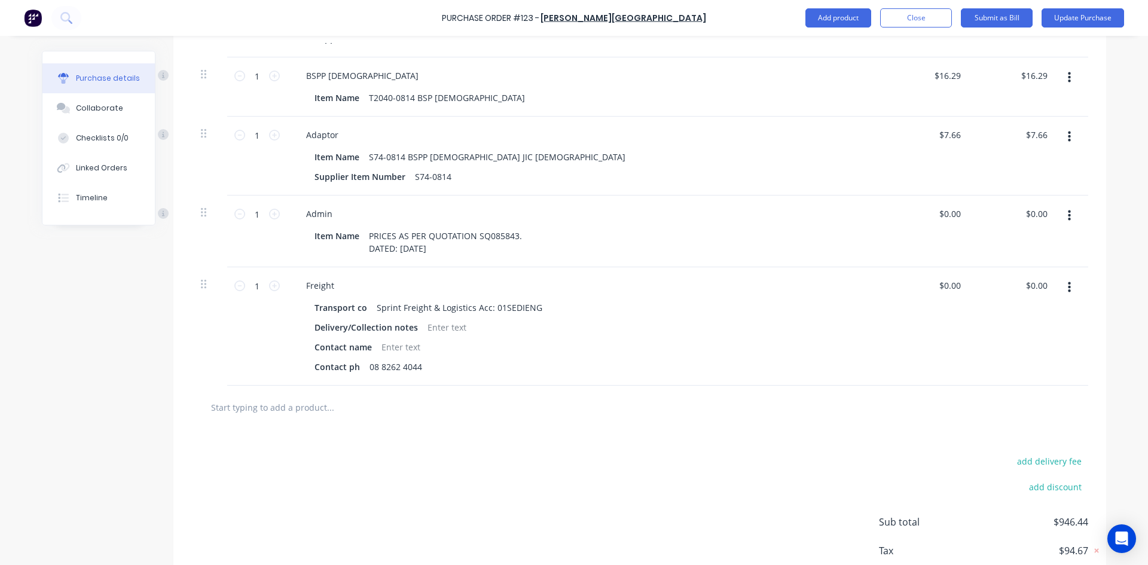
scroll to position [1802, 0]
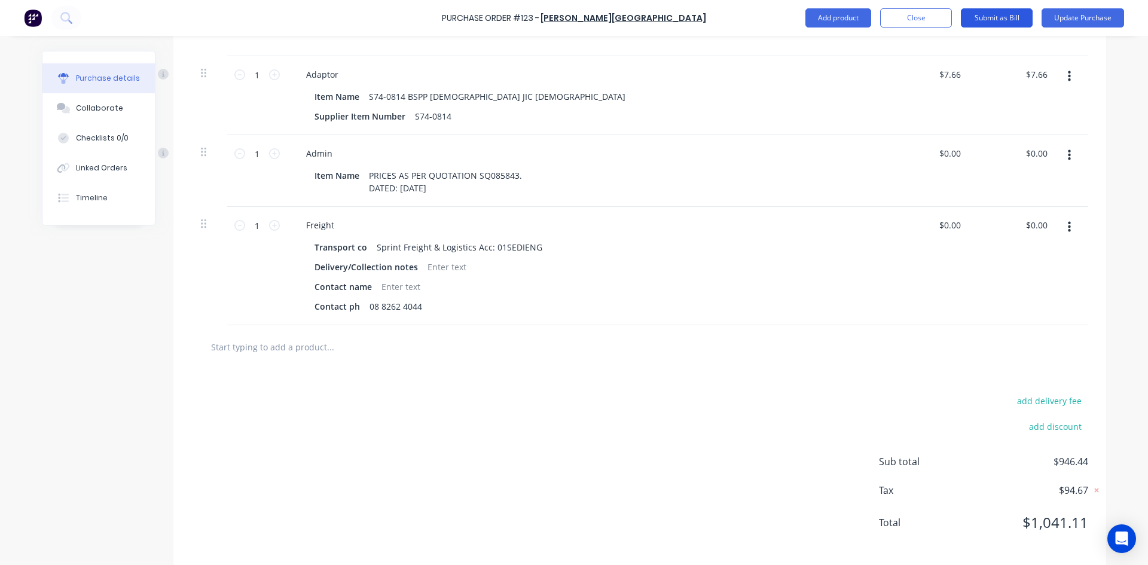
click at [983, 18] on button "Submit as Bill" at bounding box center [997, 17] width 72 height 19
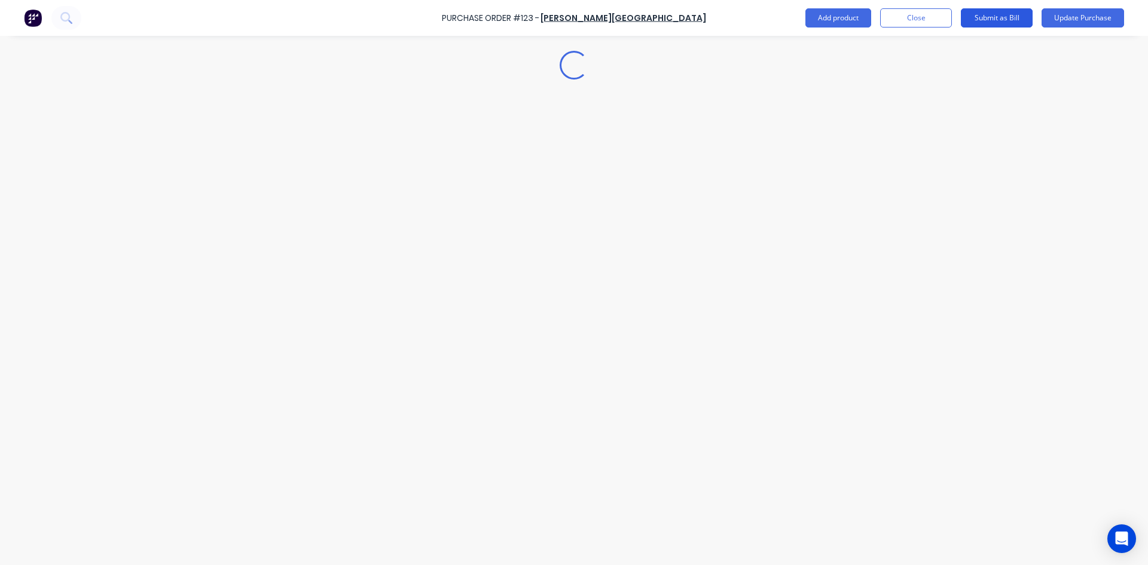
scroll to position [0, 0]
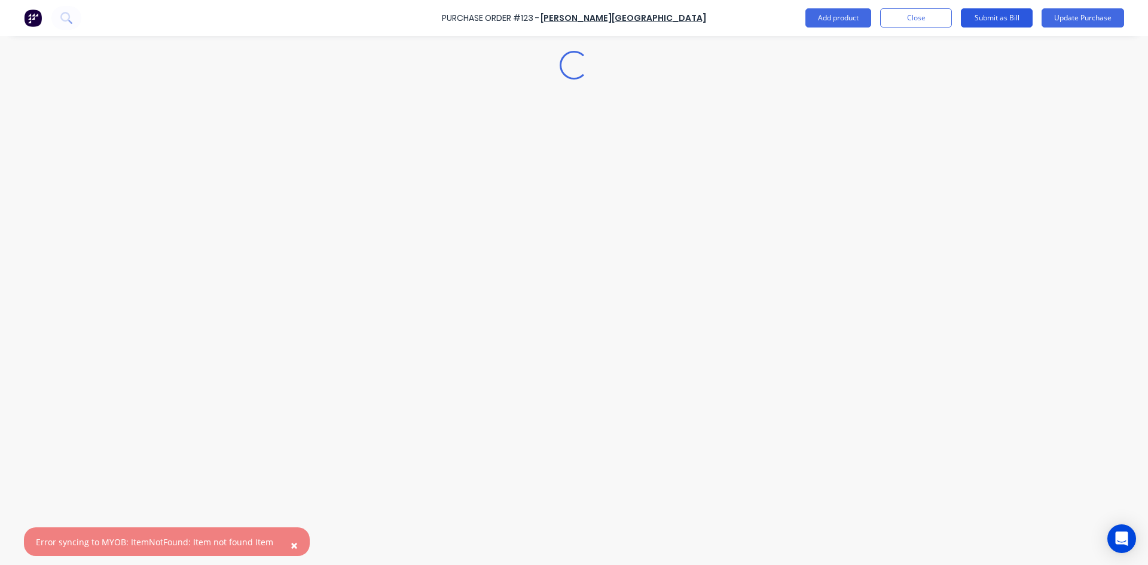
type textarea "x"
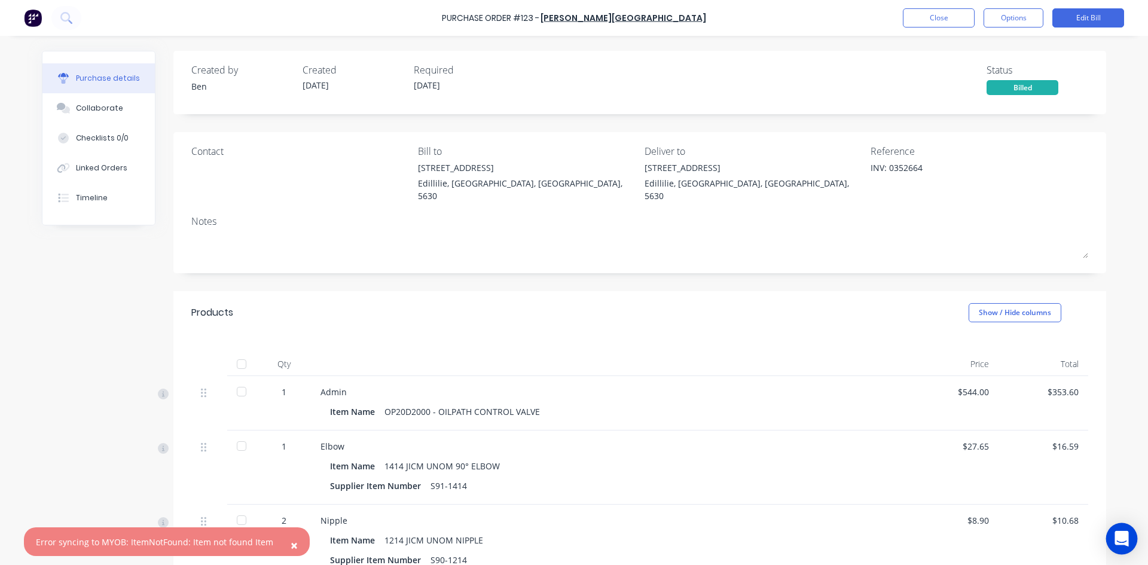
click at [1121, 533] on icon "Open Intercom Messenger" at bounding box center [1121, 539] width 14 height 16
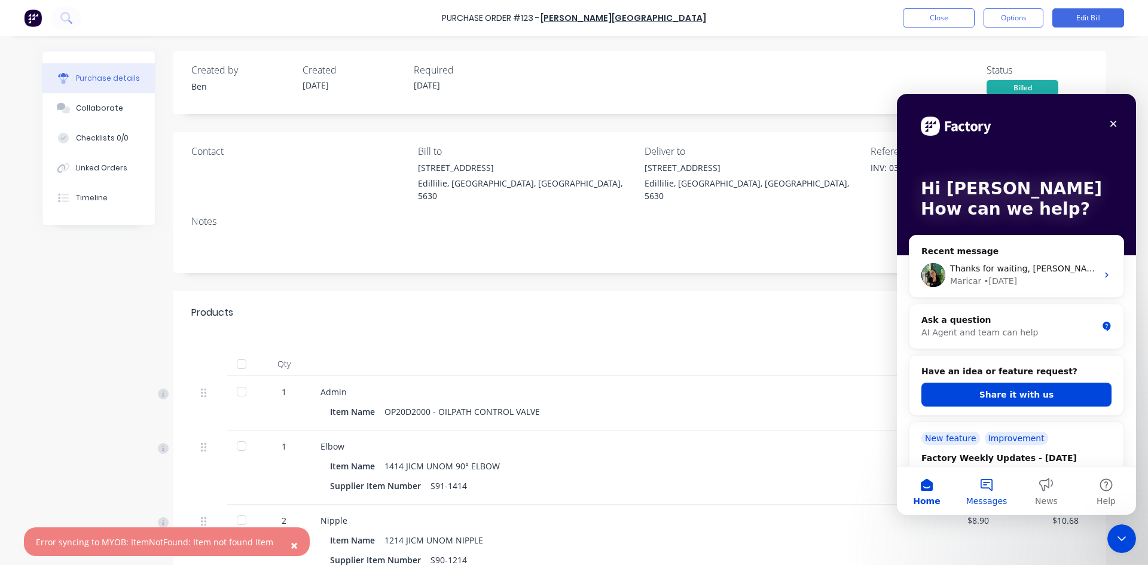
click at [987, 484] on button "Messages" at bounding box center [986, 491] width 60 height 48
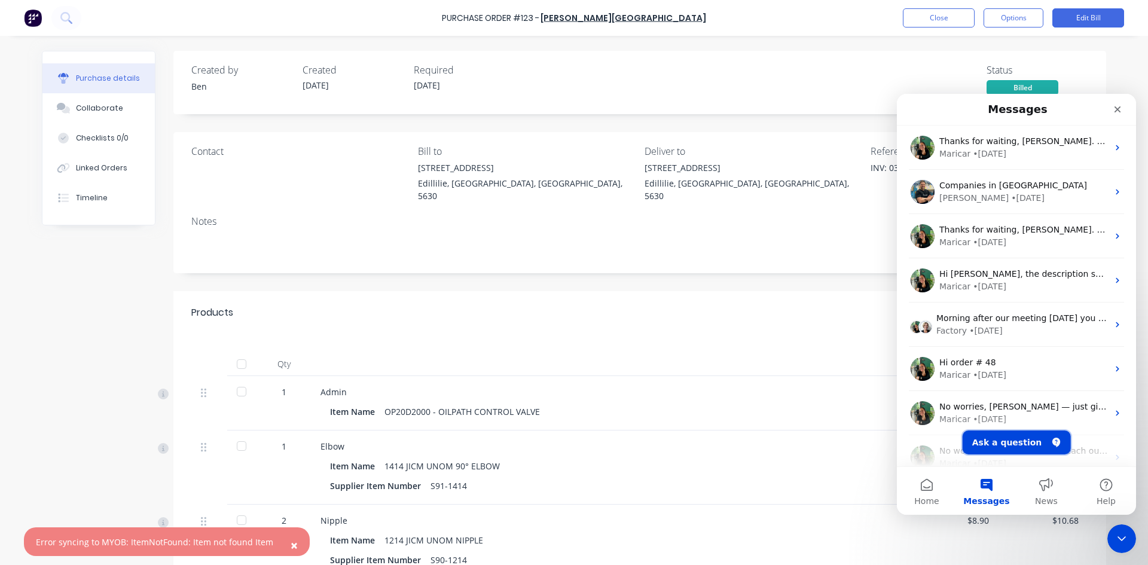
click at [998, 441] on button "Ask a question" at bounding box center [1016, 442] width 108 height 24
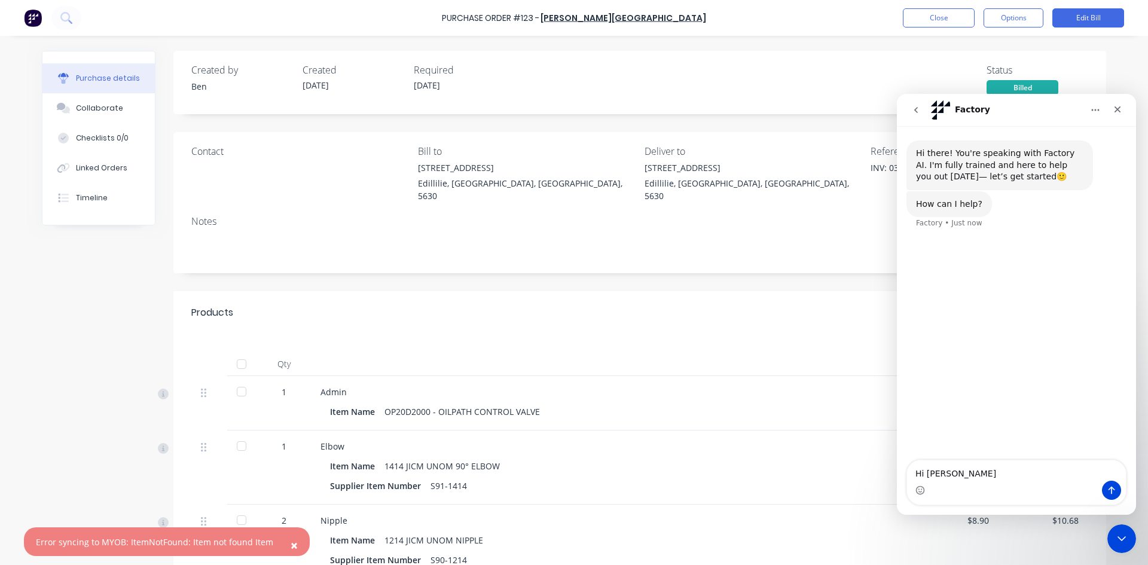
type textarea "Hi [PERSON_NAME]"
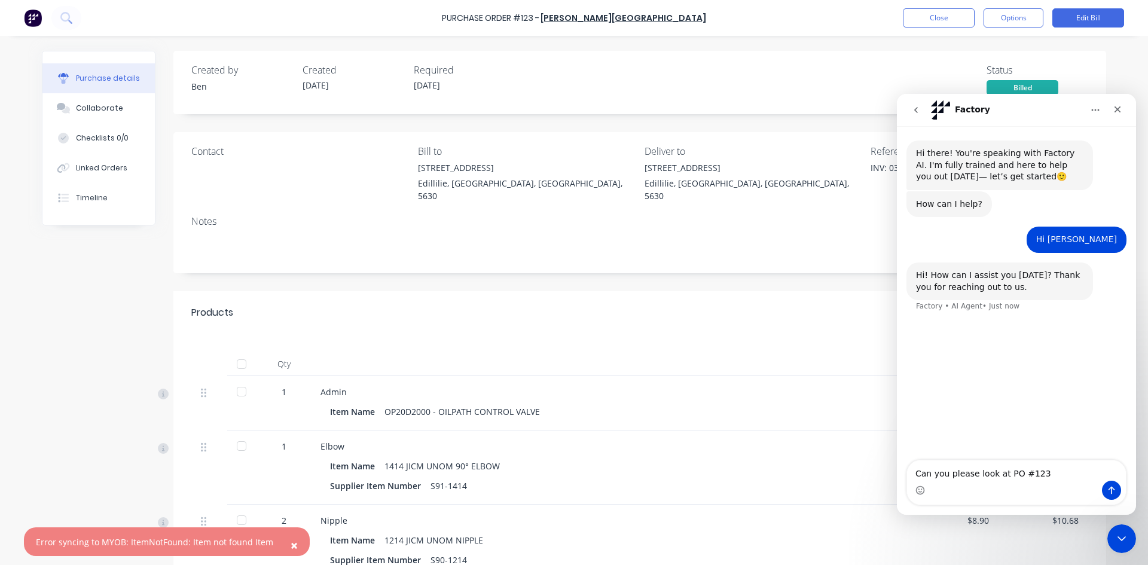
click at [998, 441] on div "Hi there! You're speaking with Factory AI. I'm fully trained and here to help y…" at bounding box center [1016, 293] width 239 height 335
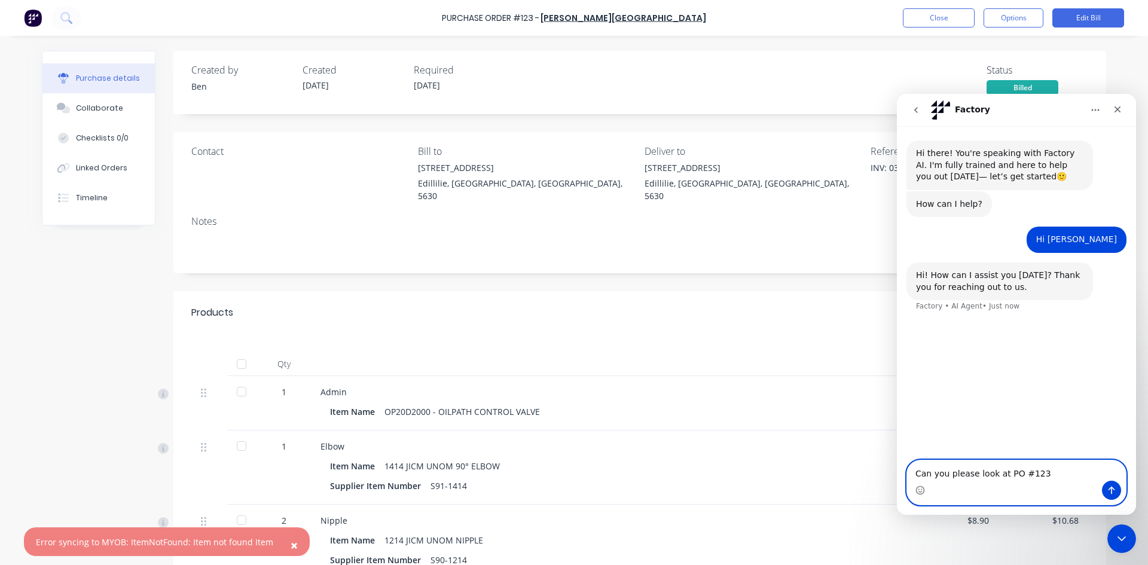
click at [1035, 474] on textarea "Can you please look at PO #123" at bounding box center [1016, 470] width 219 height 20
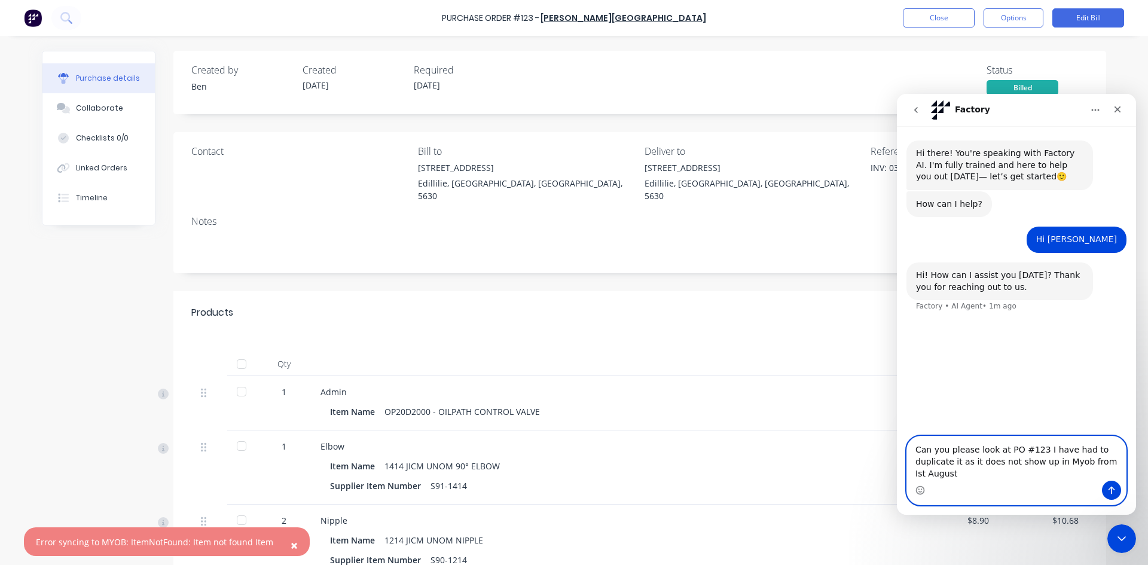
type textarea "Can you please look at PO #123 I have had to duplicate it as it does not show u…"
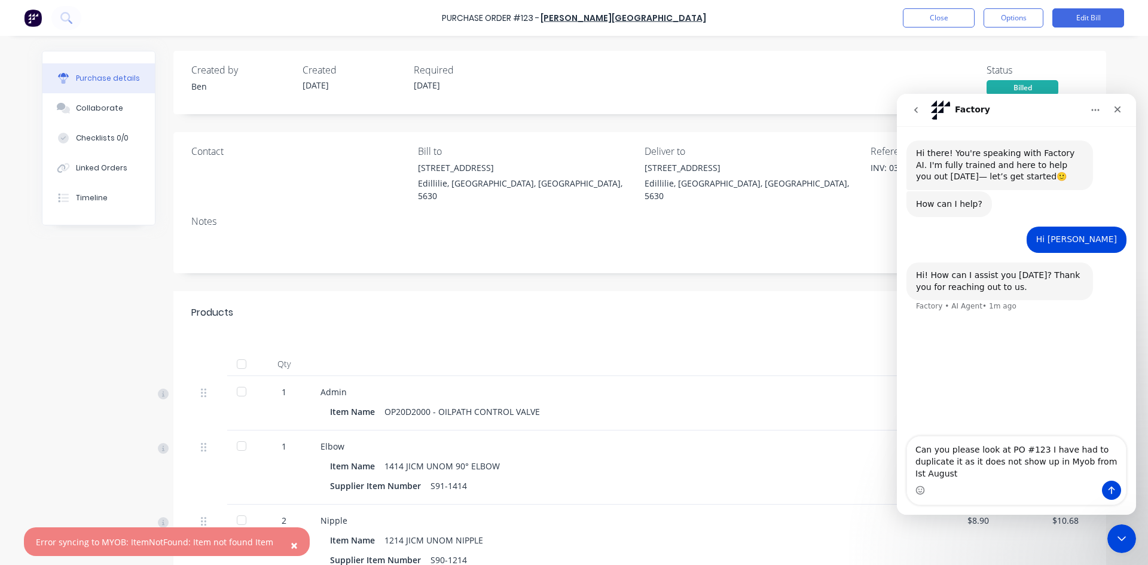
drag, startPoint x: 1029, startPoint y: 474, endPoint x: 1051, endPoint y: 420, distance: 58.7
click at [1051, 420] on div "Hi there! You're speaking with Factory AI. I'm fully trained and here to help y…" at bounding box center [1016, 281] width 239 height 311
drag, startPoint x: 1068, startPoint y: 474, endPoint x: 1107, endPoint y: 380, distance: 101.8
click at [1108, 380] on div "Hi there! You're speaking with Factory AI. I'm fully trained and here to help y…" at bounding box center [1016, 281] width 239 height 311
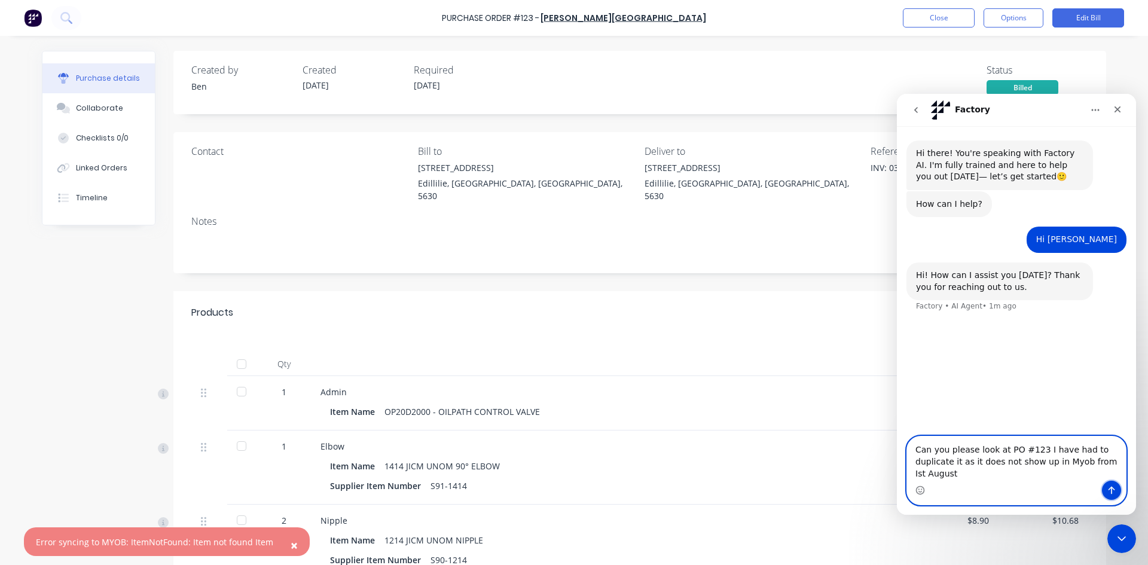
click at [1112, 492] on icon "Send a message…" at bounding box center [1111, 490] width 10 height 10
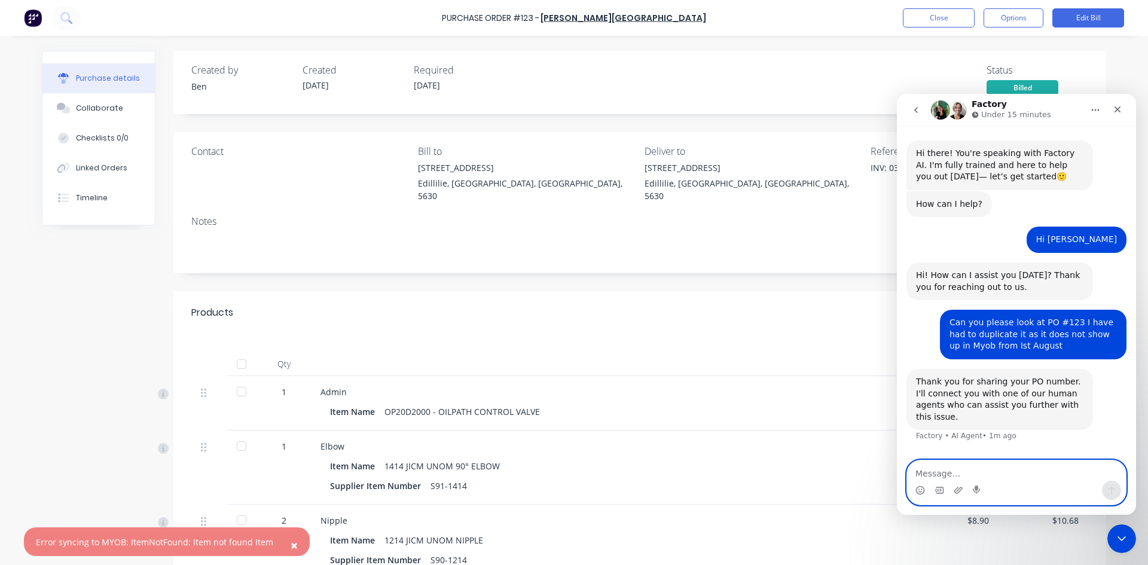
click at [934, 467] on textarea "Message…" at bounding box center [1016, 470] width 219 height 20
type textarea "I"
type textarea "i"
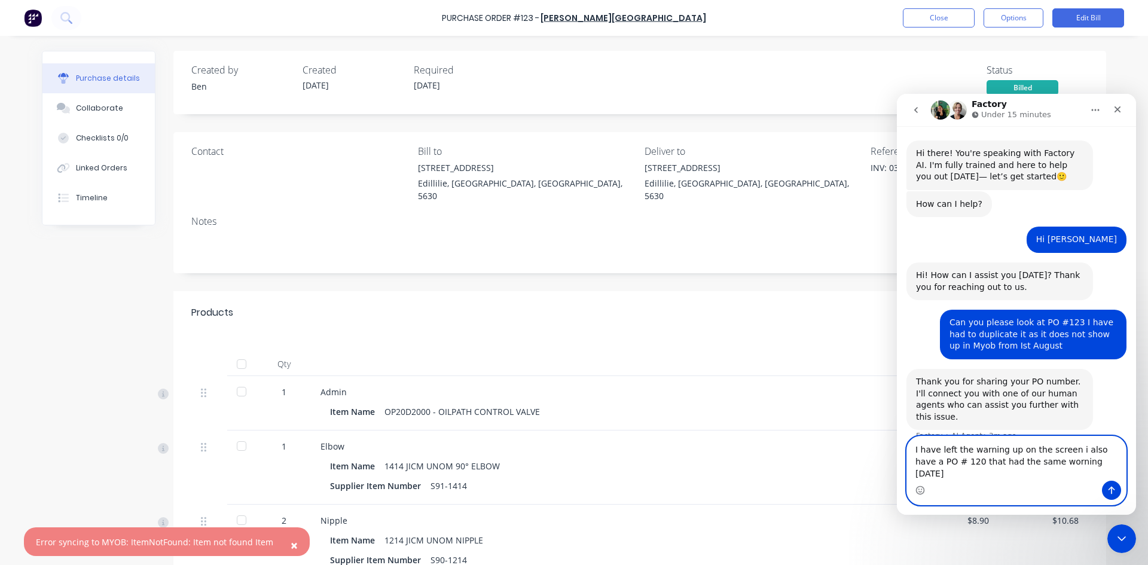
drag, startPoint x: 1031, startPoint y: 476, endPoint x: 1049, endPoint y: 487, distance: 20.9
click at [1032, 476] on textarea "I have left the warning up on the screen i also have a PO # 120 that had the sa…" at bounding box center [1016, 458] width 219 height 44
click at [1093, 473] on textarea "I have left the warning up on the screen i also have a PO # 120 that had the sa…" at bounding box center [1016, 458] width 219 height 44
type textarea "I have left the warning up on the screen I also have a PO # 120 that had the sa…"
click at [1111, 491] on icon "Send a message…" at bounding box center [1111, 490] width 10 height 10
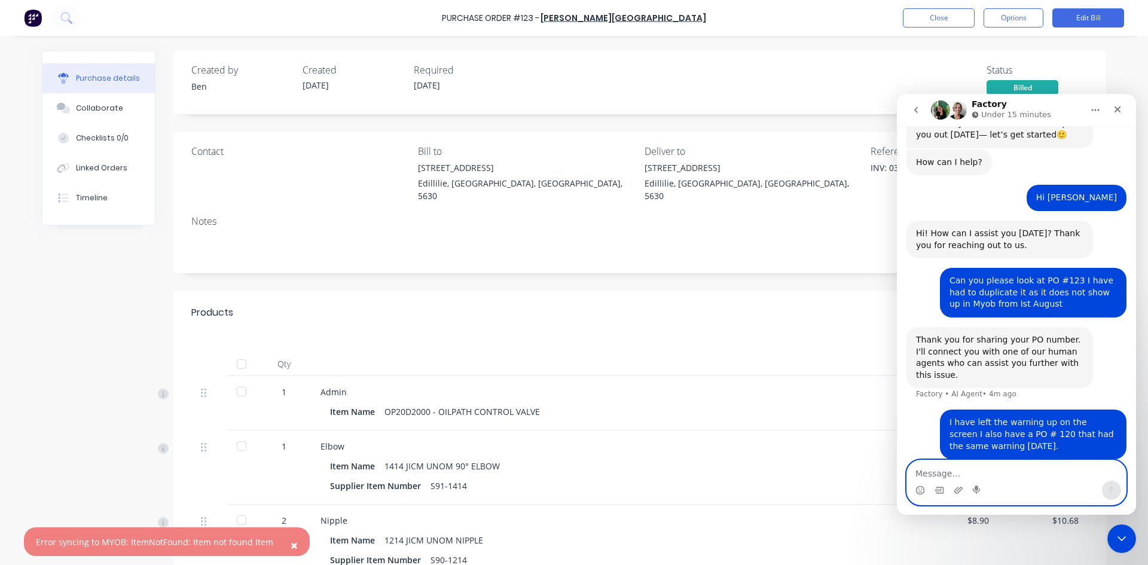
scroll to position [42, 0]
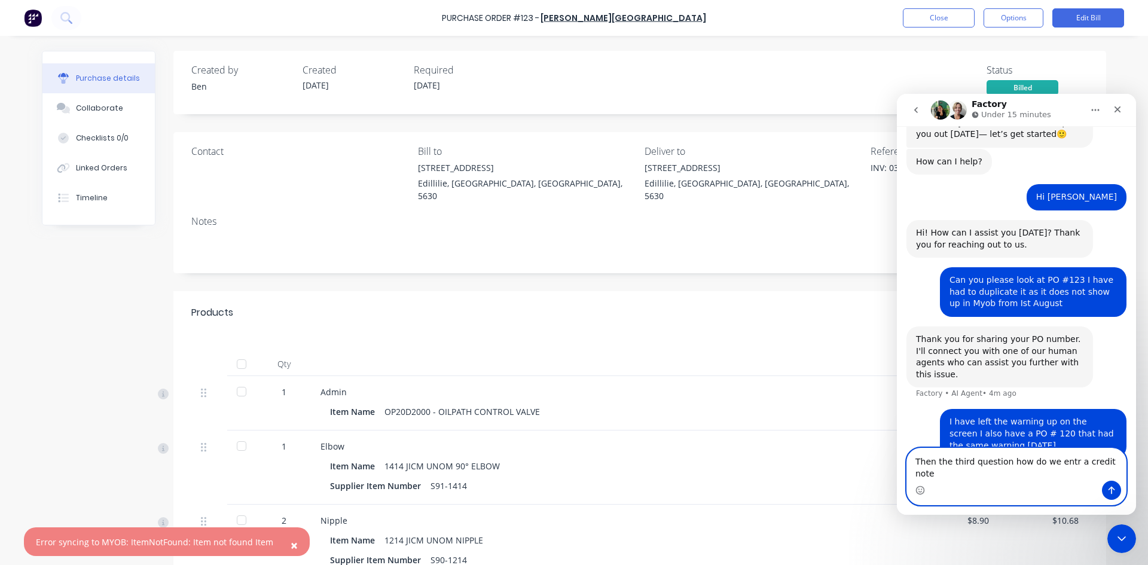
click at [1061, 473] on textarea "Then the third question how do we entr a credit note" at bounding box center [1016, 464] width 219 height 32
click at [1117, 475] on textarea "Then the third question how do we entre a credit note" at bounding box center [1016, 464] width 219 height 32
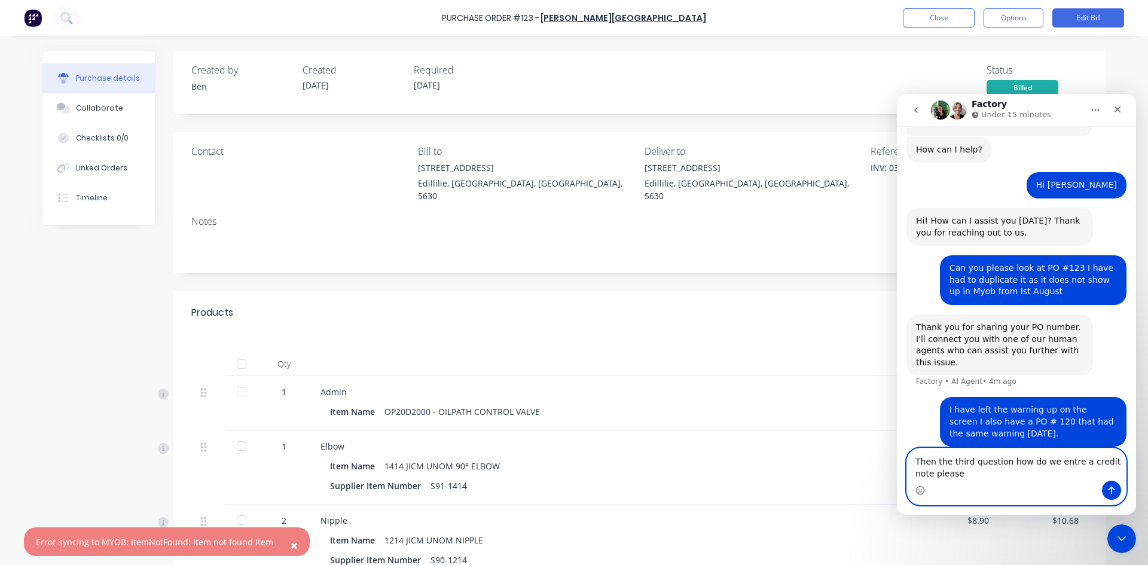
type textarea "Then the third question how do we entre a credit note please"
click at [1109, 493] on icon "Send a message…" at bounding box center [1111, 490] width 10 height 10
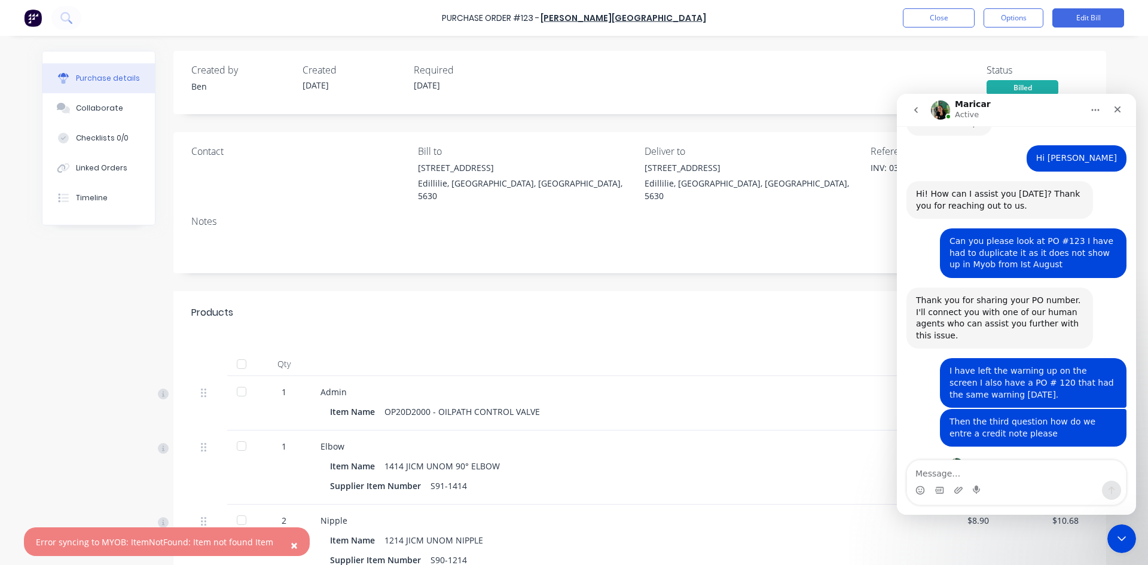
scroll to position [167, 0]
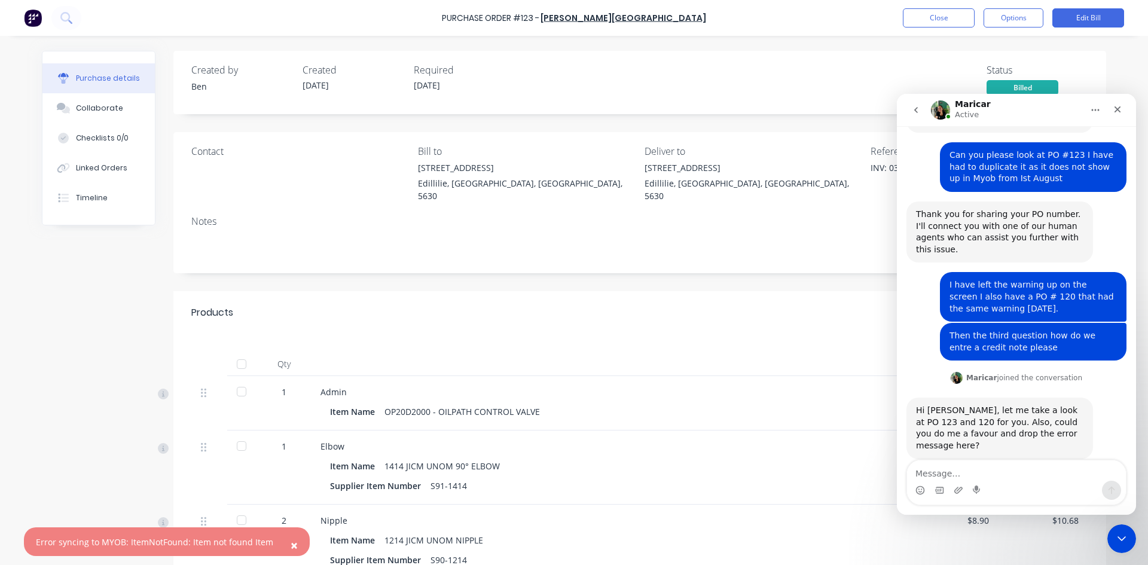
click at [291, 546] on span "×" at bounding box center [294, 545] width 7 height 17
type textarea "x"
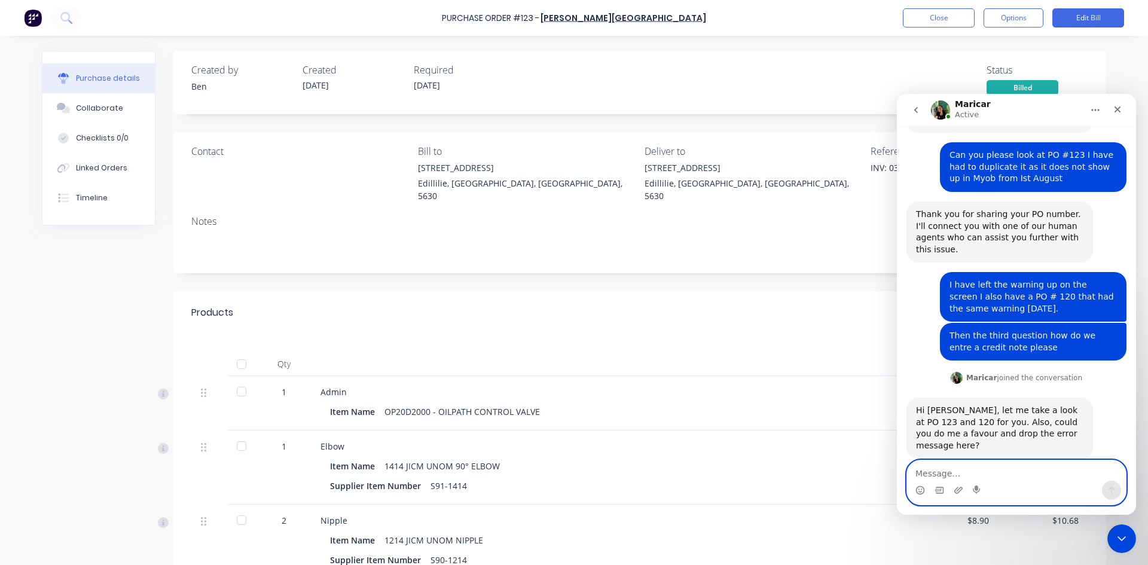
click at [938, 468] on textarea "Message…" at bounding box center [1016, 470] width 219 height 20
click at [1045, 475] on textarea "HI i have just created a new PO IM" at bounding box center [1016, 470] width 219 height 20
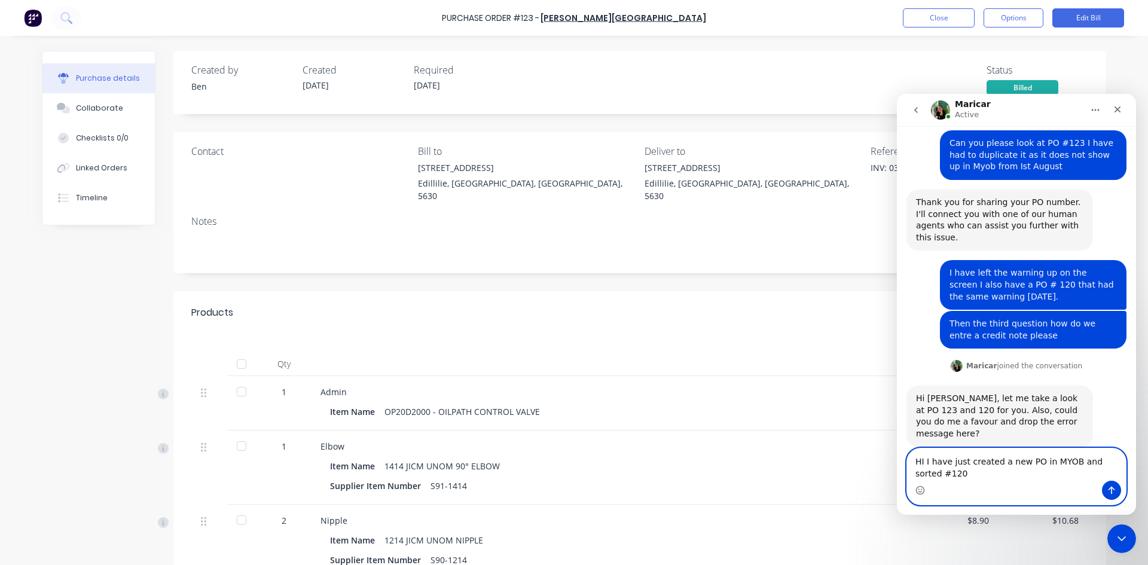
type textarea "HI I have just created a new PO in MYOB and sorted #120"
click at [1115, 490] on icon "Send a message…" at bounding box center [1111, 490] width 10 height 10
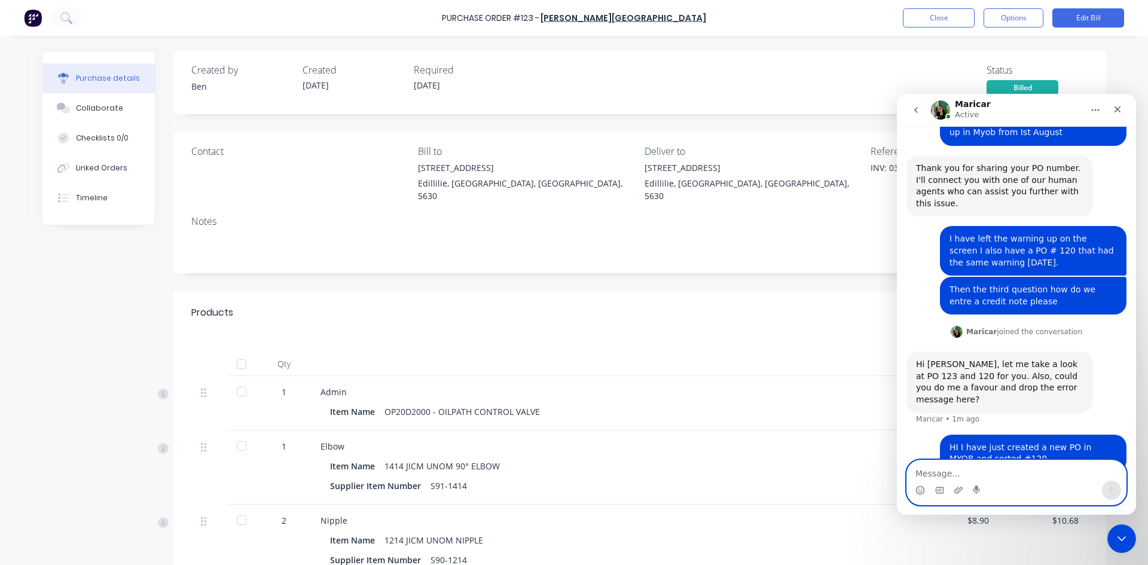
scroll to position [215, 0]
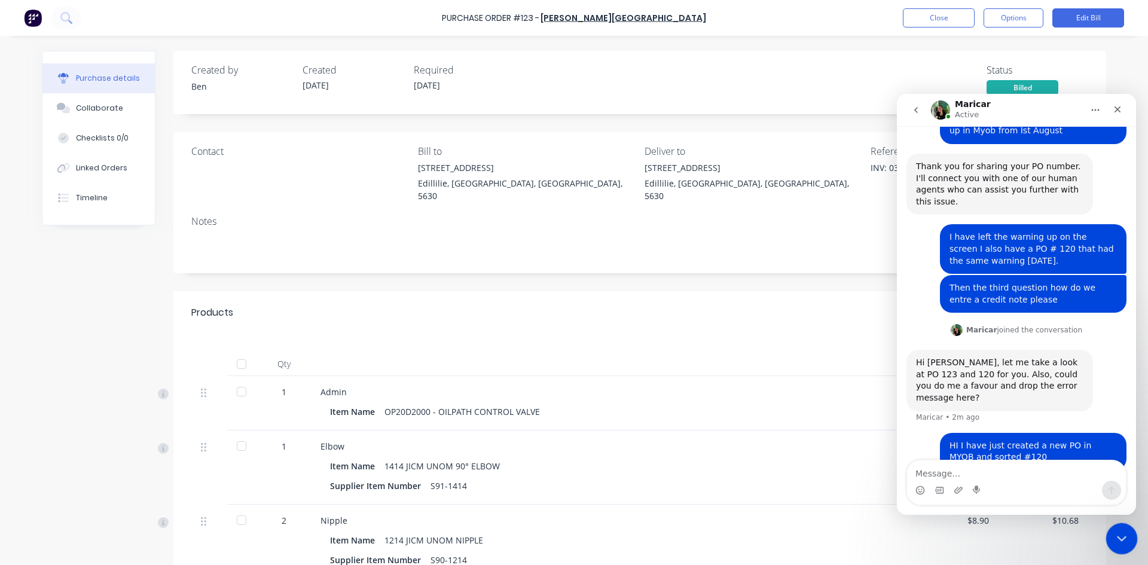
click at [1123, 539] on icon "Close Intercom Messenger" at bounding box center [1119, 537] width 14 height 14
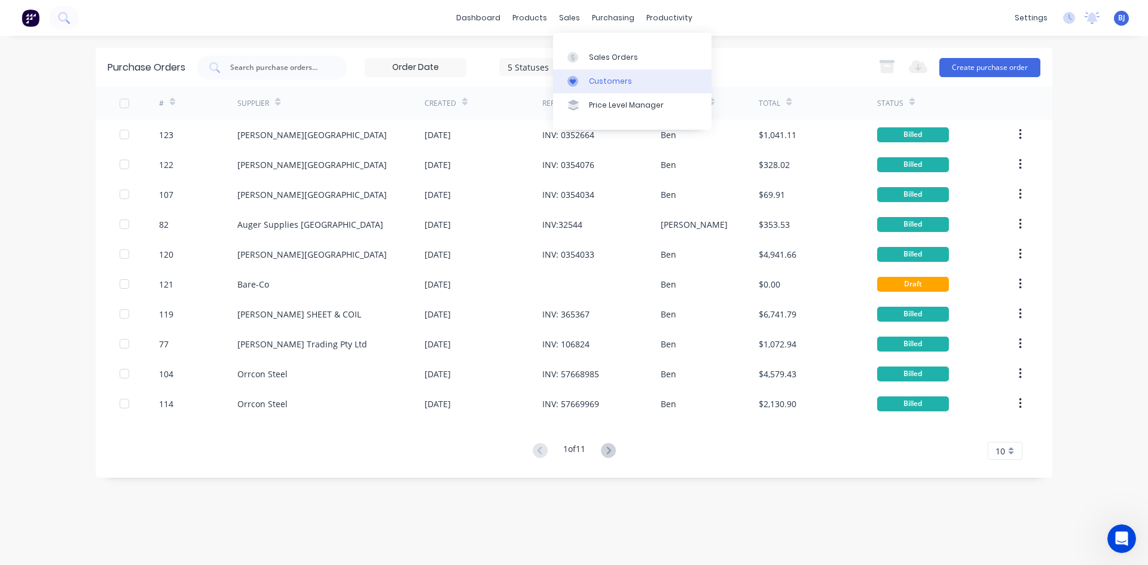
click at [576, 82] on icon at bounding box center [572, 81] width 11 height 11
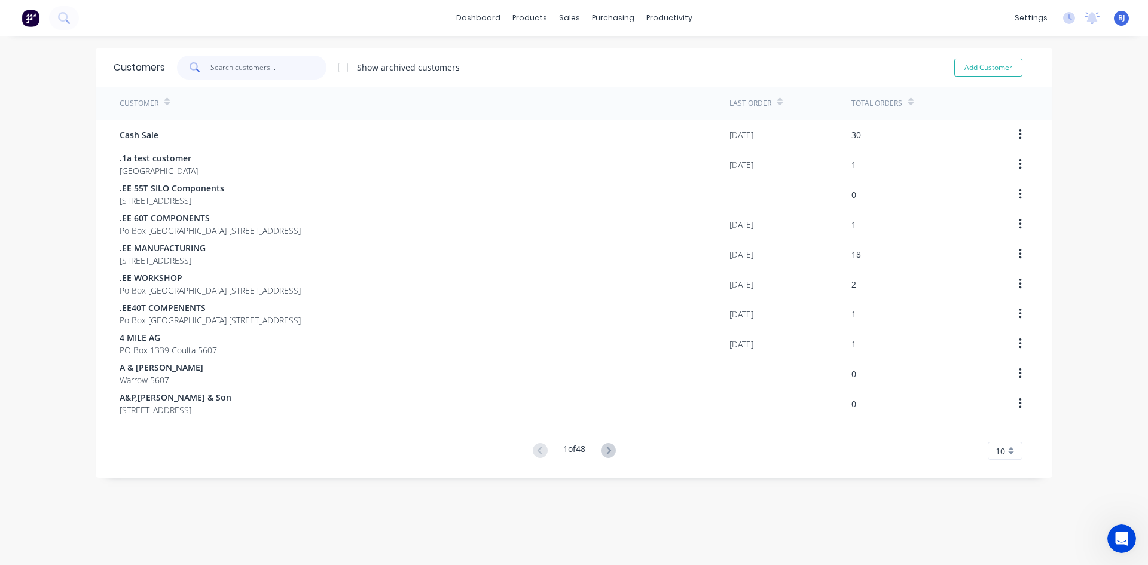
click at [210, 66] on input "text" at bounding box center [268, 68] width 117 height 24
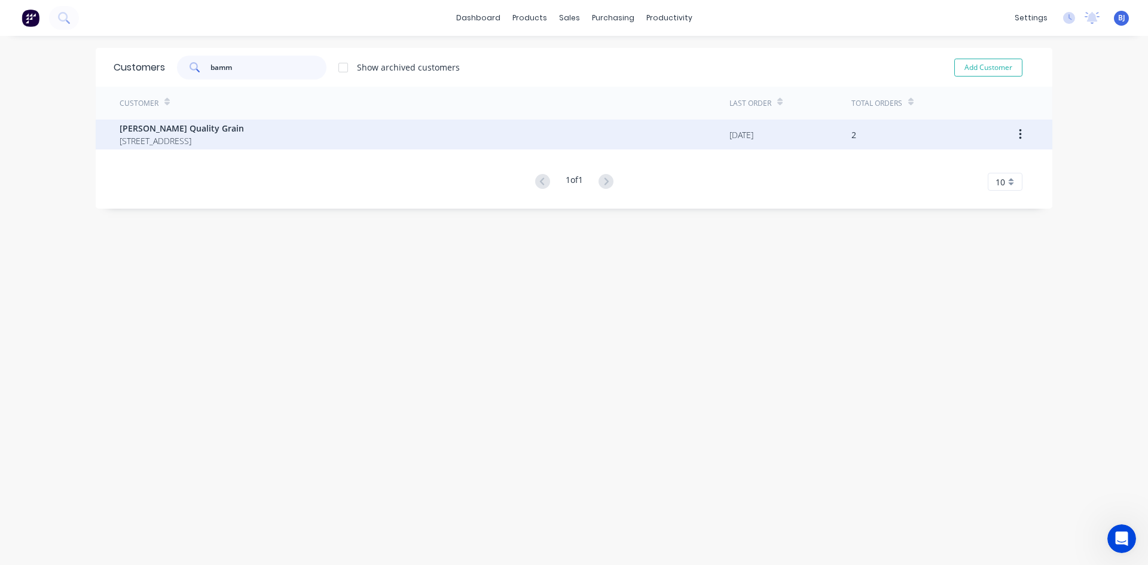
type input "bamm"
click at [189, 139] on span "[STREET_ADDRESS]" at bounding box center [182, 140] width 124 height 13
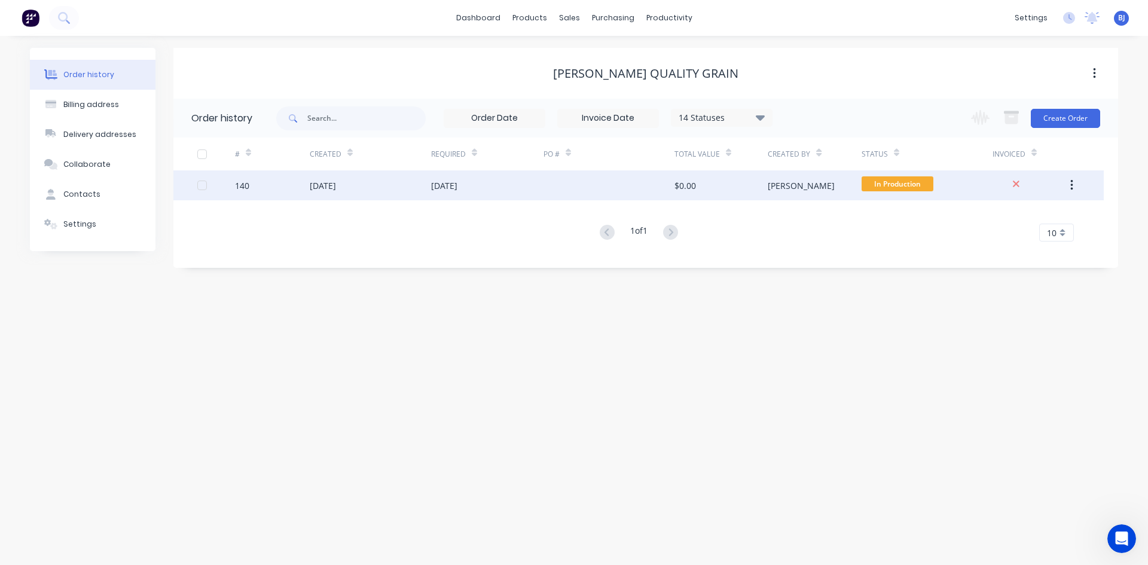
click at [336, 186] on div "[DATE]" at bounding box center [323, 185] width 26 height 13
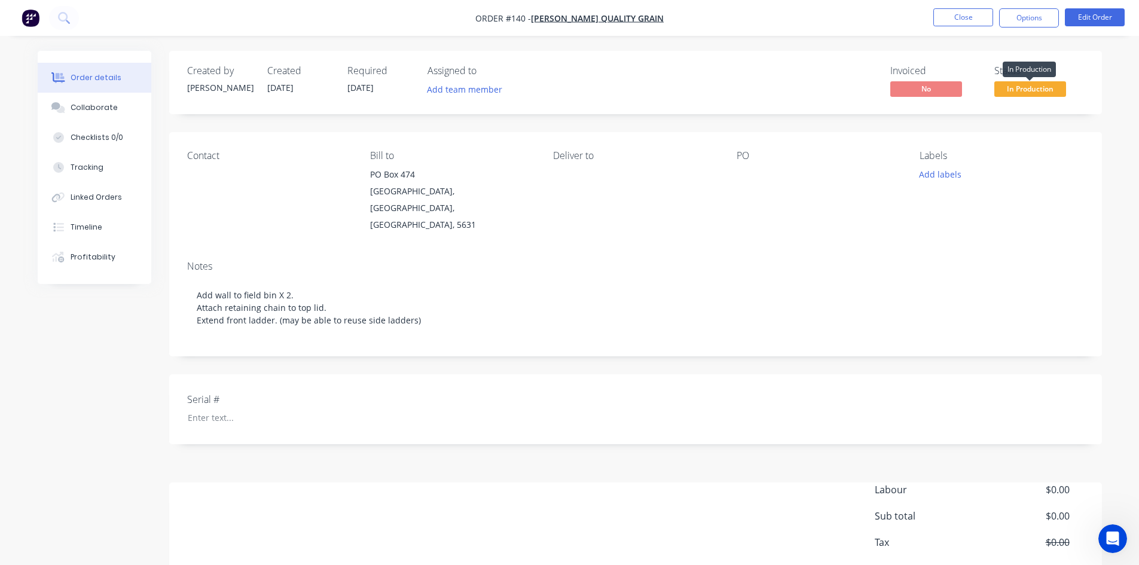
click at [1048, 88] on span "In Production" at bounding box center [1030, 88] width 72 height 15
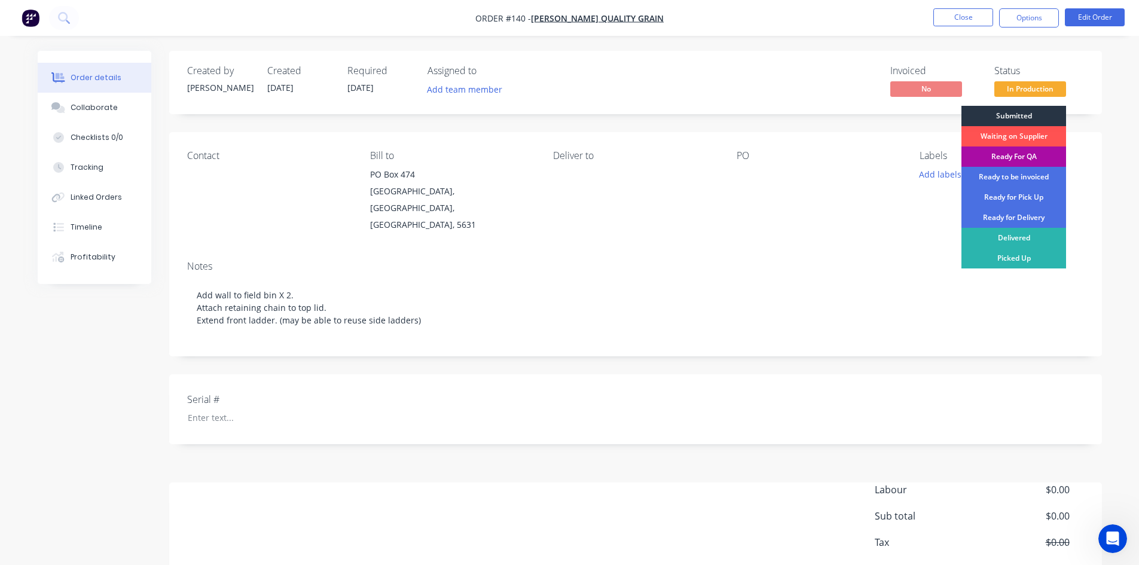
click at [1024, 109] on div "Submitted" at bounding box center [1013, 116] width 105 height 20
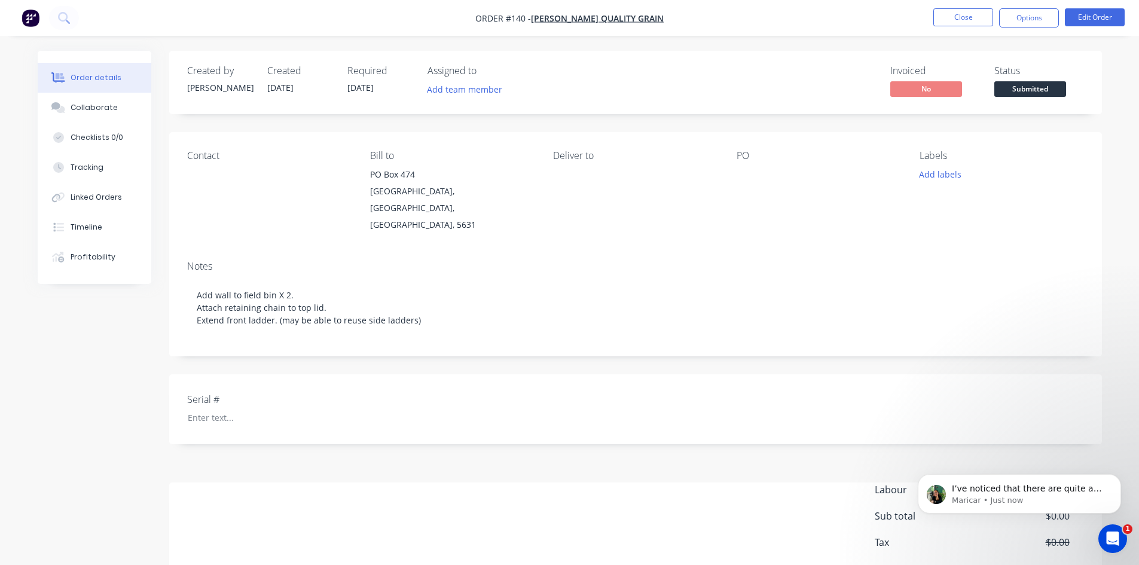
scroll to position [321, 0]
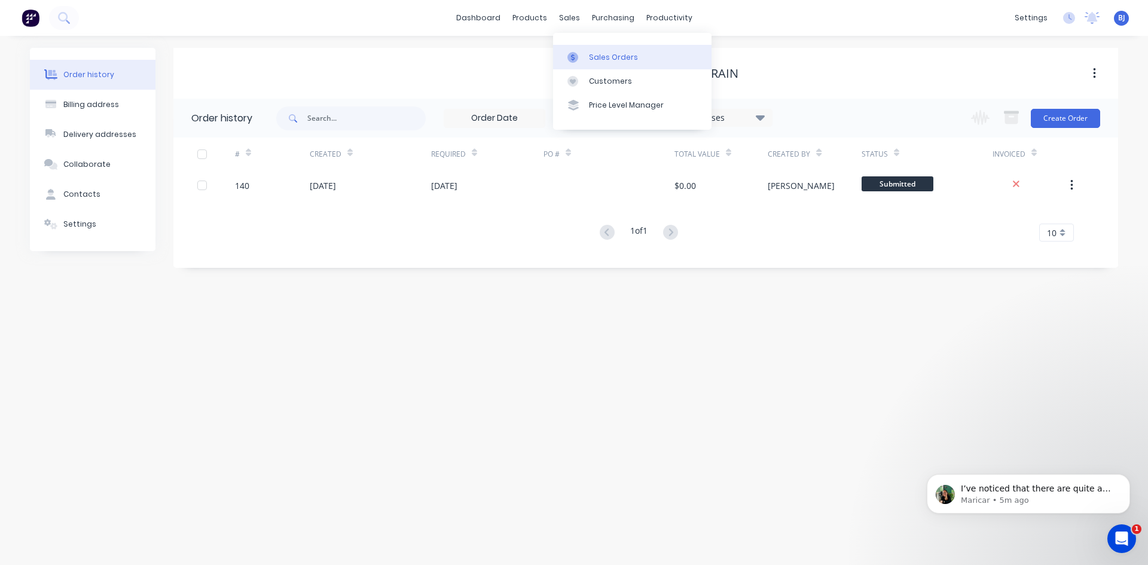
drag, startPoint x: 569, startPoint y: 20, endPoint x: 577, endPoint y: 68, distance: 47.9
click at [569, 22] on div "sales" at bounding box center [569, 18] width 33 height 18
click at [580, 57] on div at bounding box center [576, 57] width 18 height 11
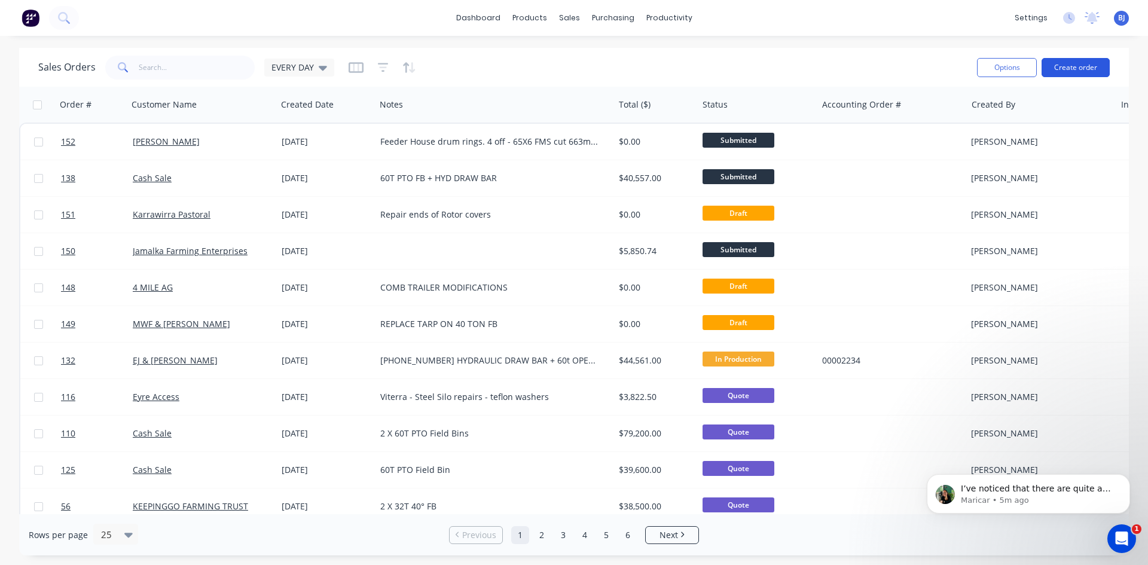
click at [1091, 71] on button "Create order" at bounding box center [1075, 67] width 68 height 19
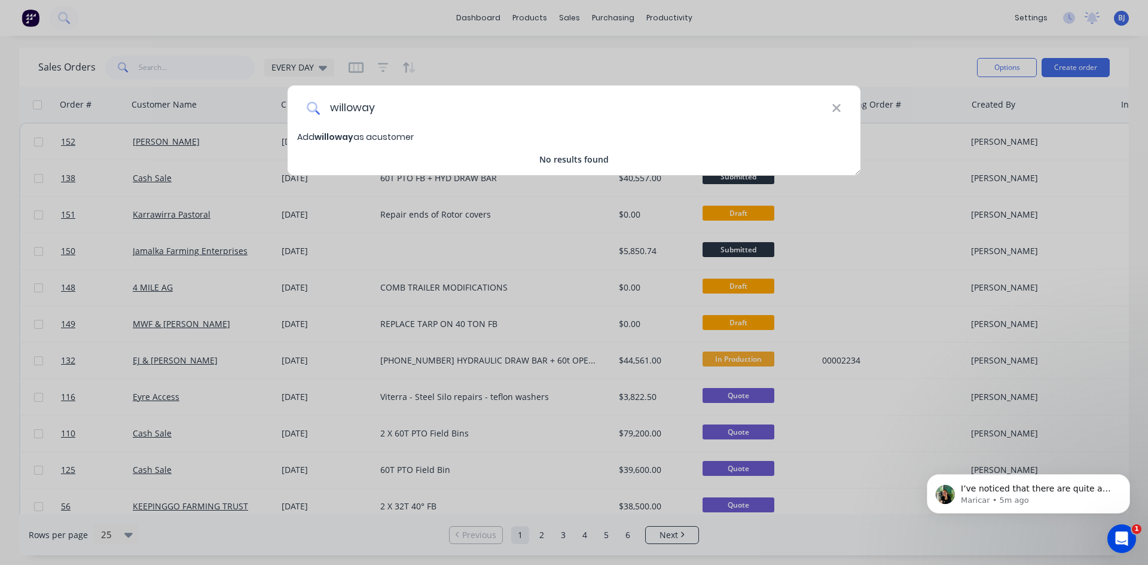
click at [361, 111] on input "willoway" at bounding box center [576, 107] width 512 height 45
type input "willoway"
click at [831, 114] on icon at bounding box center [836, 108] width 10 height 13
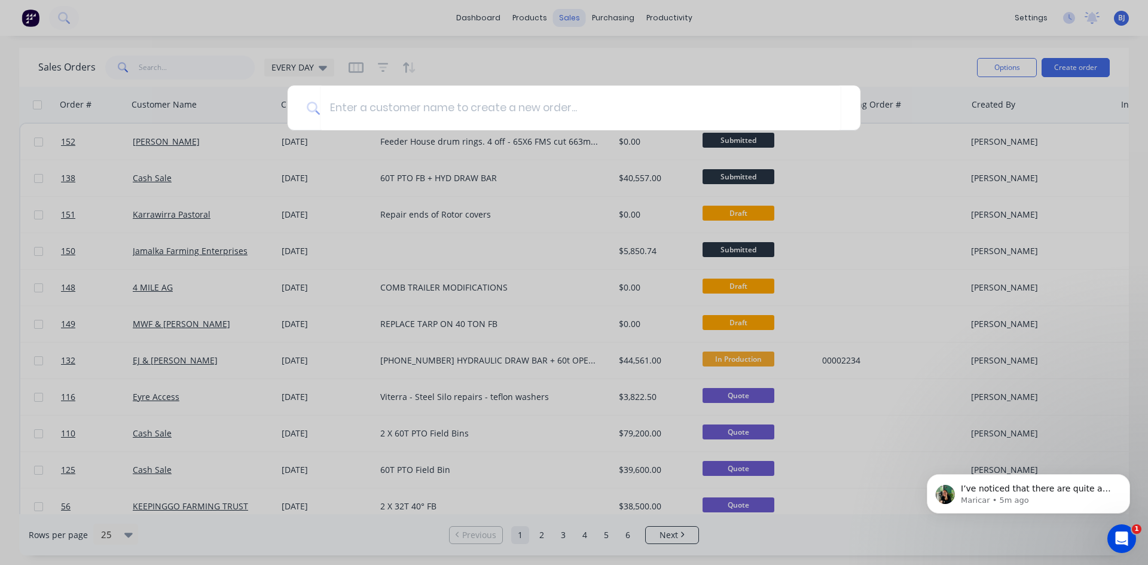
click at [571, 22] on div at bounding box center [574, 282] width 1148 height 565
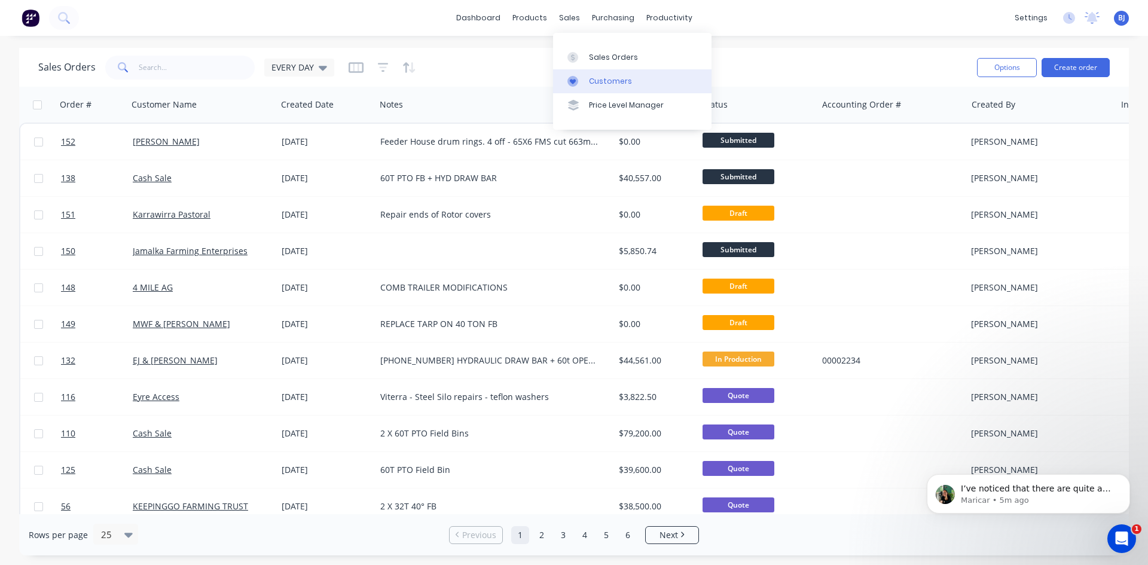
click at [594, 81] on div "Customers" at bounding box center [610, 81] width 43 height 11
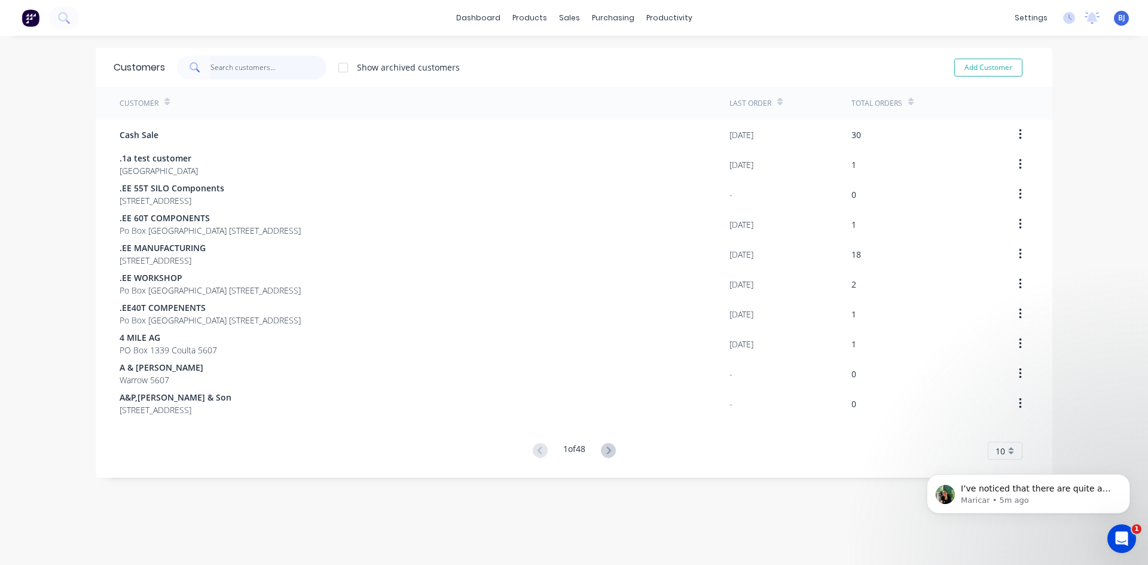
click at [210, 66] on input "text" at bounding box center [268, 68] width 117 height 24
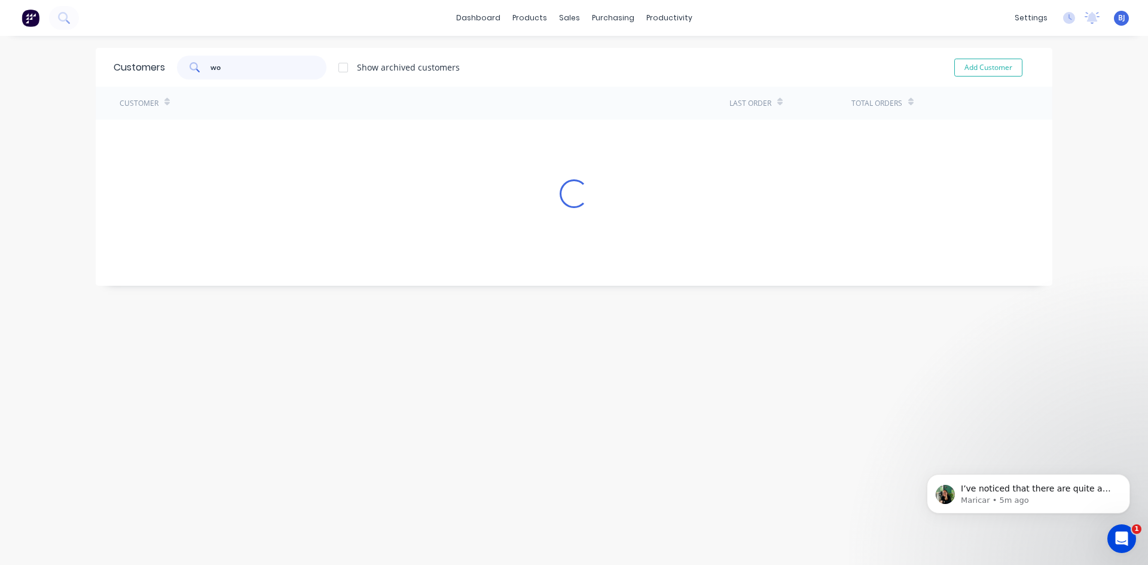
type input "w"
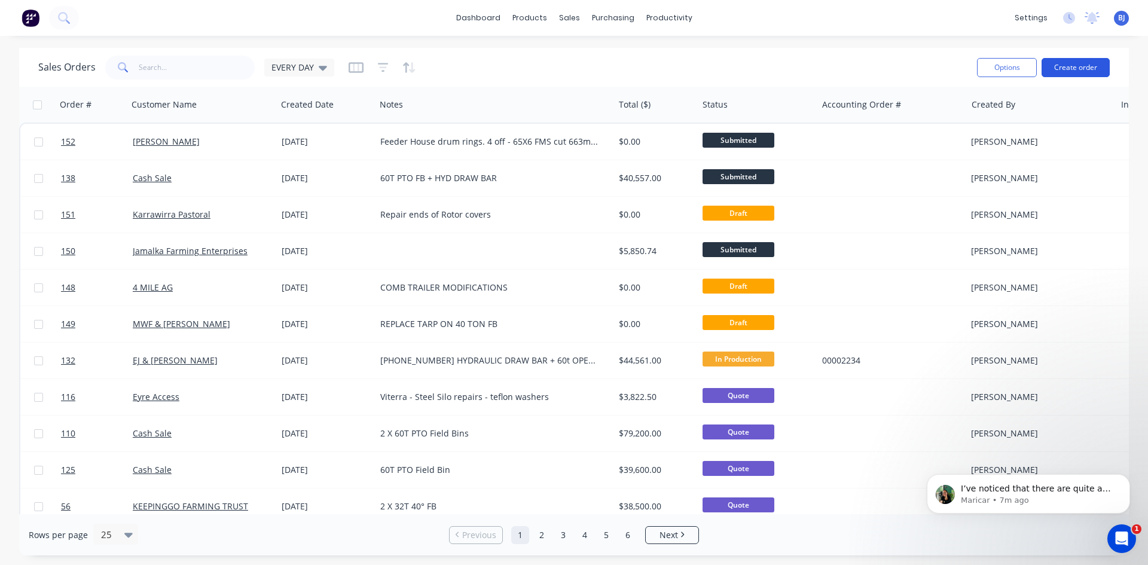
click at [1079, 67] on button "Create order" at bounding box center [1075, 67] width 68 height 19
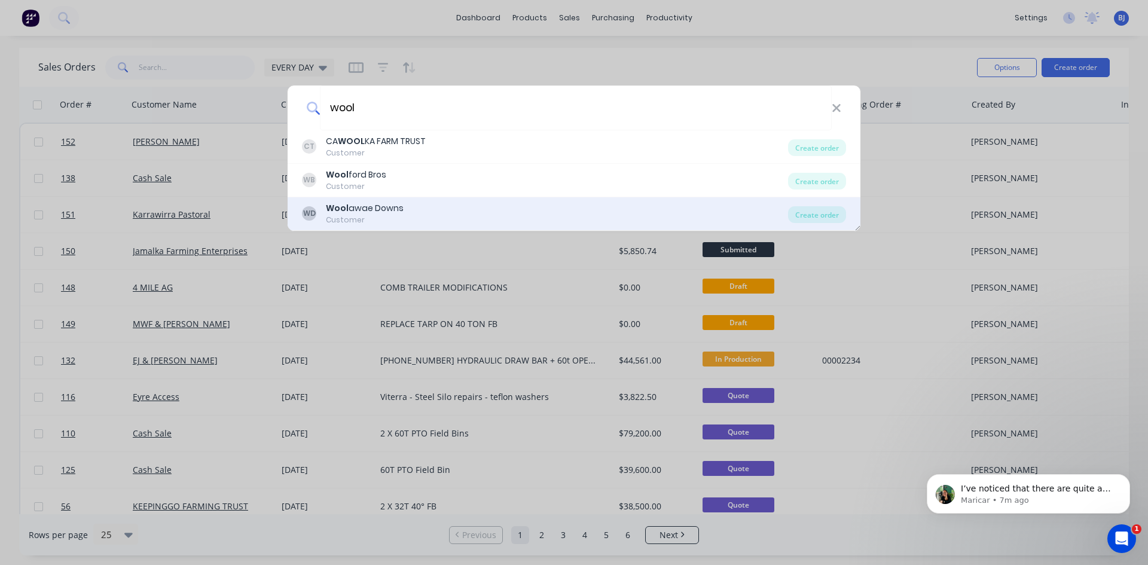
type input "wool"
click at [359, 216] on div "Customer" at bounding box center [365, 220] width 78 height 11
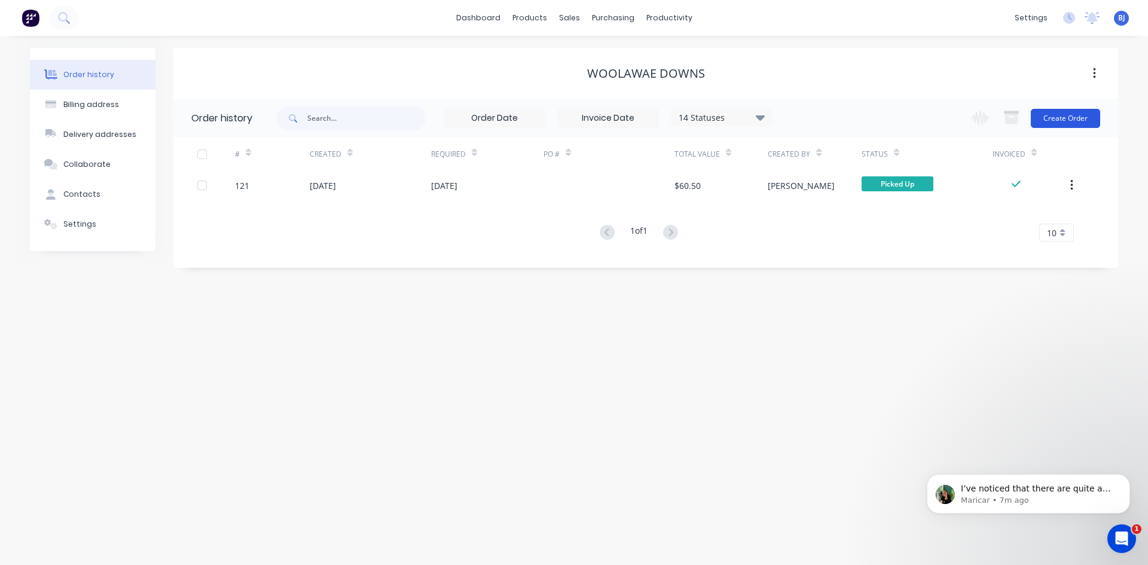
click at [1067, 120] on button "Create Order" at bounding box center [1065, 118] width 69 height 19
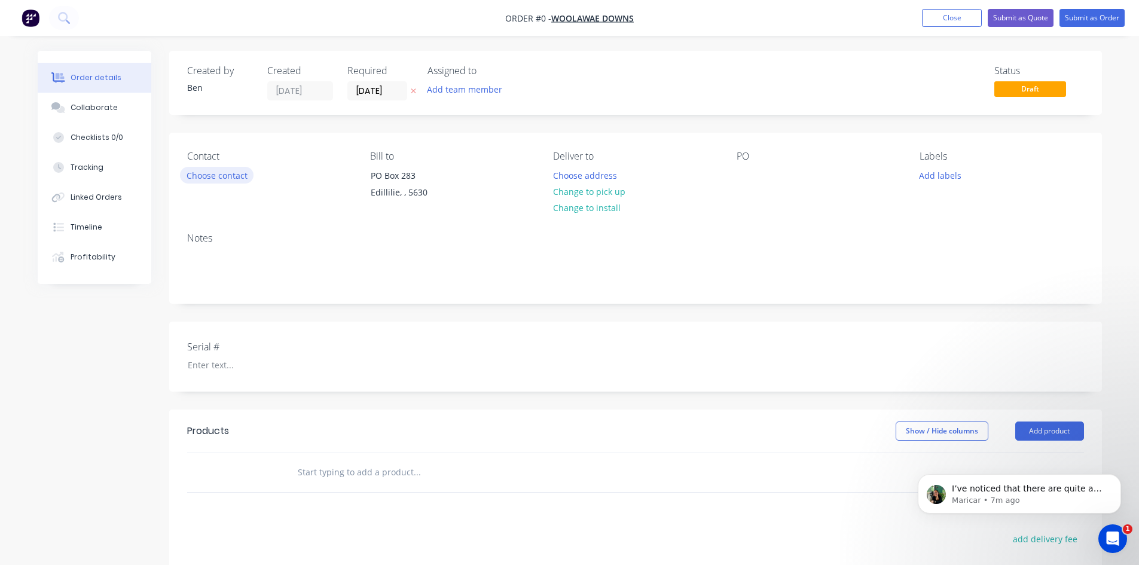
click at [191, 173] on button "Choose contact" at bounding box center [217, 175] width 74 height 16
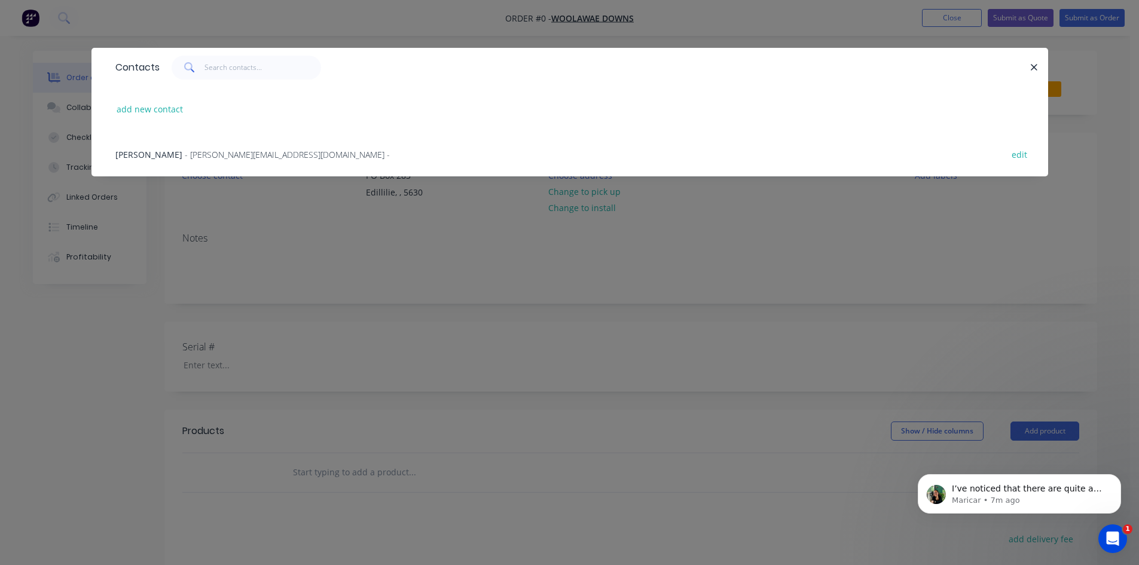
click at [170, 160] on span "[PERSON_NAME]" at bounding box center [148, 154] width 67 height 11
